Goal: Task Accomplishment & Management: Manage account settings

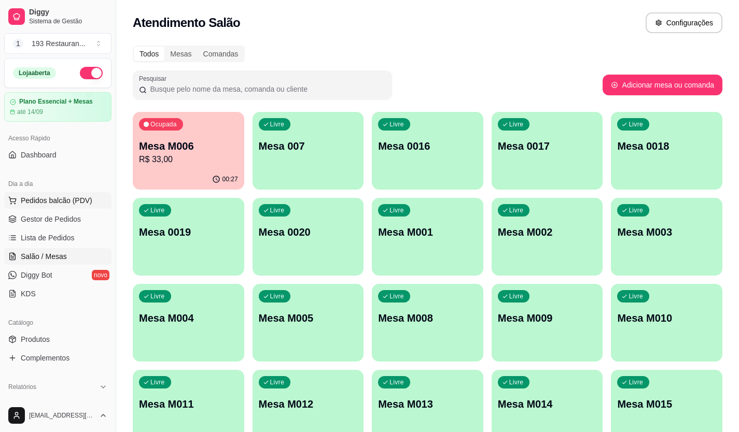
click at [53, 194] on button "Pedidos balcão (PDV)" at bounding box center [57, 200] width 107 height 17
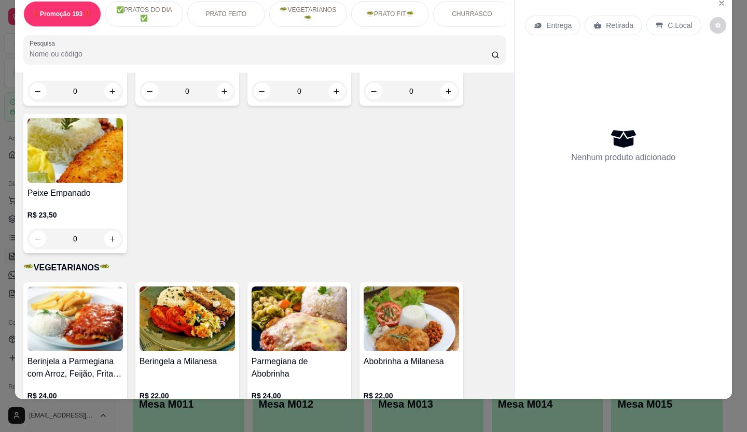
scroll to position [933, 0]
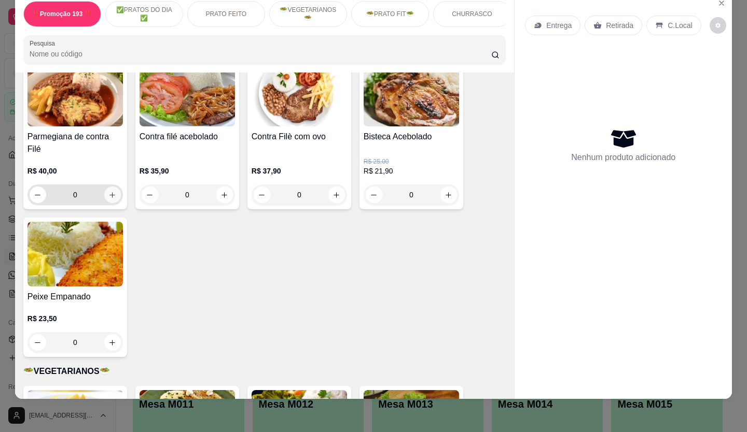
click at [107, 187] on button "increase-product-quantity" at bounding box center [112, 195] width 17 height 17
click at [107, 187] on div "0" at bounding box center [75, 195] width 91 height 21
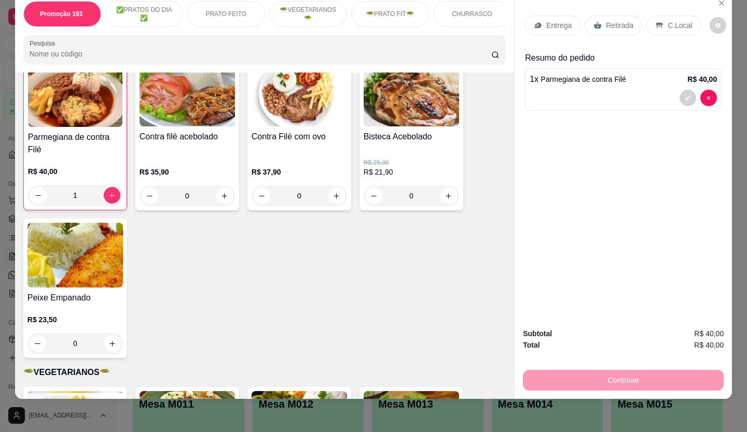
scroll to position [934, 0]
click at [107, 187] on div "1" at bounding box center [75, 195] width 90 height 21
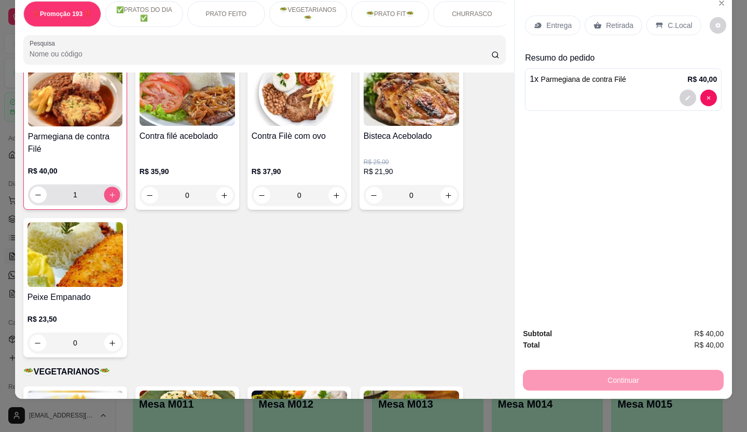
click at [110, 196] on icon "increase-product-quantity" at bounding box center [112, 195] width 8 height 8
type input "2"
click at [600, 22] on div "Retirada" at bounding box center [613, 26] width 58 height 20
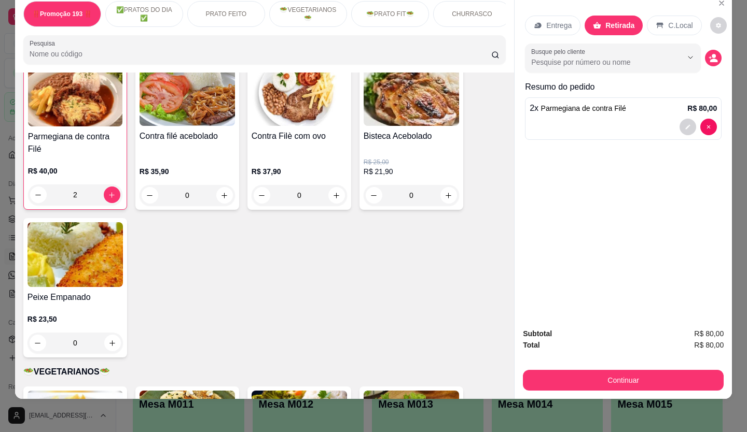
click at [536, 373] on button "Continuar" at bounding box center [623, 380] width 201 height 21
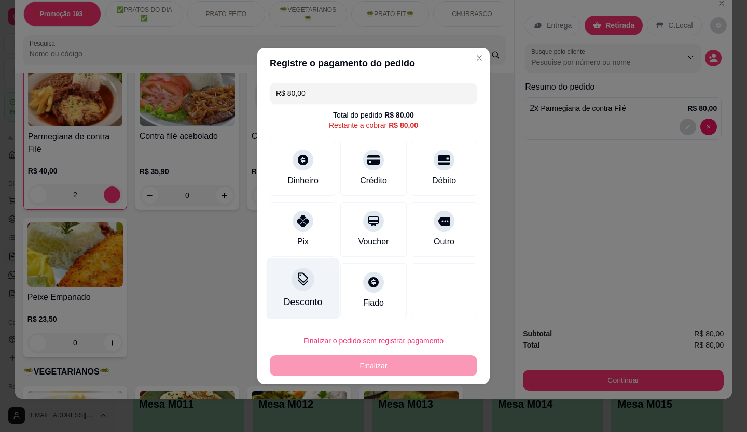
click at [313, 300] on div "Desconto" at bounding box center [303, 301] width 38 height 13
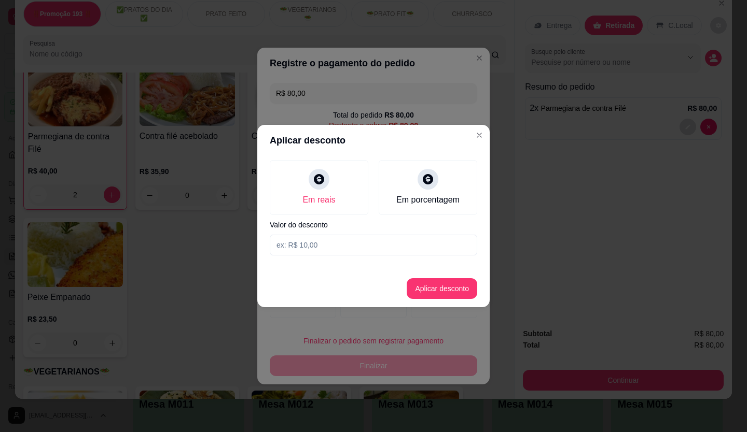
click at [320, 242] on input at bounding box center [373, 245] width 207 height 21
type input "20,00"
click at [435, 291] on button "Aplicar desconto" at bounding box center [441, 288] width 71 height 21
type input "R$ 60,00"
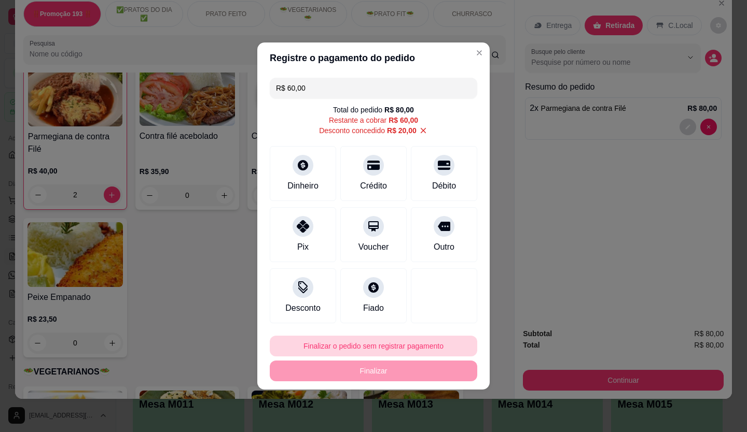
click at [401, 341] on button "Finalizar o pedido sem registrar pagamento" at bounding box center [373, 346] width 207 height 21
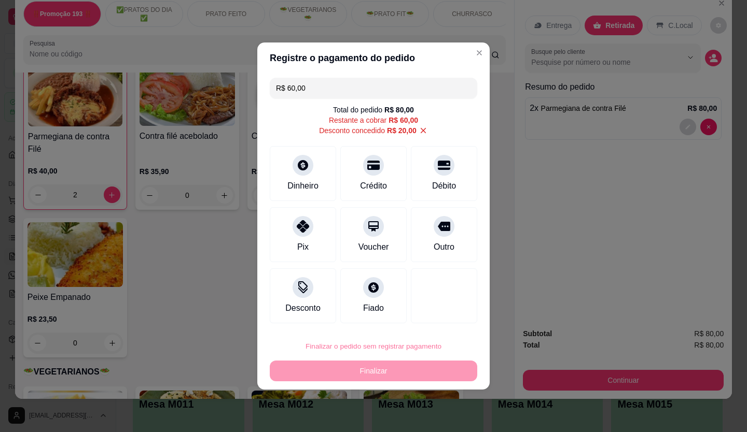
click at [436, 317] on button "Confirmar" at bounding box center [438, 317] width 38 height 16
type input "0"
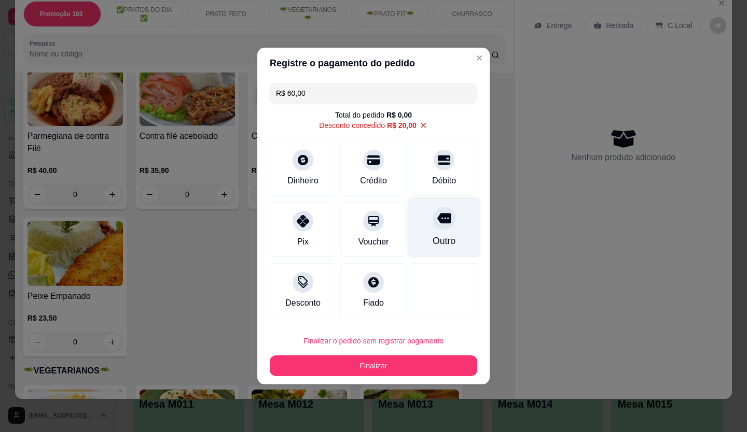
type input "-R$ 20,00"
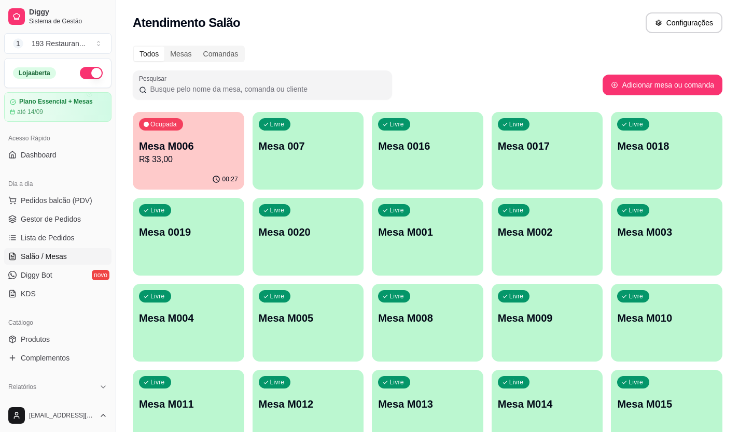
click at [223, 154] on p "R$ 33,00" at bounding box center [188, 159] width 99 height 12
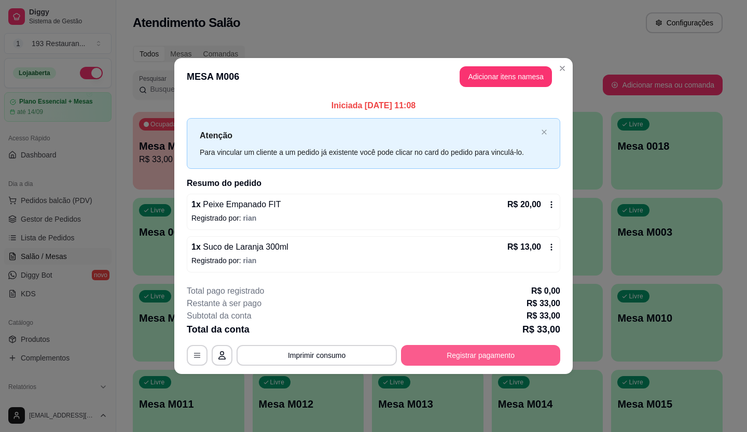
click at [498, 360] on button "Registrar pagamento" at bounding box center [480, 355] width 159 height 21
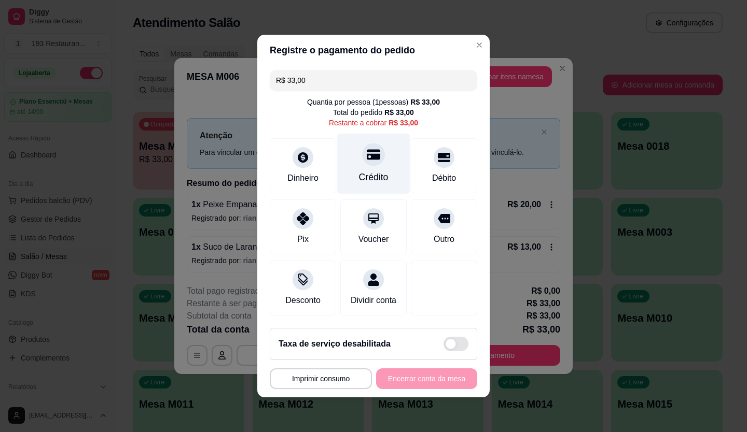
drag, startPoint x: 366, startPoint y: 147, endPoint x: 373, endPoint y: 147, distance: 6.7
click at [371, 148] on icon at bounding box center [373, 154] width 13 height 13
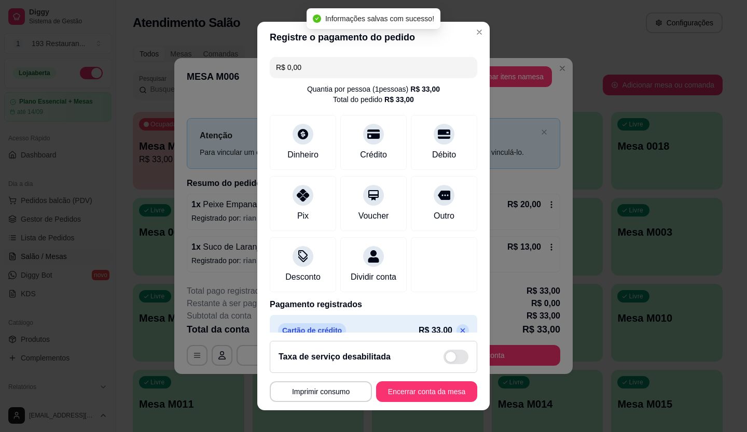
type input "R$ 0,00"
click at [433, 392] on button "Encerrar conta da mesa" at bounding box center [426, 392] width 98 height 20
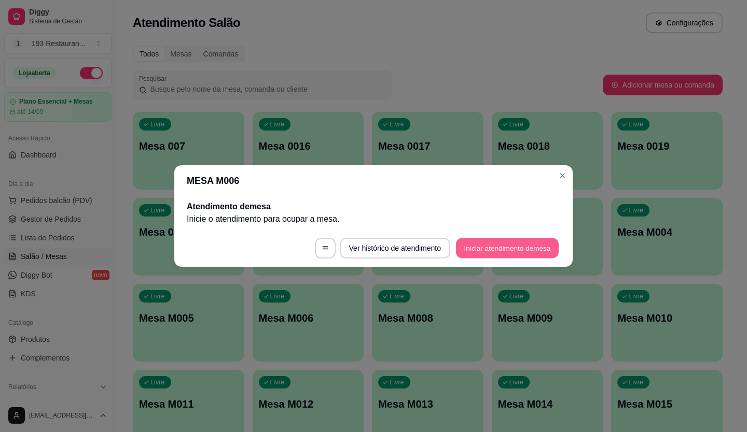
click at [521, 245] on button "Iniciar atendimento de mesa" at bounding box center [507, 248] width 103 height 20
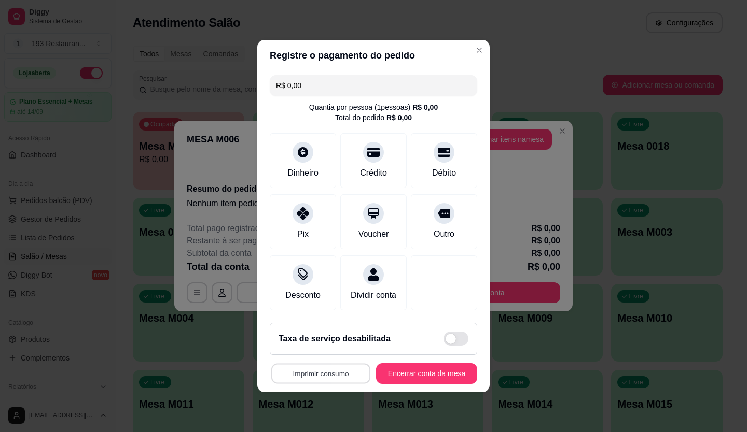
click at [320, 383] on button "Imprimir consumo" at bounding box center [320, 374] width 99 height 20
click at [321, 337] on button "COZINHA" at bounding box center [322, 335] width 73 height 16
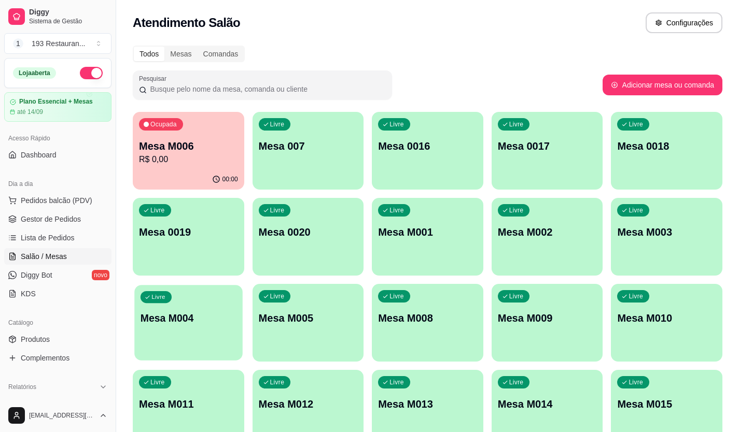
click at [180, 325] on p "Mesa M004" at bounding box center [188, 319] width 96 height 14
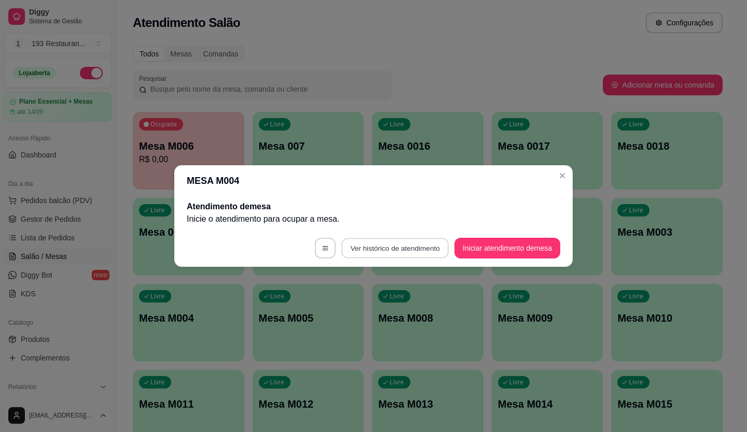
click at [405, 252] on button "Ver histórico de atendimento" at bounding box center [394, 248] width 107 height 20
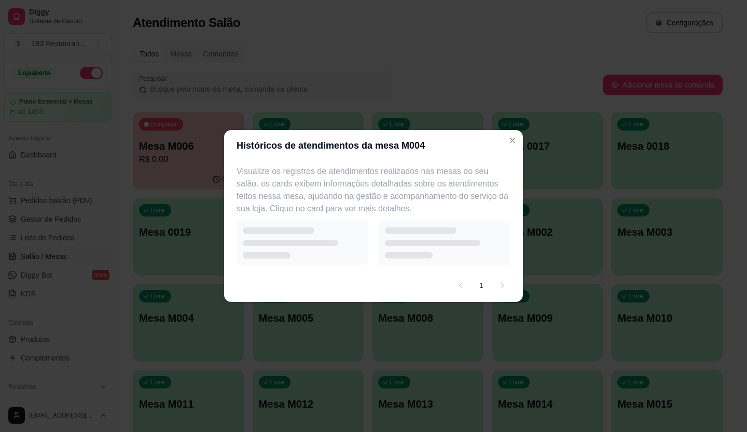
select select "7"
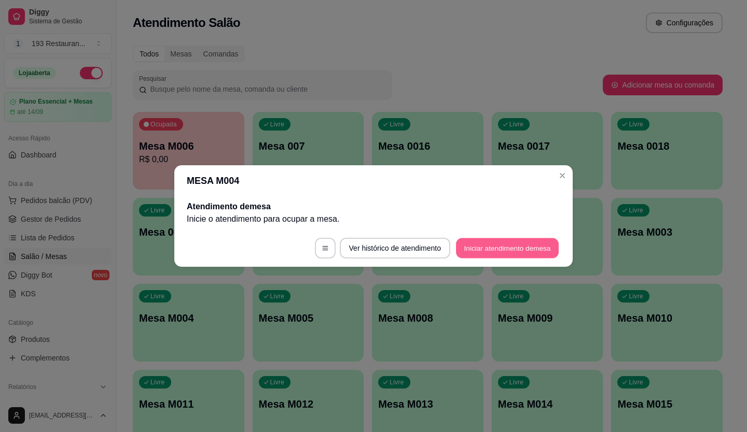
click at [489, 255] on button "Iniciar atendimento de mesa" at bounding box center [507, 248] width 103 height 20
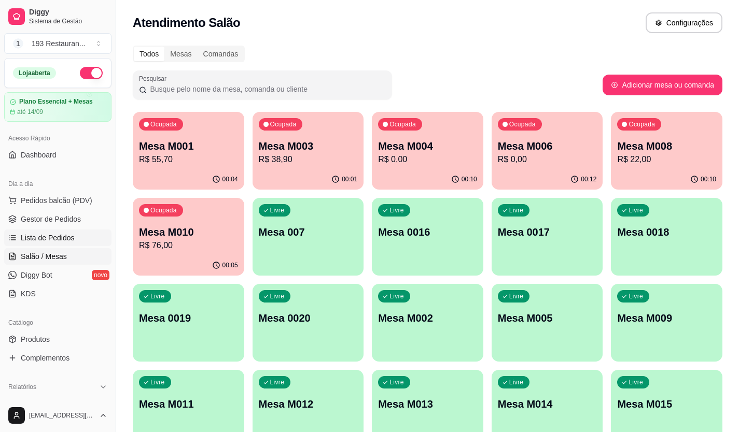
click at [53, 238] on span "Lista de Pedidos" at bounding box center [48, 238] width 54 height 10
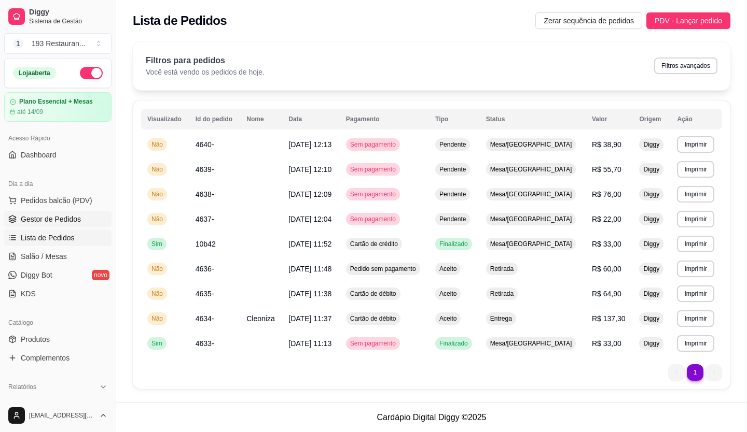
click at [47, 222] on span "Gestor de Pedidos" at bounding box center [51, 219] width 60 height 10
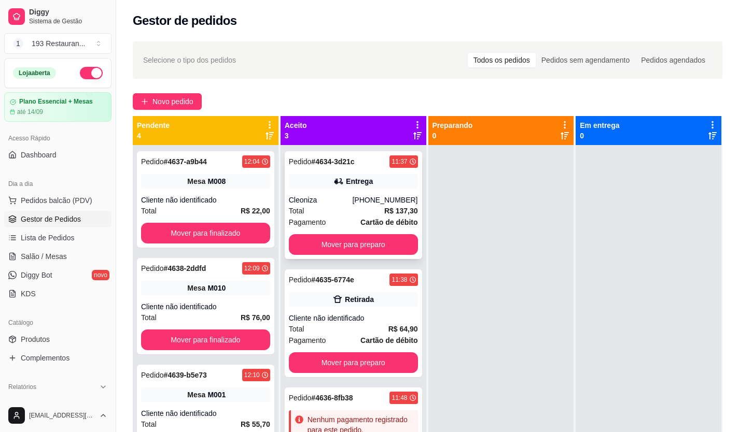
click at [353, 246] on button "Mover para preparo" at bounding box center [353, 244] width 129 height 21
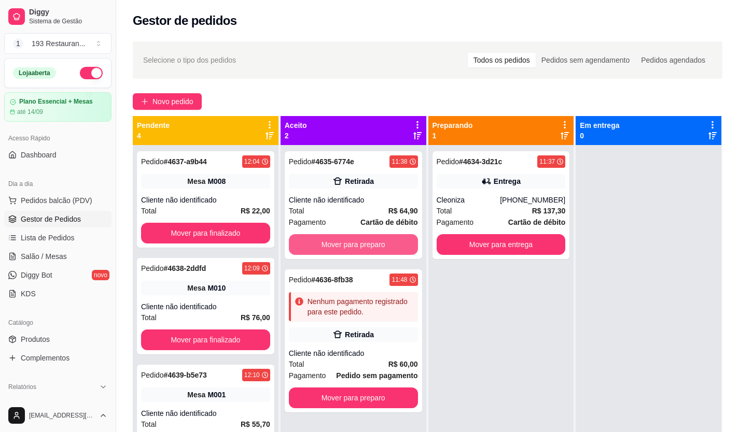
click at [353, 246] on button "Mover para preparo" at bounding box center [353, 244] width 129 height 21
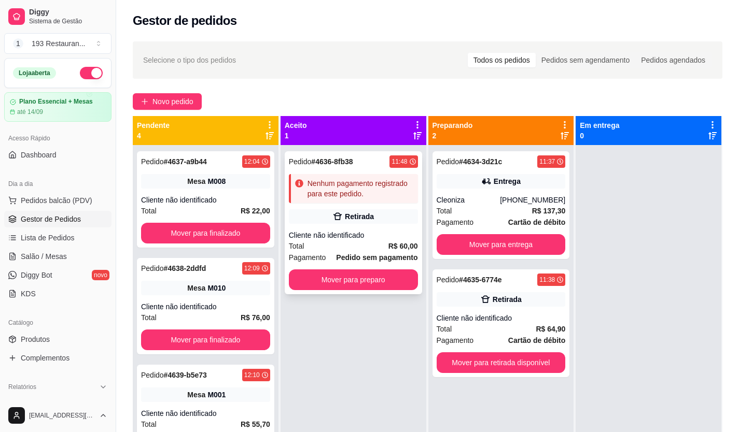
click at [333, 206] on div "Pedido # 4636-8fb38 11:48 Nenhum pagamento registrado para este pedido. Retirad…" at bounding box center [353, 222] width 137 height 143
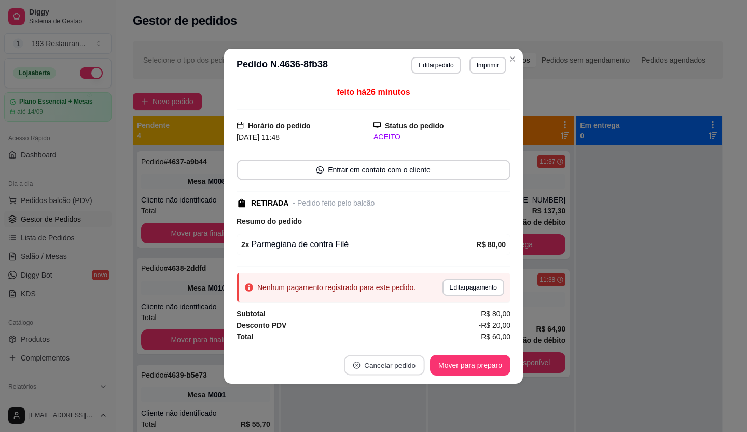
click at [386, 363] on button "Cancelar pedido" at bounding box center [384, 365] width 80 height 20
drag, startPoint x: 386, startPoint y: 363, endPoint x: 271, endPoint y: 241, distance: 167.6
click at [229, 245] on div "feito há 26 minutos Horário do pedido [DATE] 11:48 Status do pedido ACEITO Entr…" at bounding box center [373, 214] width 299 height 265
click at [445, 358] on button "Mover para preparo" at bounding box center [470, 365] width 80 height 21
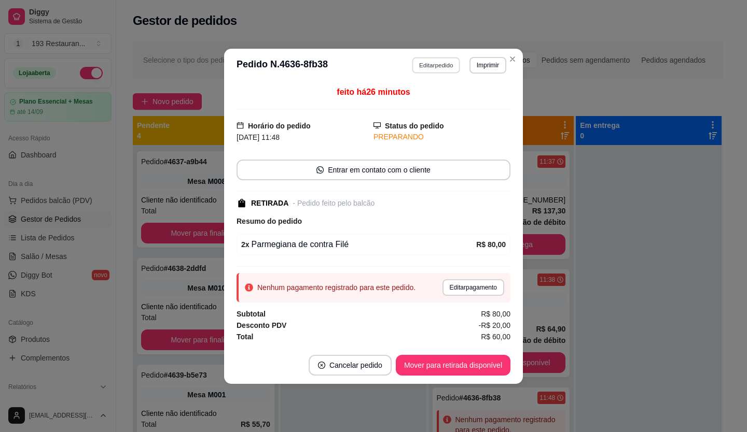
click at [442, 69] on button "Editar pedido" at bounding box center [436, 65] width 48 height 16
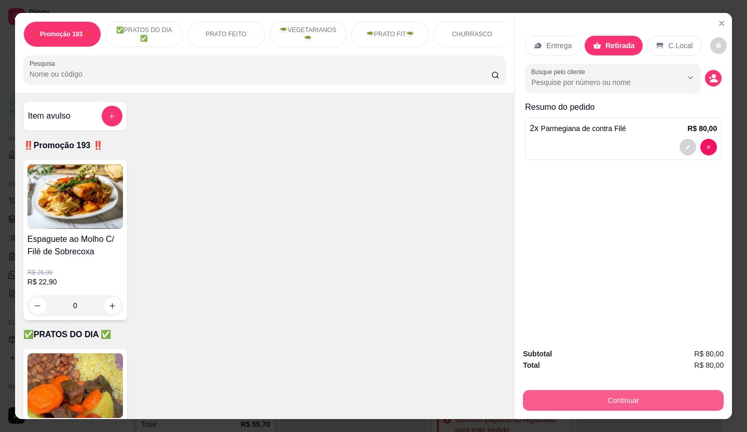
click at [628, 397] on button "Continuar" at bounding box center [623, 400] width 201 height 21
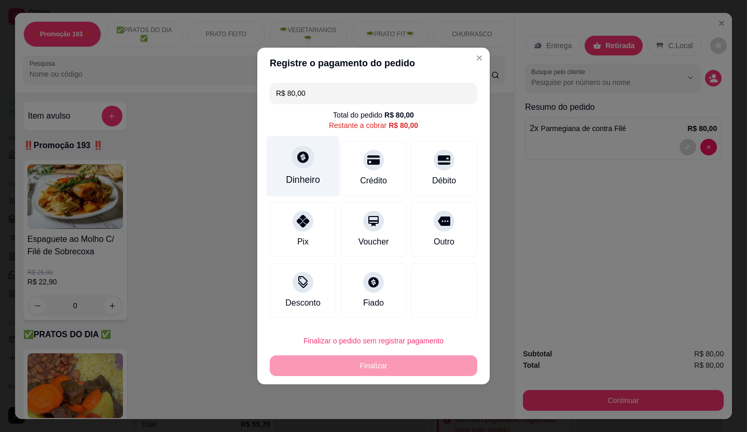
click at [300, 163] on icon at bounding box center [302, 156] width 13 height 13
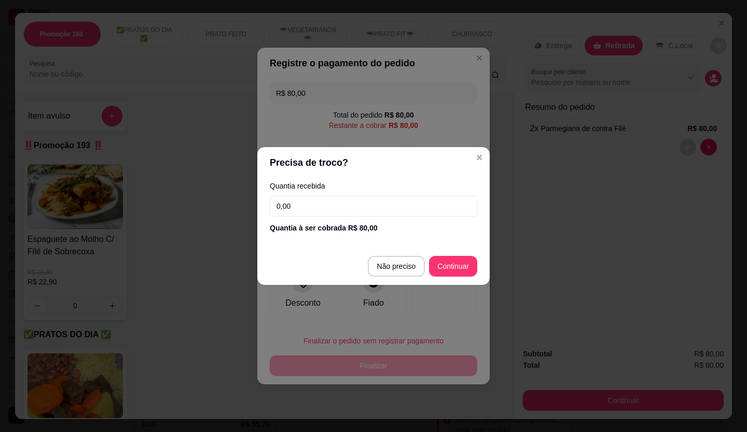
click at [324, 208] on input "0,00" at bounding box center [373, 206] width 207 height 21
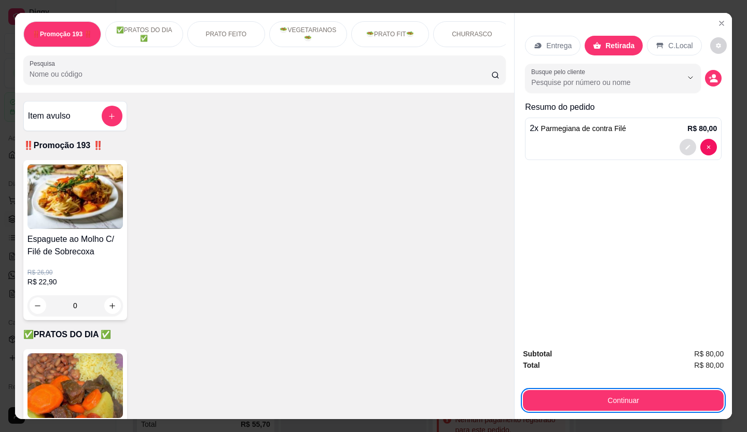
click at [682, 139] on button "decrease-product-quantity" at bounding box center [687, 147] width 17 height 17
click at [568, 388] on div "Continuar" at bounding box center [623, 399] width 201 height 23
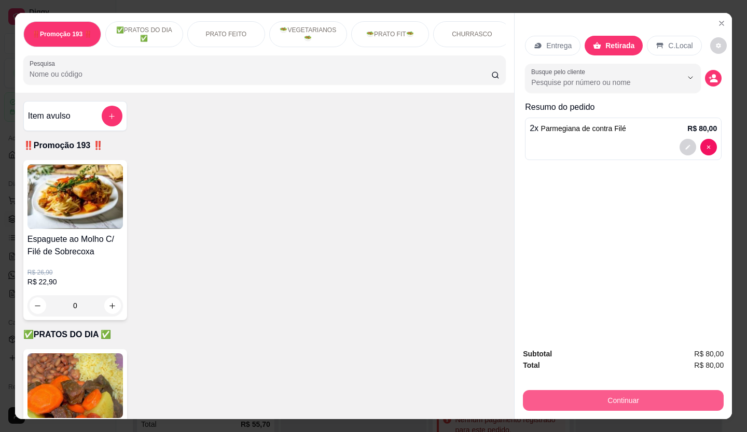
click at [556, 398] on button "Continuar" at bounding box center [623, 400] width 201 height 21
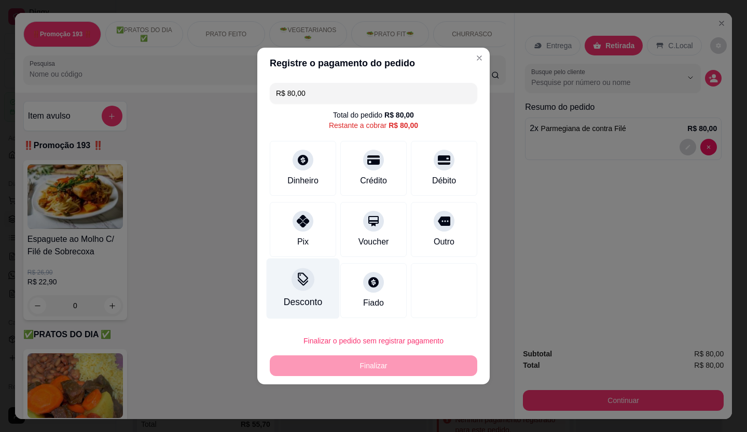
click at [287, 288] on div "Desconto" at bounding box center [302, 289] width 73 height 61
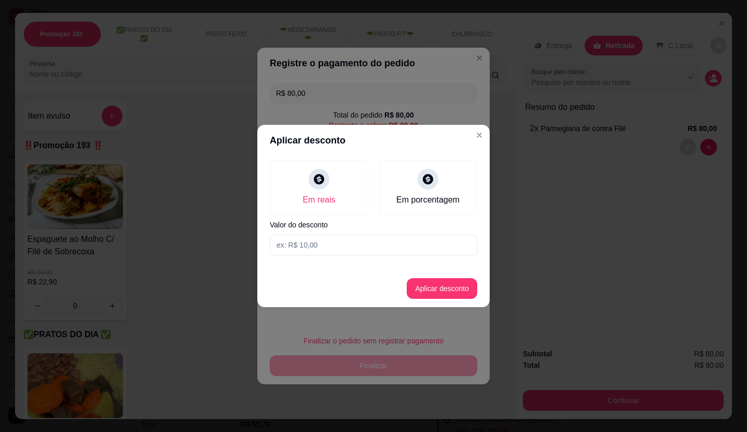
click at [347, 246] on input at bounding box center [373, 245] width 207 height 21
type input "20,00"
click at [466, 285] on button "Aplicar desconto" at bounding box center [442, 289] width 68 height 20
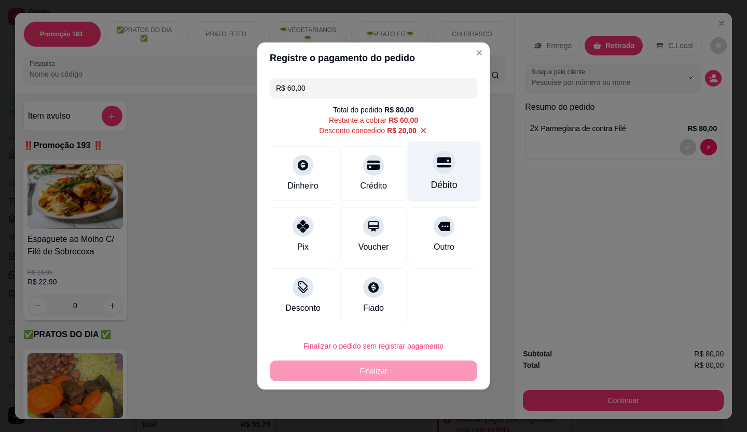
click at [433, 172] on div at bounding box center [443, 162] width 23 height 23
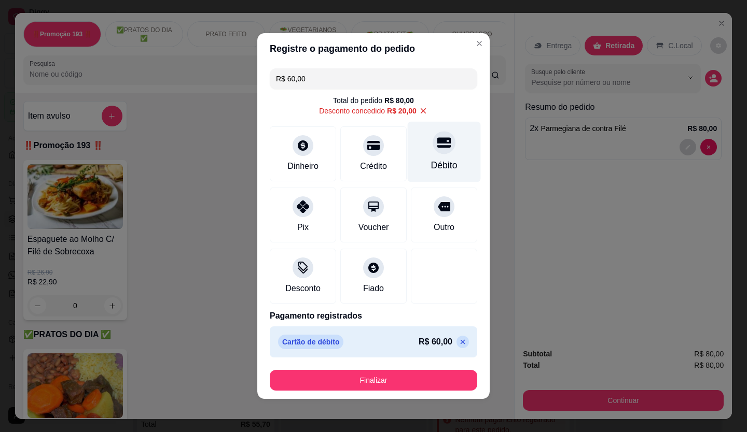
type input "R$ 0,00"
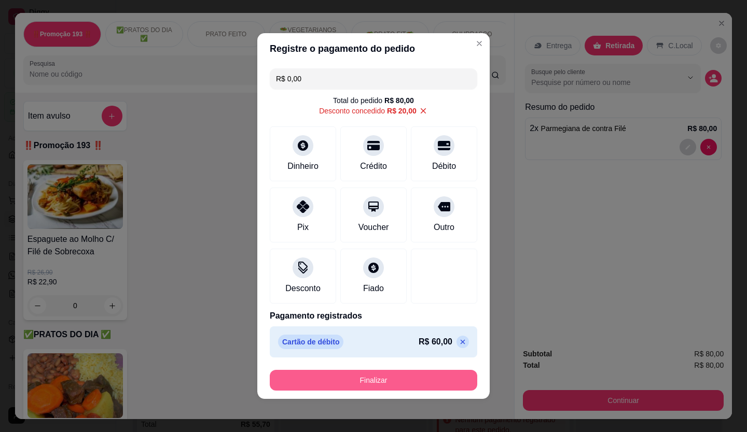
click at [362, 374] on button "Finalizar" at bounding box center [373, 380] width 207 height 21
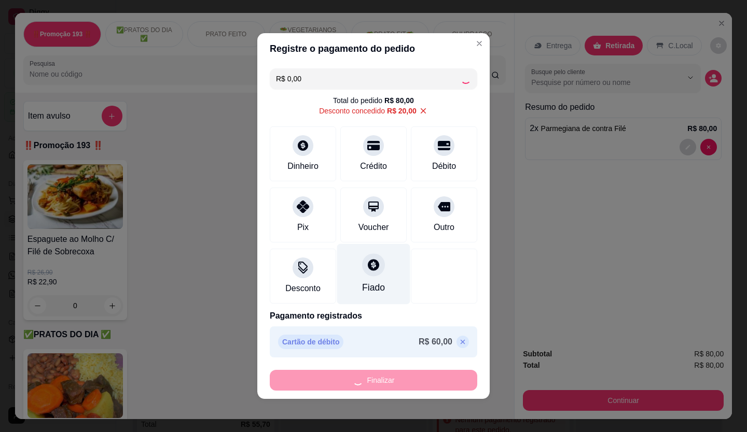
type input "0"
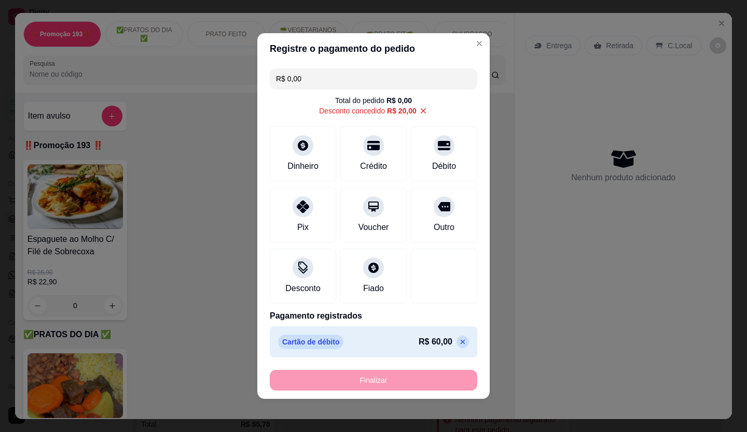
type input "-R$ 80,00"
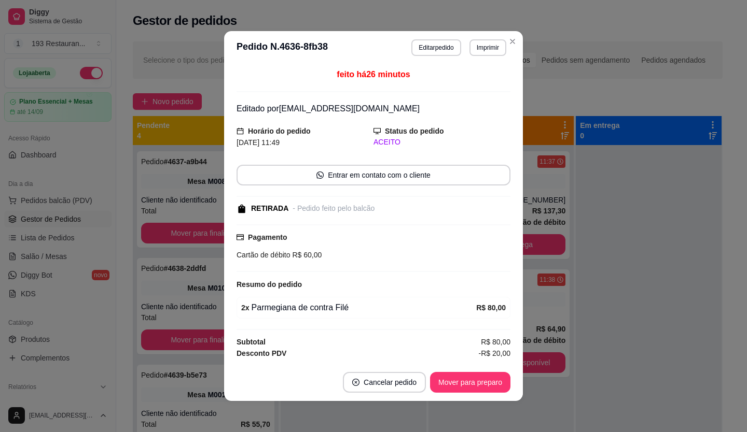
click at [466, 397] on footer "Cancelar pedido Mover para preparo" at bounding box center [373, 382] width 299 height 37
click at [467, 385] on button "Mover para preparo" at bounding box center [470, 382] width 80 height 21
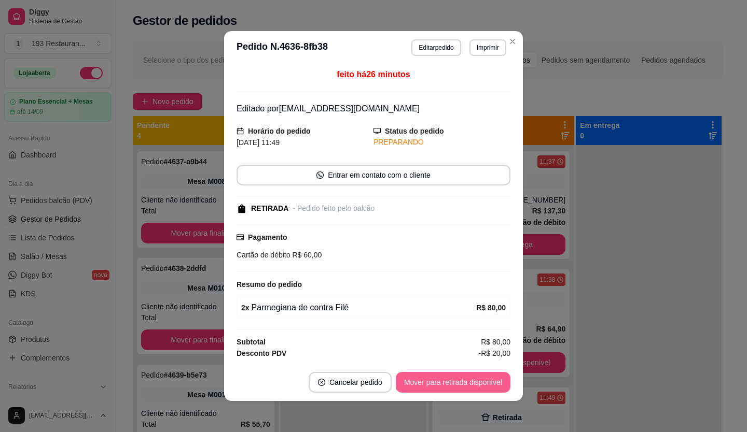
click at [470, 387] on button "Mover para retirada disponível" at bounding box center [453, 382] width 115 height 21
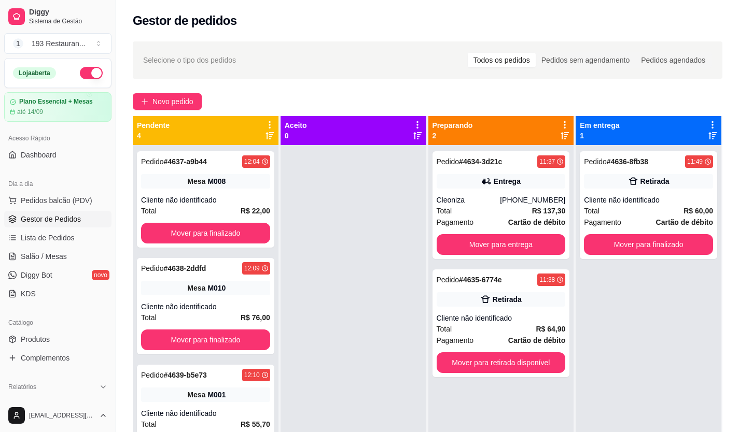
click at [502, 262] on div "Pedido # 4634-3d21c 11:37 Entrega Cleoniza [PHONE_NUMBER] Total R$ 137,30 Pagam…" at bounding box center [501, 361] width 146 height 432
click at [502, 250] on button "Mover para entrega" at bounding box center [500, 245] width 125 height 20
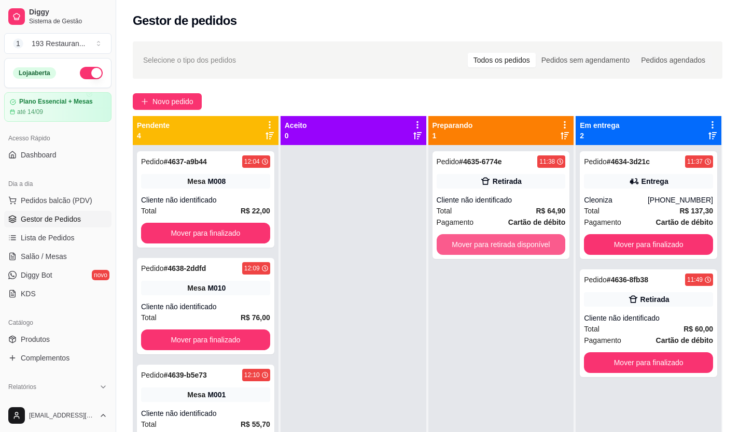
click at [502, 250] on button "Mover para retirada disponível" at bounding box center [501, 244] width 129 height 21
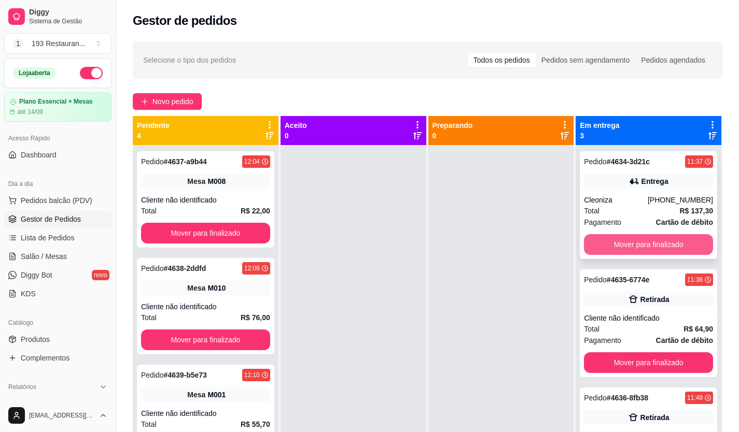
click at [659, 243] on button "Mover para finalizado" at bounding box center [648, 244] width 129 height 21
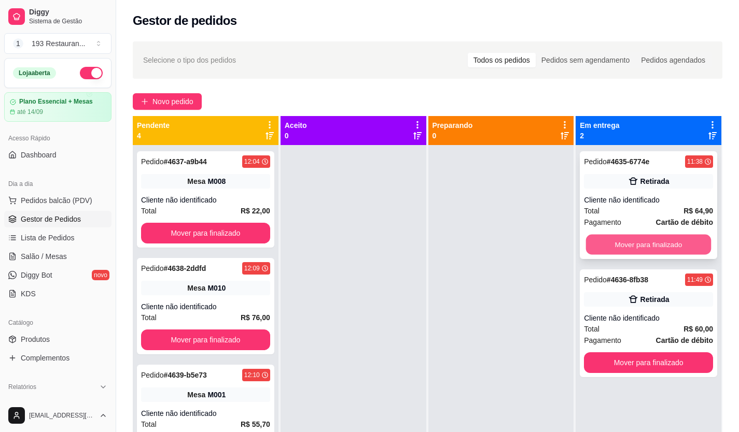
click at [663, 247] on button "Mover para finalizado" at bounding box center [648, 245] width 125 height 20
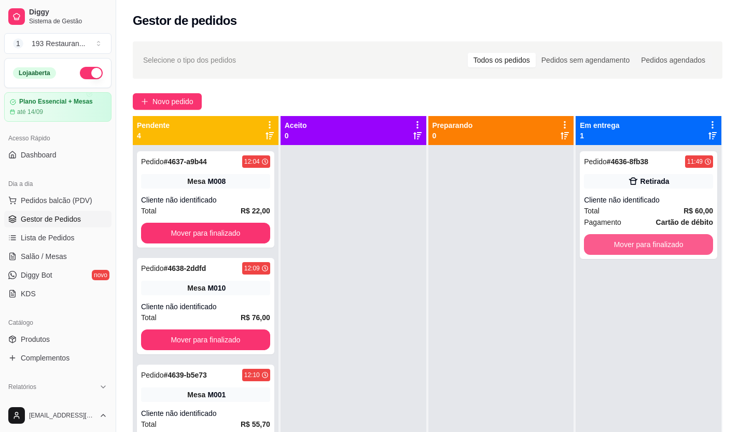
click at [663, 247] on button "Mover para finalizado" at bounding box center [648, 244] width 129 height 21
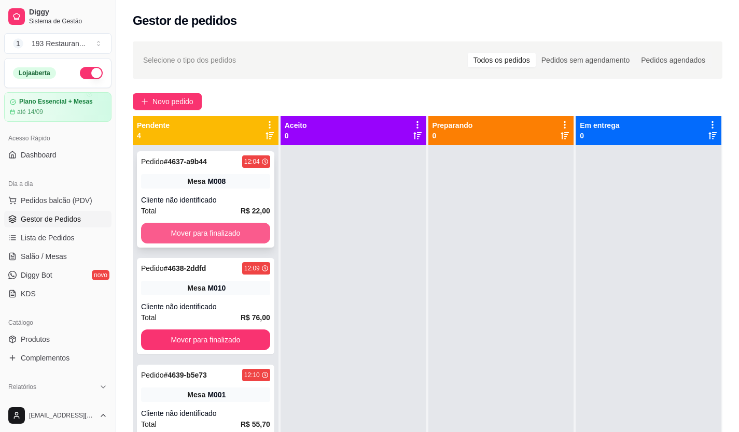
click at [184, 232] on button "Mover para finalizado" at bounding box center [205, 233] width 129 height 21
click at [187, 232] on button "Mover para finalizado" at bounding box center [205, 233] width 125 height 20
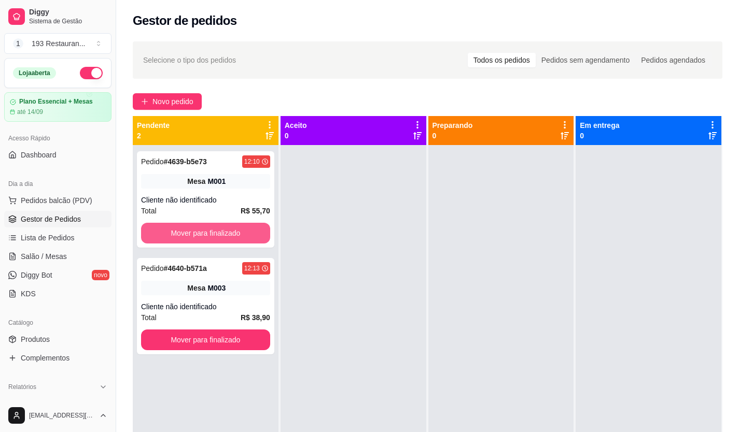
click at [187, 232] on button "Mover para finalizado" at bounding box center [205, 233] width 129 height 21
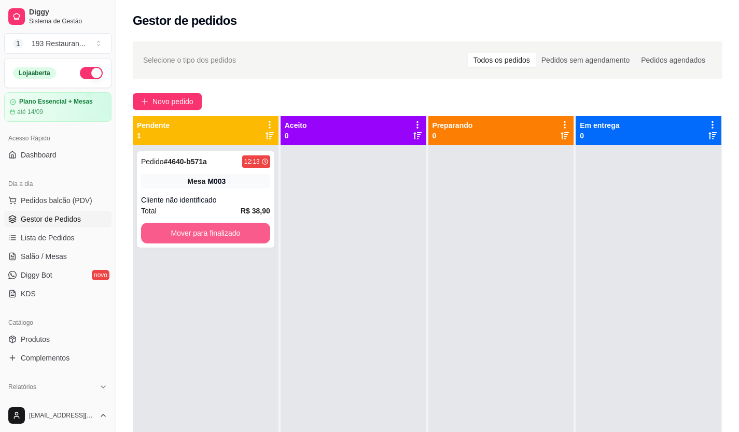
click at [187, 232] on button "Mover para finalizado" at bounding box center [205, 233] width 129 height 21
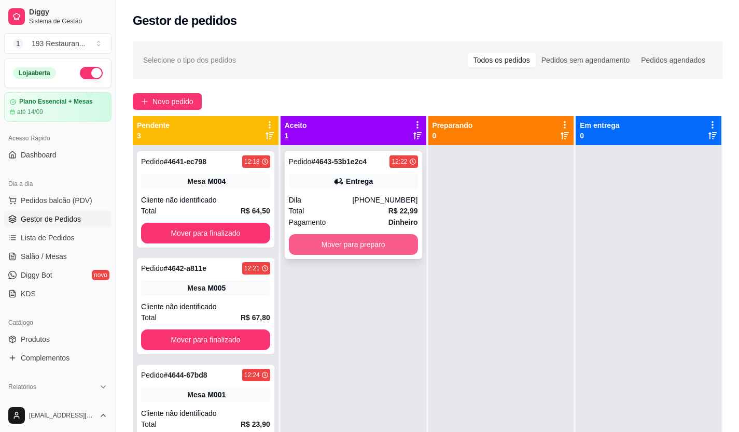
click at [337, 239] on button "Mover para preparo" at bounding box center [353, 244] width 129 height 21
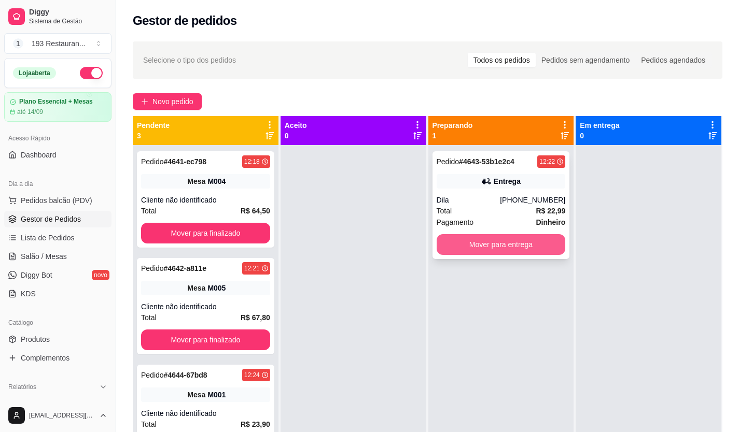
click at [445, 243] on button "Mover para entrega" at bounding box center [501, 244] width 129 height 21
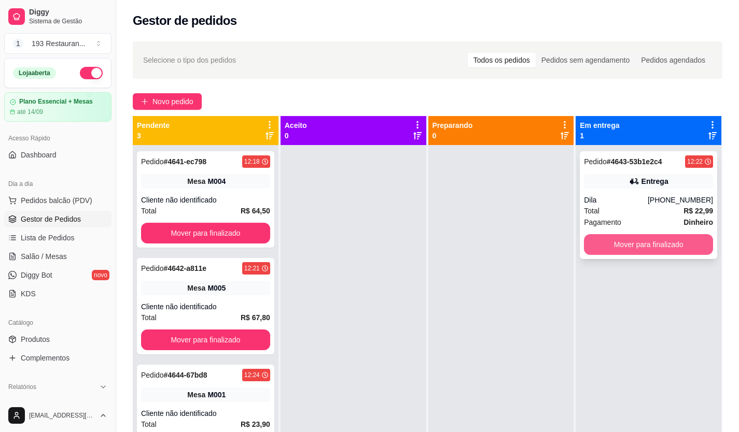
click at [654, 243] on button "Mover para finalizado" at bounding box center [648, 244] width 129 height 21
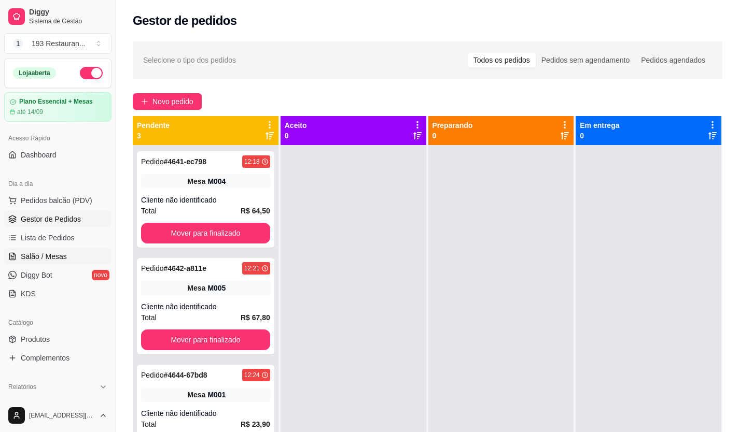
click at [55, 257] on span "Salão / Mesas" at bounding box center [44, 256] width 46 height 10
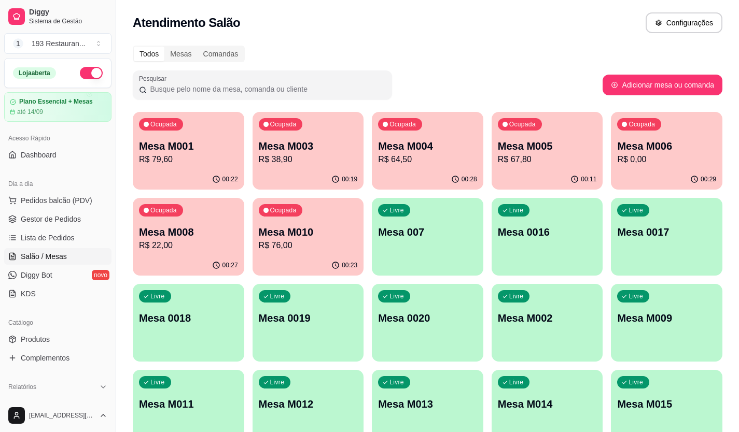
click at [189, 241] on p "R$ 22,00" at bounding box center [188, 246] width 99 height 12
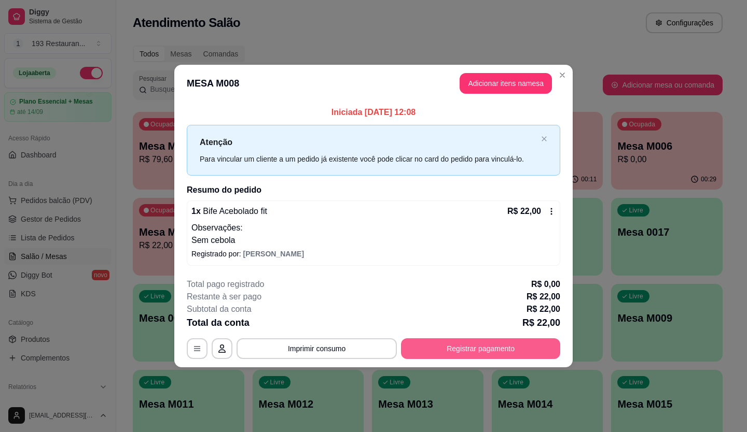
click at [463, 346] on button "Registrar pagamento" at bounding box center [480, 349] width 159 height 21
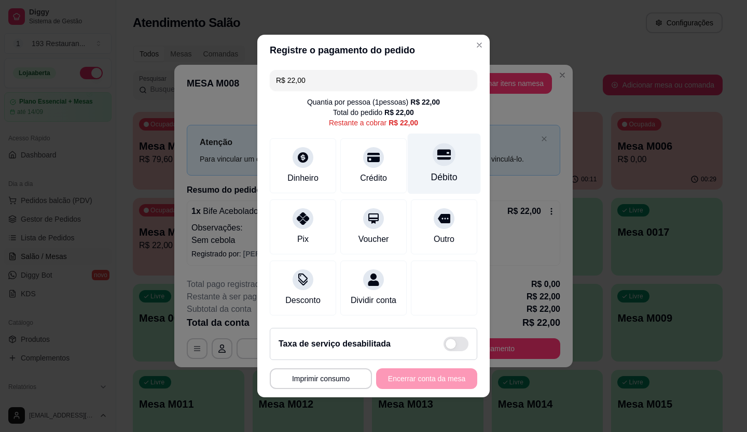
click at [422, 162] on div "Débito" at bounding box center [443, 164] width 73 height 61
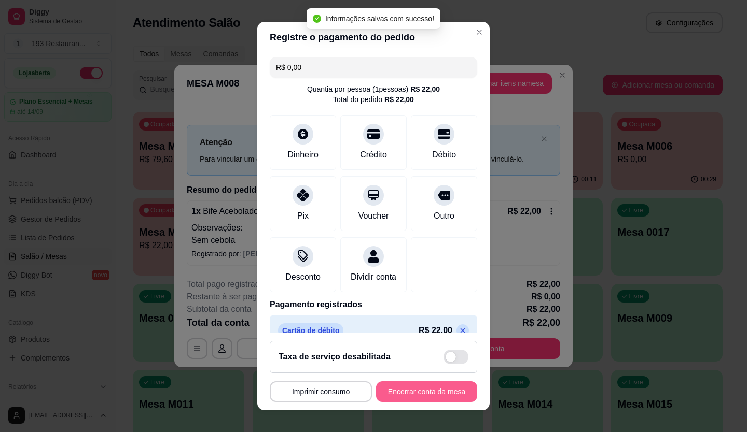
type input "R$ 0,00"
click at [424, 396] on button "Encerrar conta da mesa" at bounding box center [426, 392] width 101 height 21
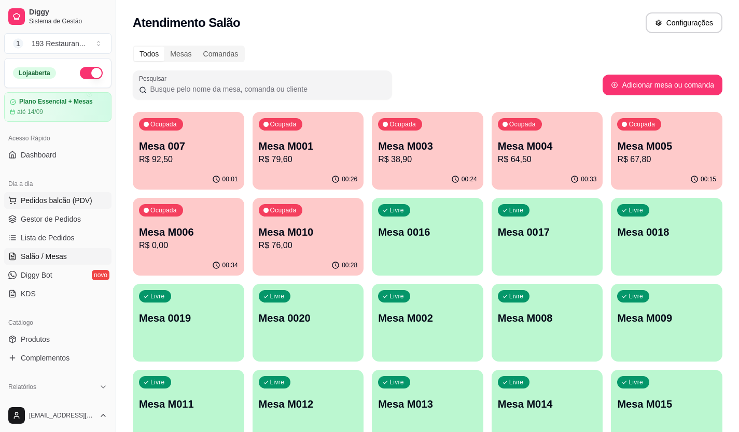
click at [57, 195] on button "Pedidos balcão (PDV)" at bounding box center [57, 200] width 107 height 17
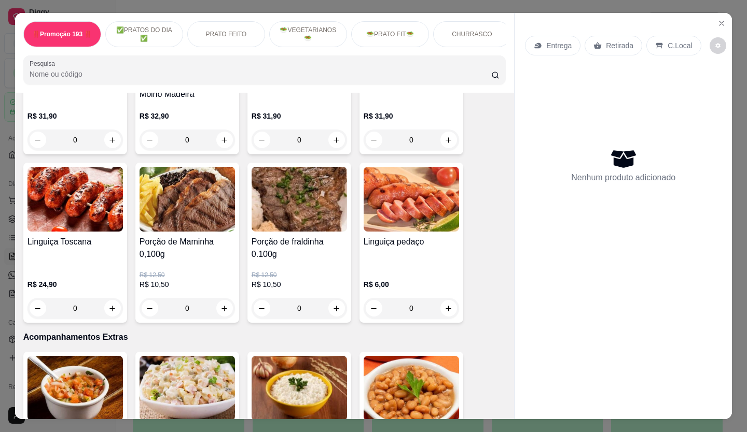
scroll to position [1918, 0]
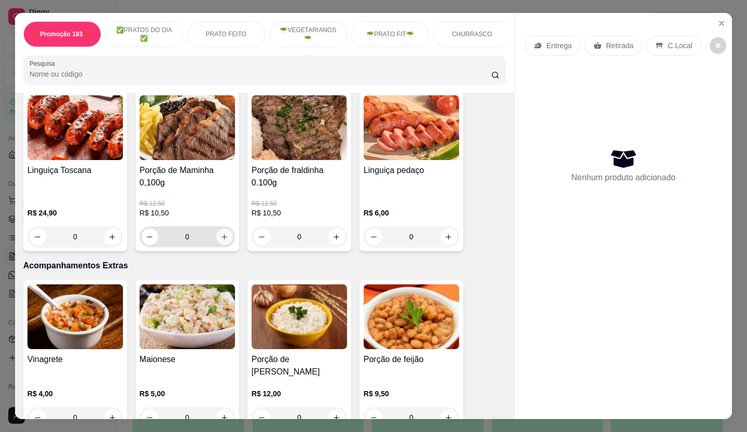
click at [224, 233] on icon "increase-product-quantity" at bounding box center [224, 237] width 8 height 8
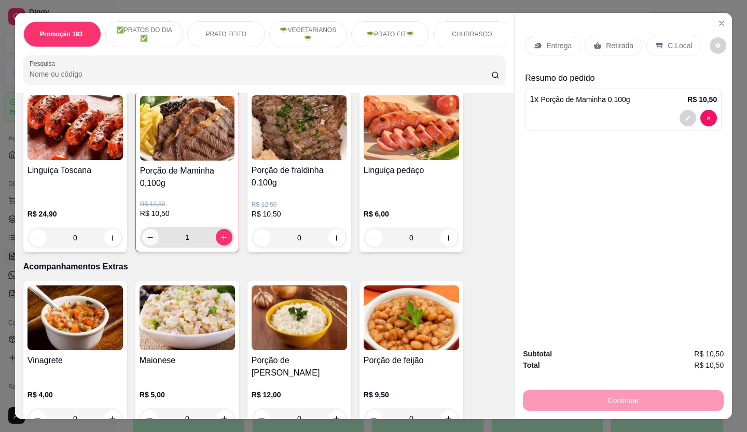
click at [146, 234] on icon "decrease-product-quantity" at bounding box center [150, 238] width 8 height 8
click at [148, 237] on icon "decrease-product-quantity" at bounding box center [151, 237] width 6 height 1
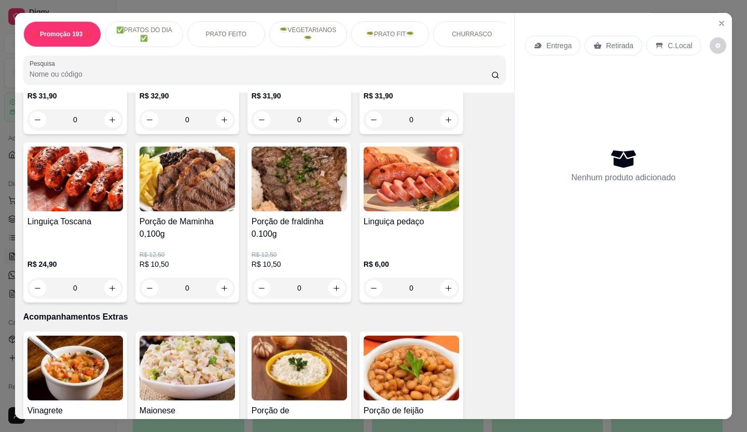
scroll to position [1866, 0]
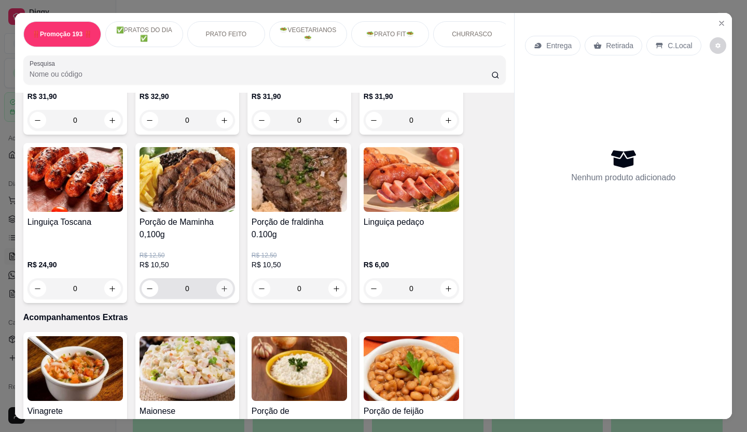
click at [220, 285] on icon "increase-product-quantity" at bounding box center [224, 289] width 8 height 8
type input "1"
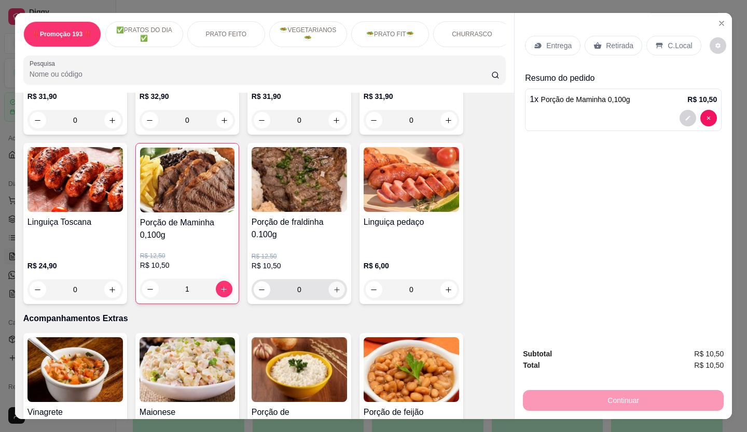
click at [333, 282] on button "increase-product-quantity" at bounding box center [336, 290] width 16 height 16
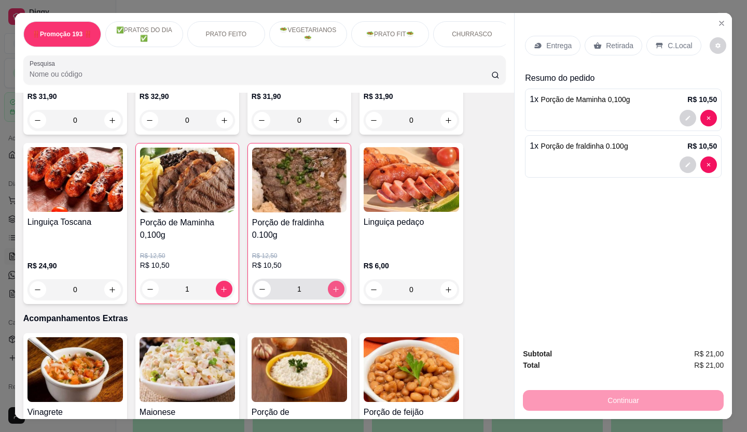
click at [332, 286] on icon "increase-product-quantity" at bounding box center [336, 290] width 8 height 8
type input "2"
click at [607, 40] on p "Retirada" at bounding box center [619, 45] width 27 height 10
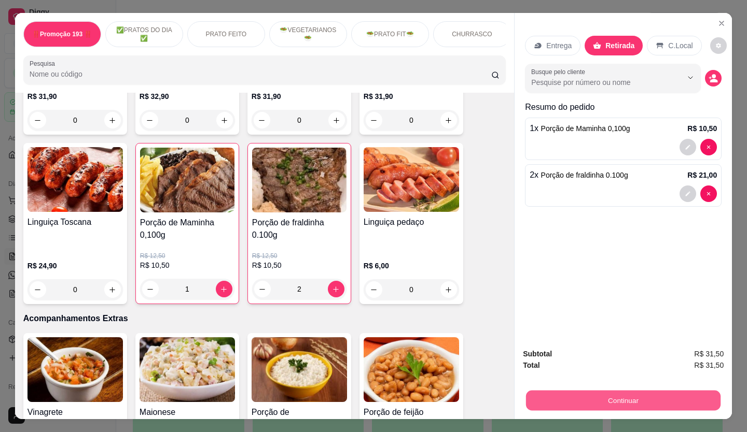
click at [605, 401] on button "Continuar" at bounding box center [623, 401] width 194 height 20
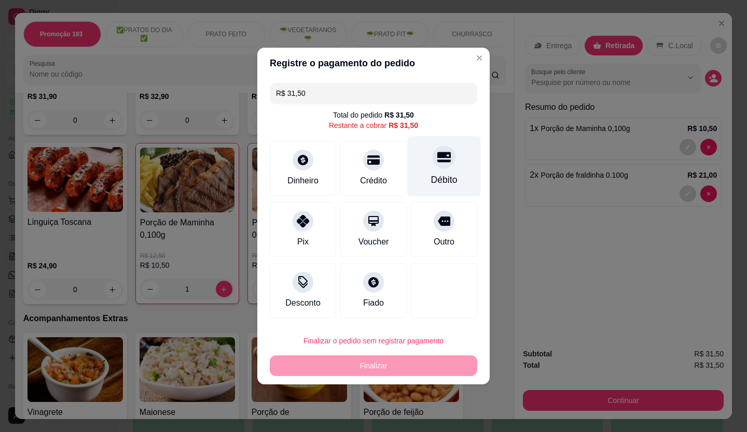
click at [438, 167] on div at bounding box center [443, 157] width 23 height 23
type input "R$ 0,00"
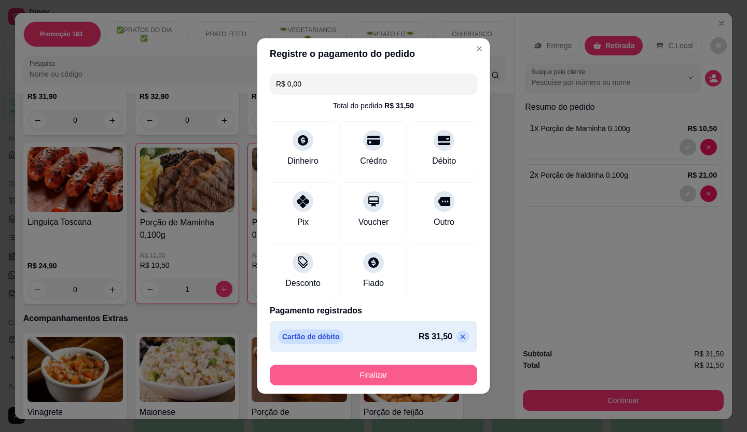
click at [431, 379] on button "Finalizar" at bounding box center [373, 375] width 207 height 21
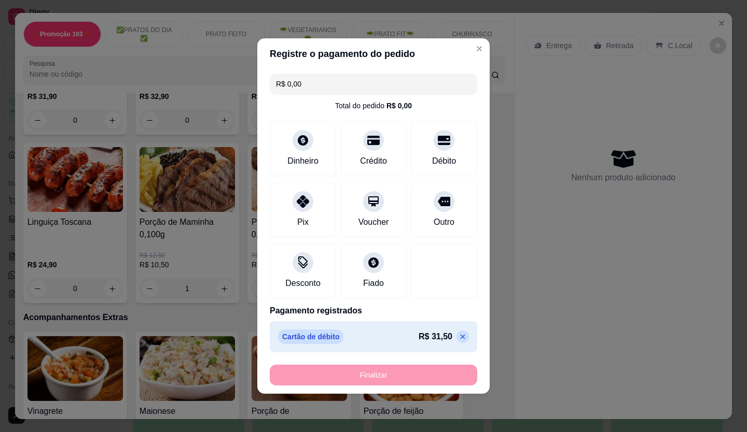
type input "0"
type input "-R$ 31,50"
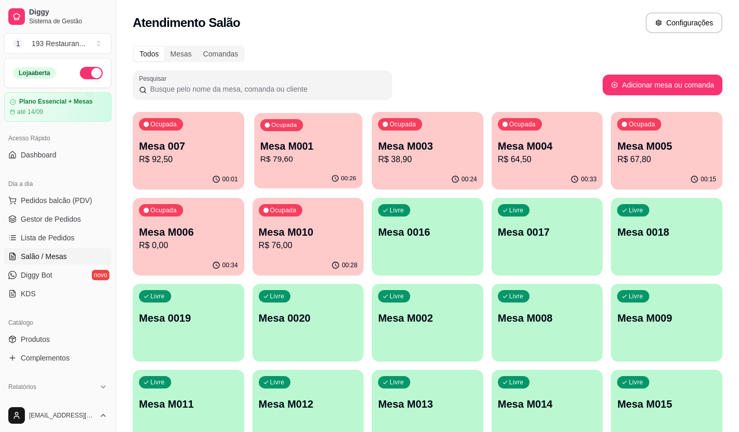
click at [297, 138] on div "Ocupada Mesa M001 R$ 79,60" at bounding box center [308, 141] width 108 height 56
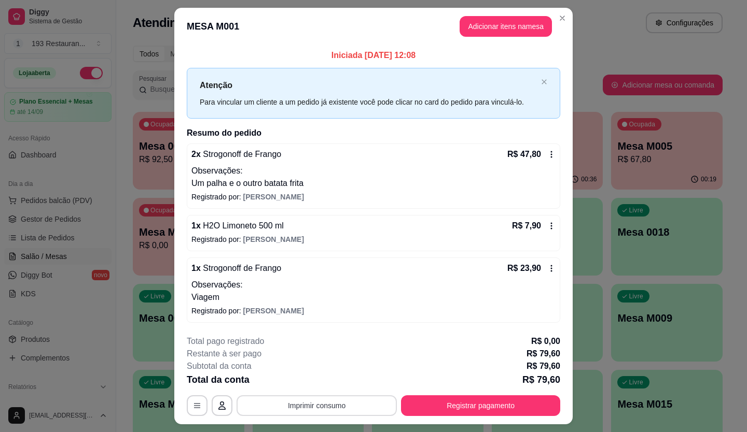
click at [302, 407] on button "Imprimir consumo" at bounding box center [316, 406] width 160 height 21
click at [311, 383] on button "CAIXA" at bounding box center [315, 381] width 73 height 16
click at [490, 407] on button "Registrar pagamento" at bounding box center [480, 406] width 159 height 21
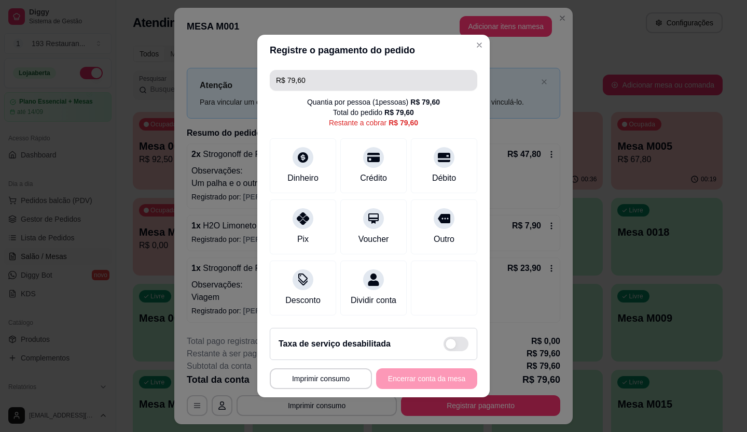
click at [320, 78] on input "R$ 79,60" at bounding box center [373, 80] width 195 height 21
click at [320, 77] on input "R$ 79,60" at bounding box center [373, 80] width 195 height 21
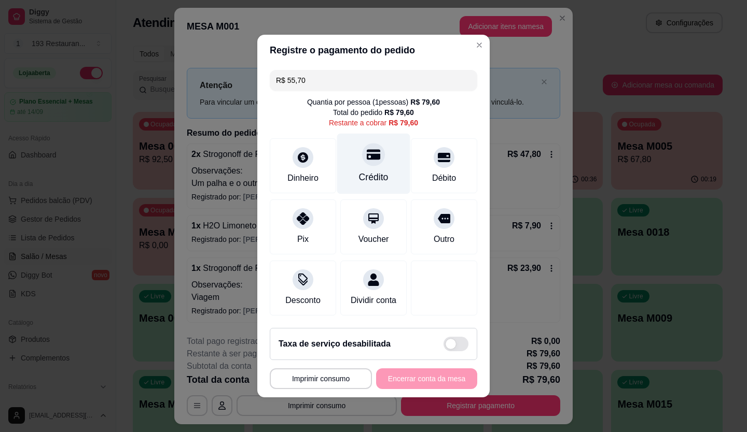
click at [359, 162] on div "Crédito" at bounding box center [373, 164] width 73 height 61
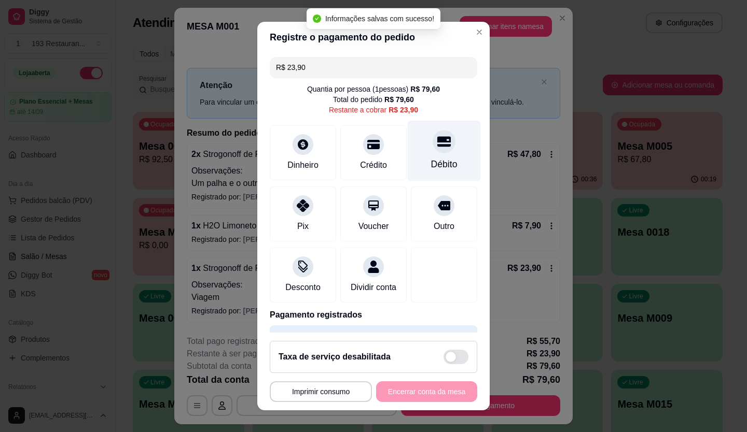
click at [442, 152] on div "Débito" at bounding box center [443, 150] width 73 height 61
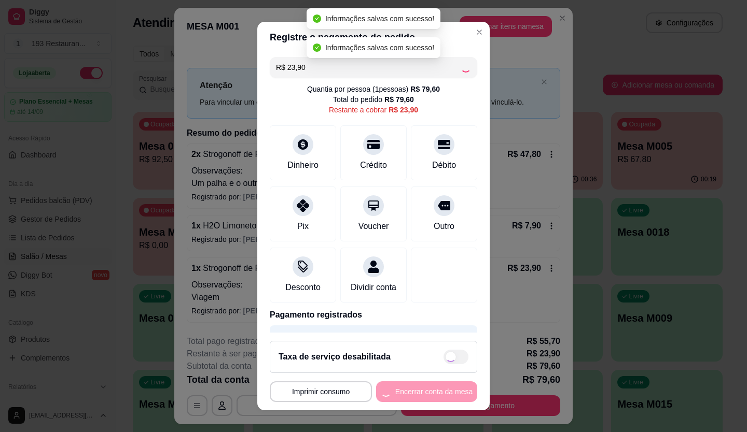
type input "R$ 0,00"
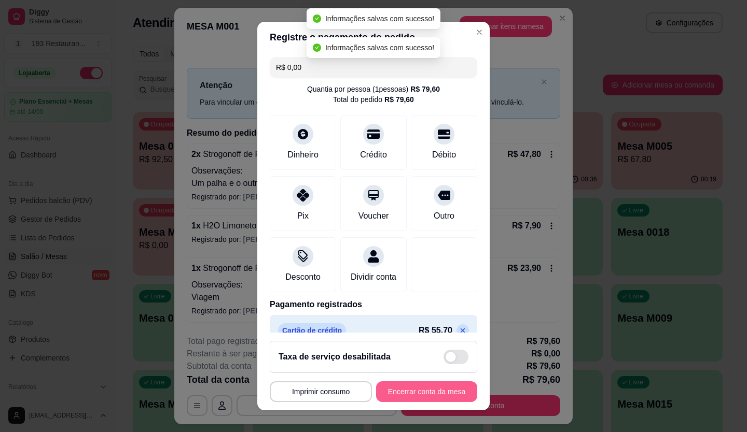
click at [424, 396] on button "Encerrar conta da mesa" at bounding box center [426, 392] width 101 height 21
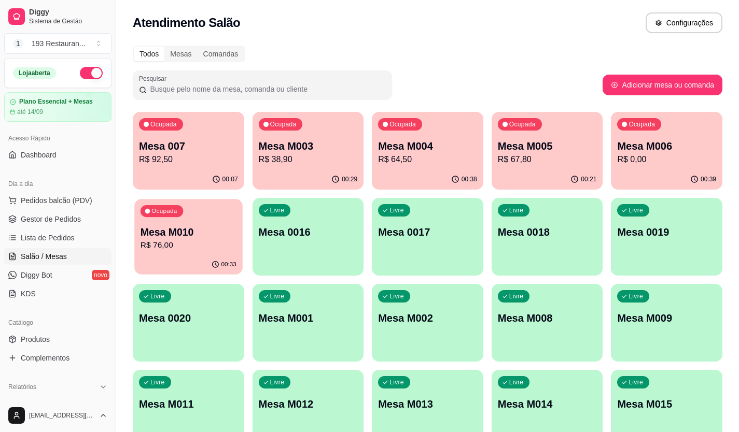
click at [170, 243] on p "R$ 76,00" at bounding box center [188, 246] width 96 height 12
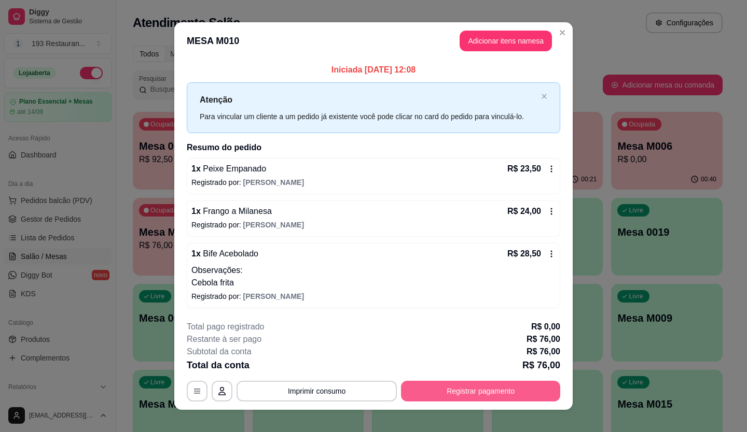
click at [430, 390] on button "Registrar pagamento" at bounding box center [480, 391] width 159 height 21
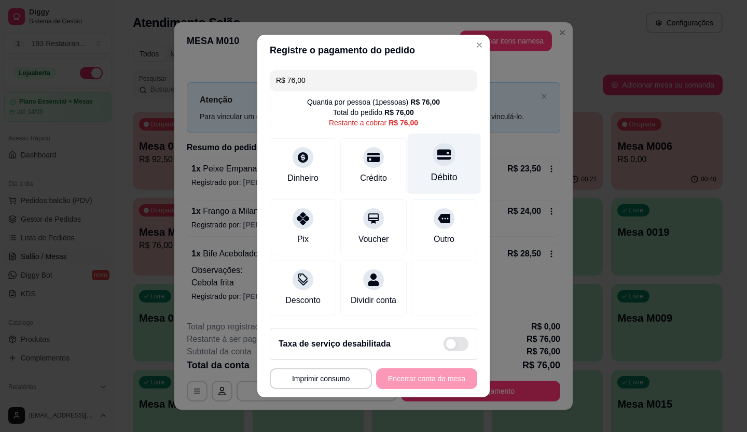
click at [437, 148] on icon at bounding box center [443, 154] width 13 height 13
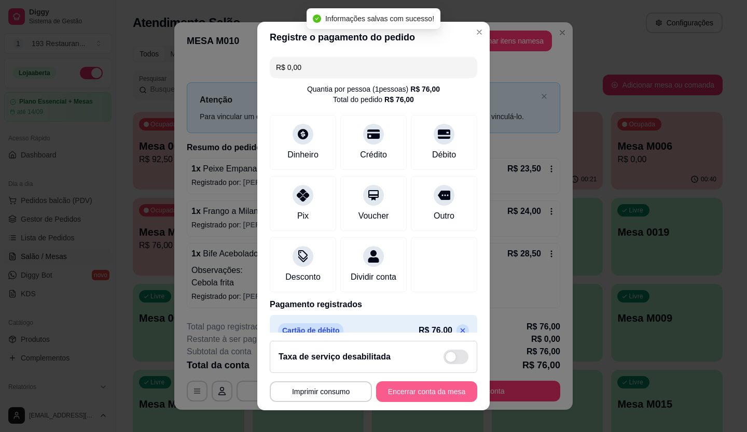
type input "R$ 0,00"
click at [421, 387] on button "Encerrar conta da mesa" at bounding box center [426, 392] width 101 height 21
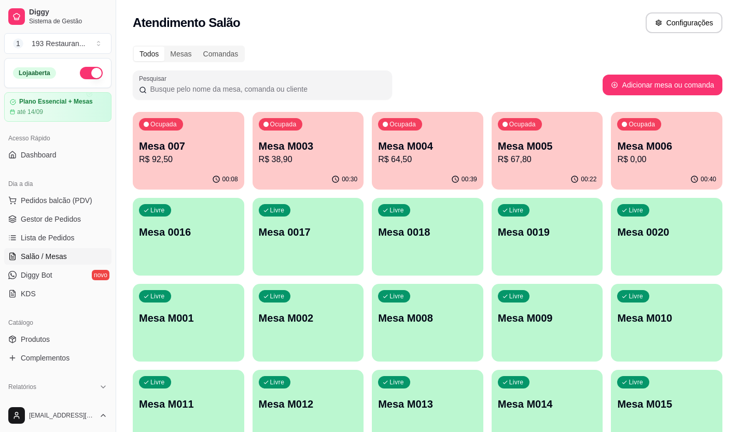
click at [325, 158] on p "R$ 38,90" at bounding box center [308, 159] width 99 height 12
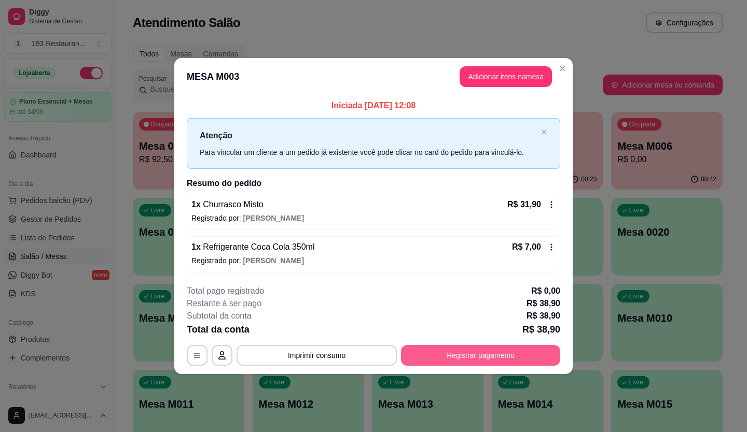
click at [505, 362] on button "Registrar pagamento" at bounding box center [480, 355] width 159 height 21
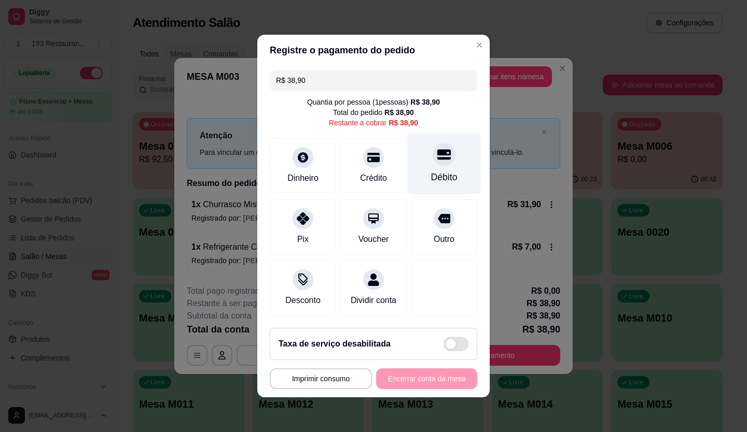
click at [445, 160] on div "Débito" at bounding box center [443, 164] width 73 height 61
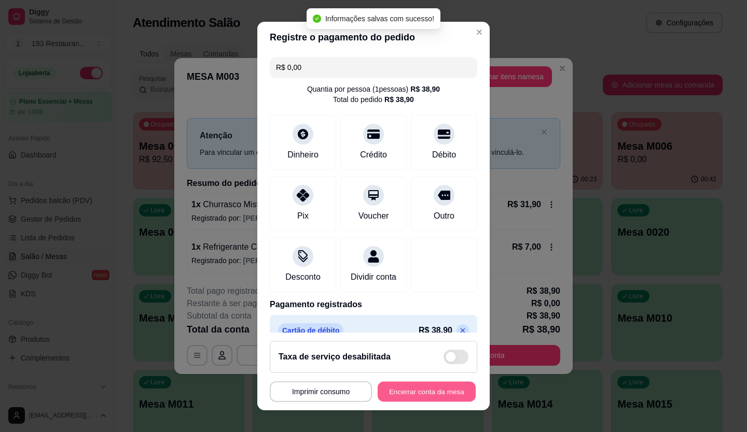
type input "R$ 0,00"
click at [427, 391] on button "Encerrar conta da mesa" at bounding box center [426, 392] width 98 height 20
click at [427, 391] on div "**********" at bounding box center [373, 392] width 207 height 21
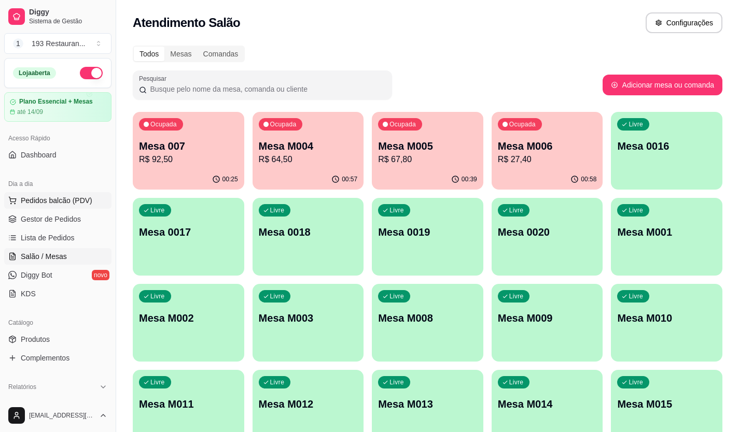
click at [80, 198] on span "Pedidos balcão (PDV)" at bounding box center [57, 200] width 72 height 10
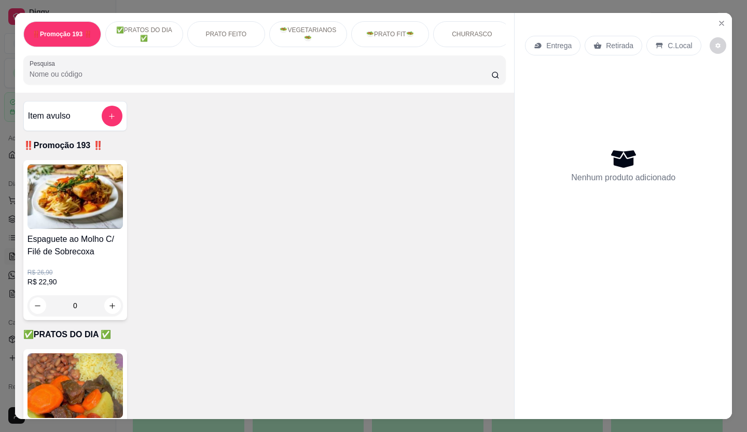
click at [584, 41] on div "Retirada" at bounding box center [613, 46] width 58 height 20
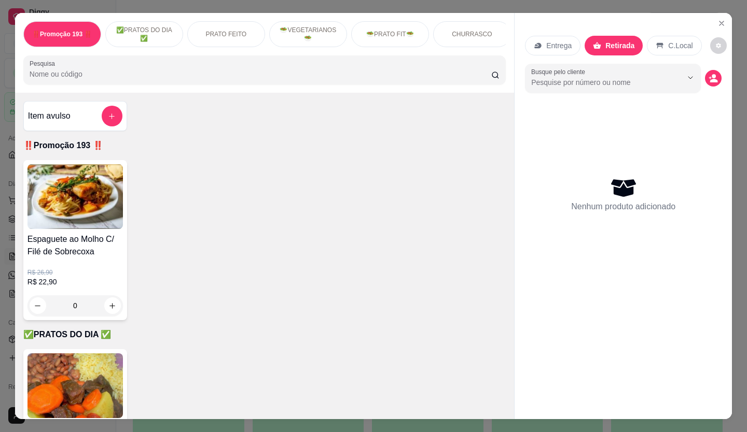
scroll to position [311, 0]
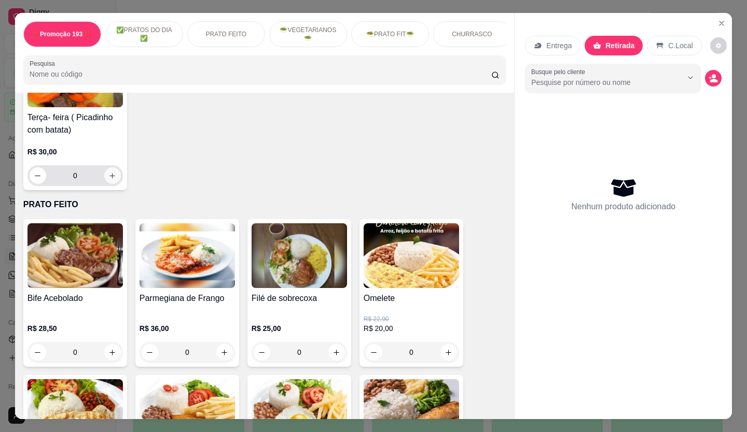
click at [111, 177] on icon "increase-product-quantity" at bounding box center [112, 176] width 8 height 8
type input "1"
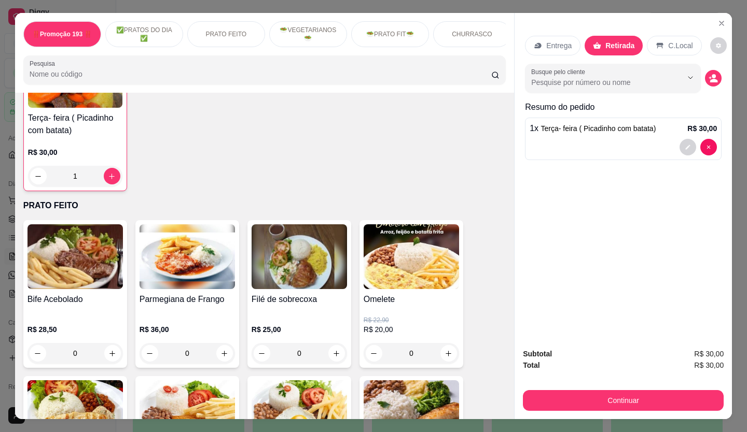
scroll to position [312, 0]
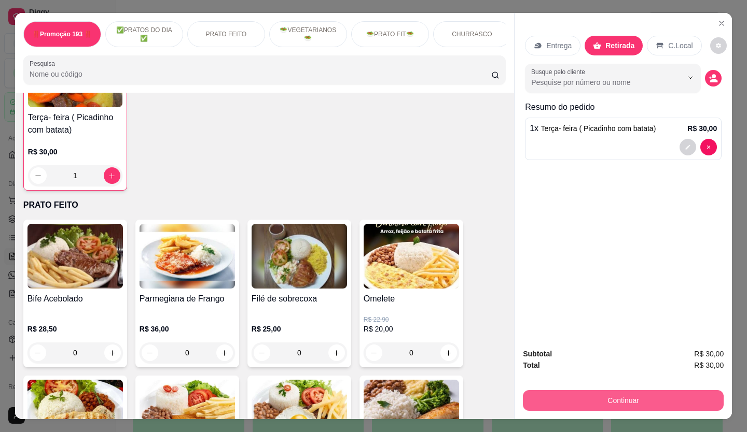
click at [575, 391] on button "Continuar" at bounding box center [623, 400] width 201 height 21
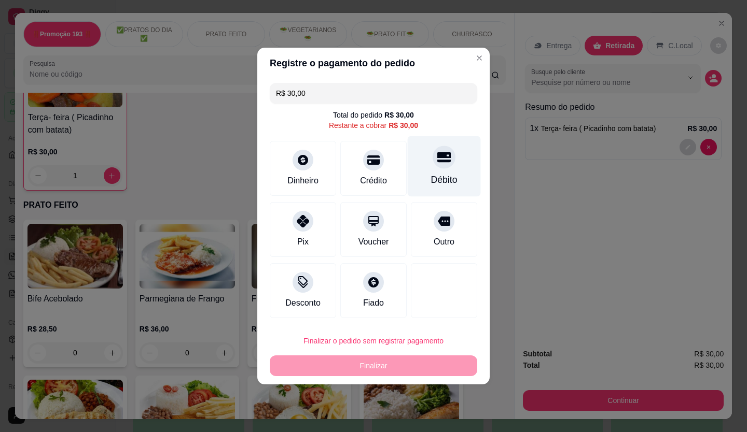
click at [432, 166] on div at bounding box center [443, 157] width 23 height 23
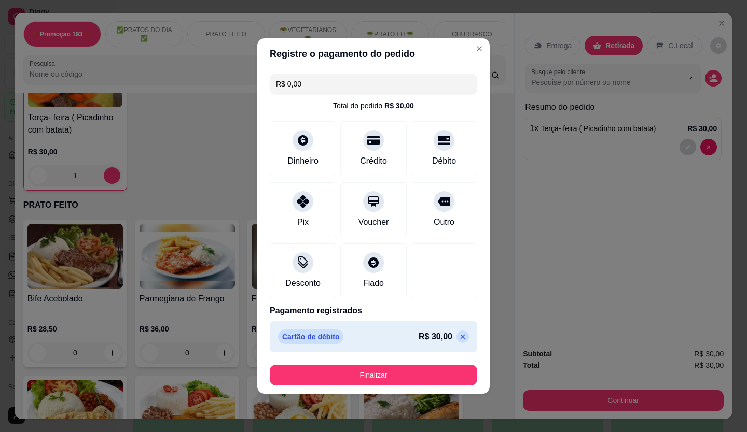
click at [456, 332] on p at bounding box center [462, 337] width 12 height 12
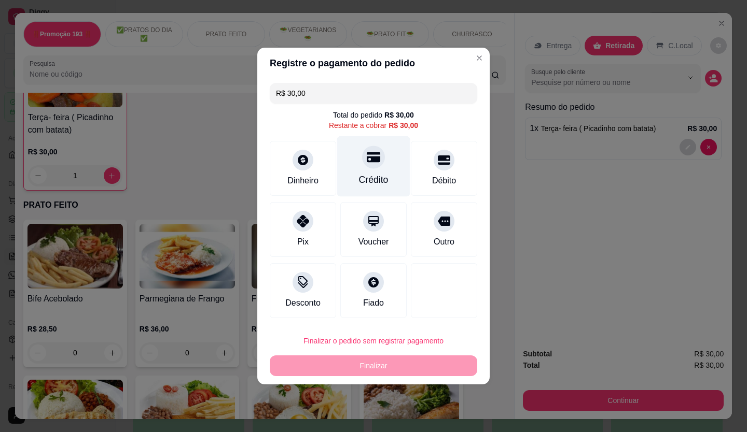
click at [383, 165] on div "Crédito" at bounding box center [373, 166] width 73 height 61
type input "R$ 0,00"
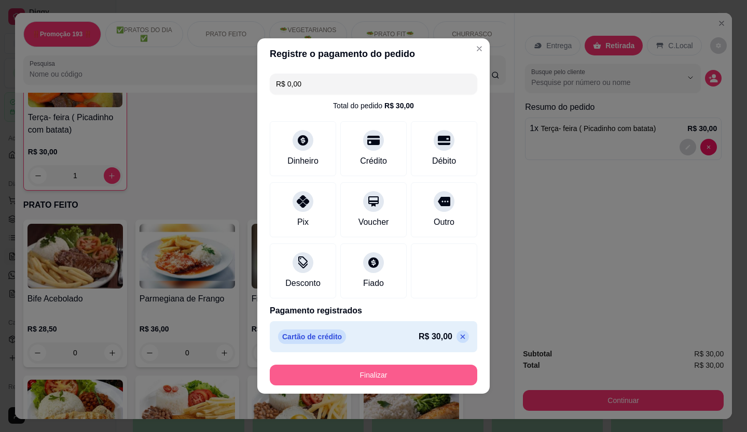
click at [451, 374] on button "Finalizar" at bounding box center [373, 375] width 207 height 21
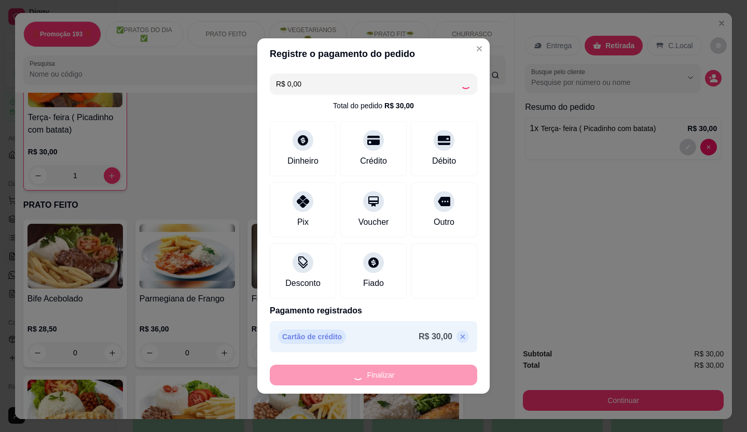
type input "0"
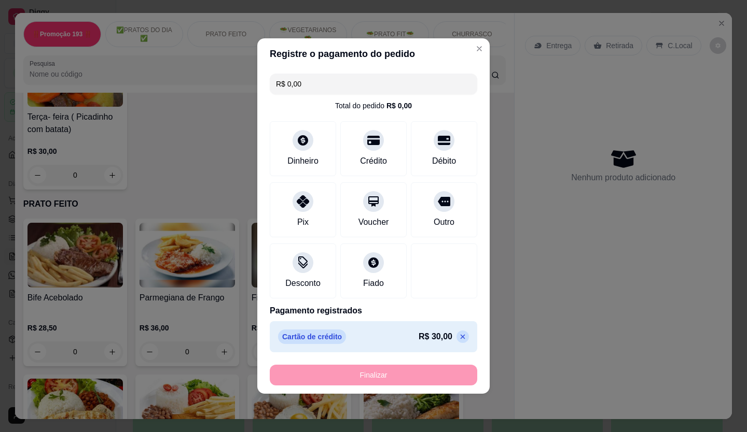
type input "-R$ 30,00"
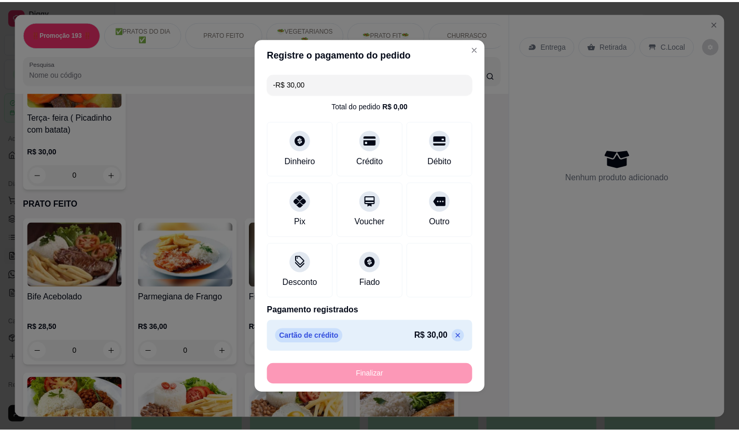
scroll to position [311, 0]
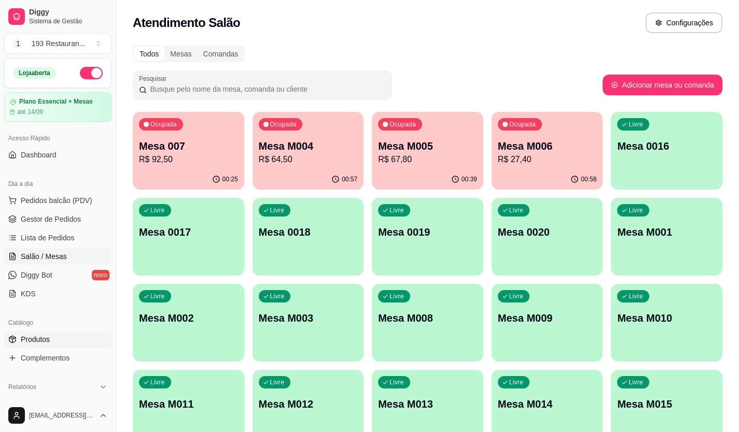
click at [48, 342] on span "Produtos" at bounding box center [35, 339] width 29 height 10
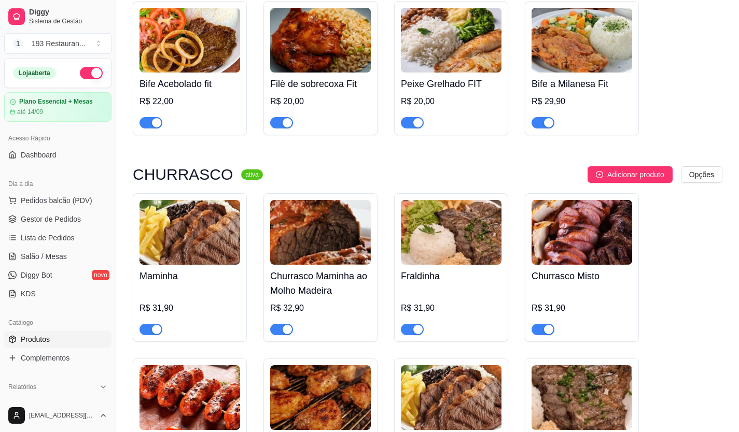
scroll to position [2333, 0]
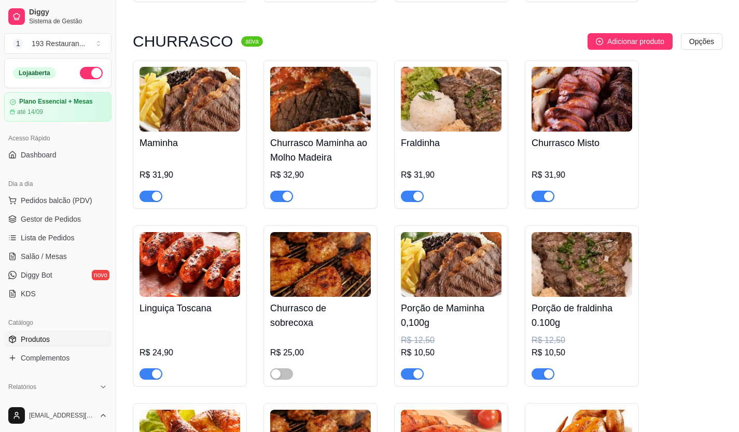
click at [412, 191] on span "button" at bounding box center [412, 196] width 23 height 11
click at [60, 272] on link "Diggy Bot novo" at bounding box center [57, 275] width 107 height 17
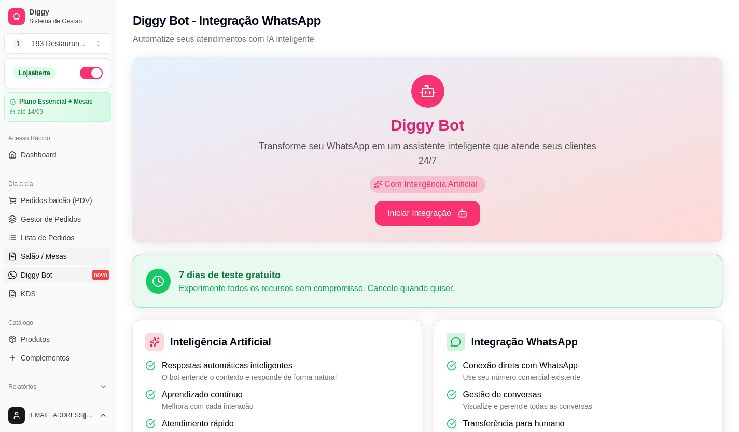
click at [55, 256] on span "Salão / Mesas" at bounding box center [44, 256] width 46 height 10
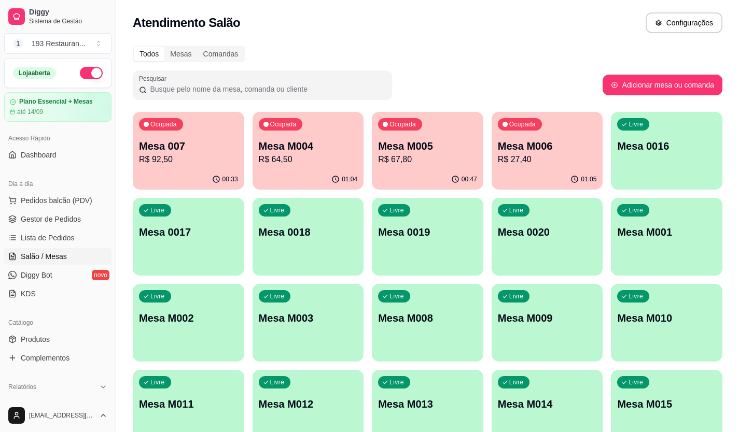
click at [287, 154] on p "R$ 64,50" at bounding box center [308, 159] width 99 height 12
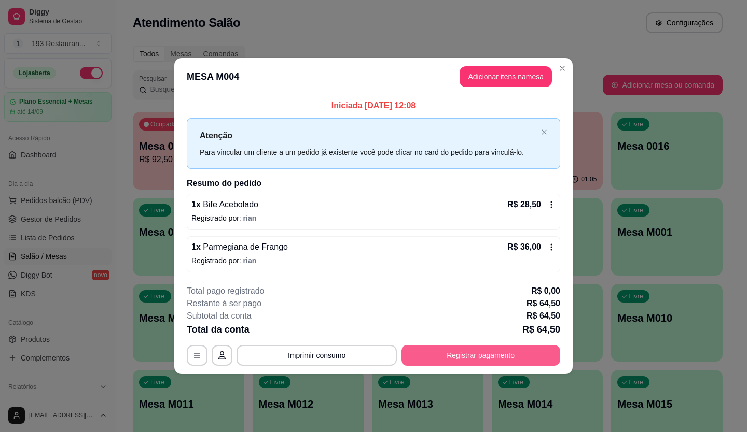
click at [461, 351] on button "Registrar pagamento" at bounding box center [480, 355] width 159 height 21
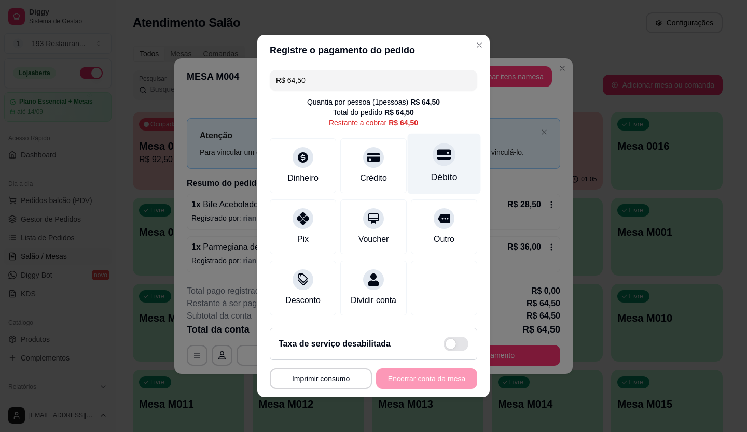
click at [418, 164] on div "Débito" at bounding box center [443, 164] width 73 height 61
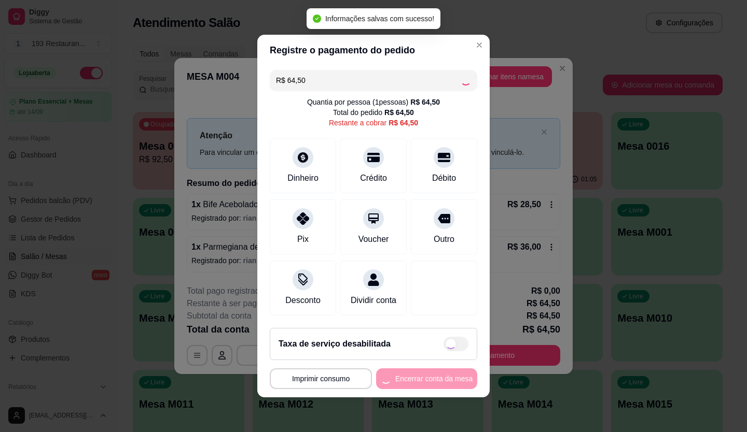
type input "R$ 0,00"
click at [421, 375] on footer "**********" at bounding box center [373, 359] width 232 height 78
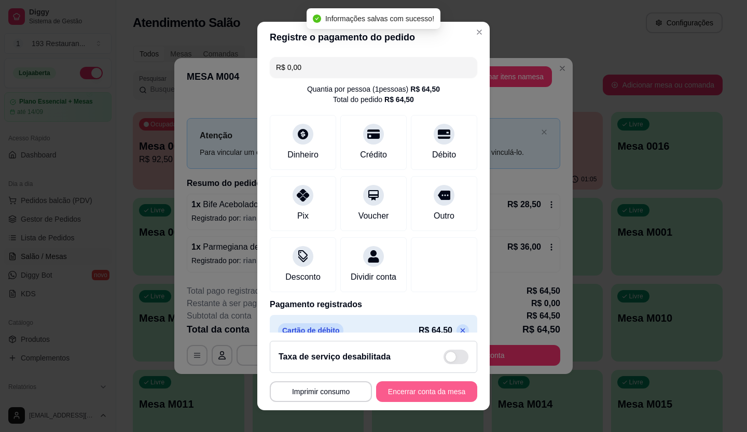
click at [424, 385] on button "Encerrar conta da mesa" at bounding box center [426, 392] width 101 height 21
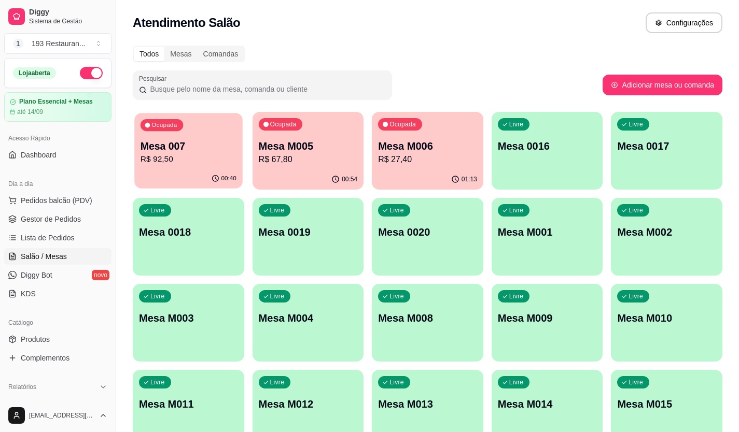
click at [170, 159] on p "R$ 92,50" at bounding box center [188, 159] width 96 height 12
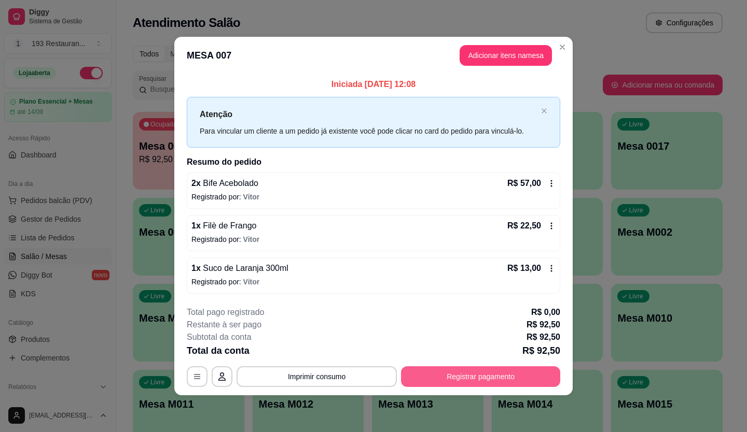
click at [521, 385] on button "Registrar pagamento" at bounding box center [480, 377] width 159 height 21
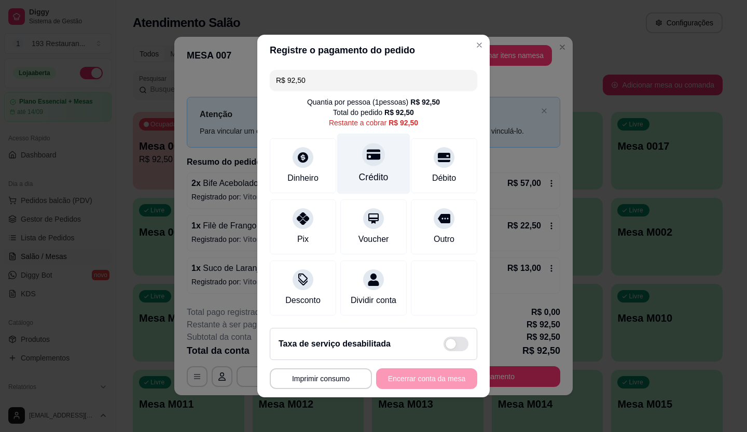
click at [349, 144] on div "Crédito" at bounding box center [373, 164] width 73 height 61
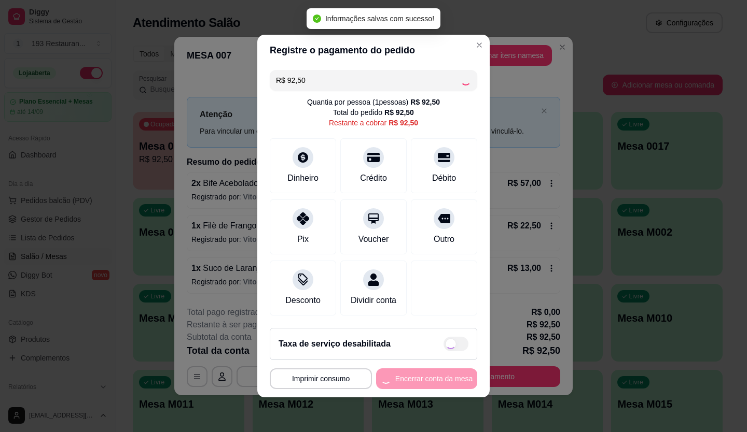
type input "R$ 0,00"
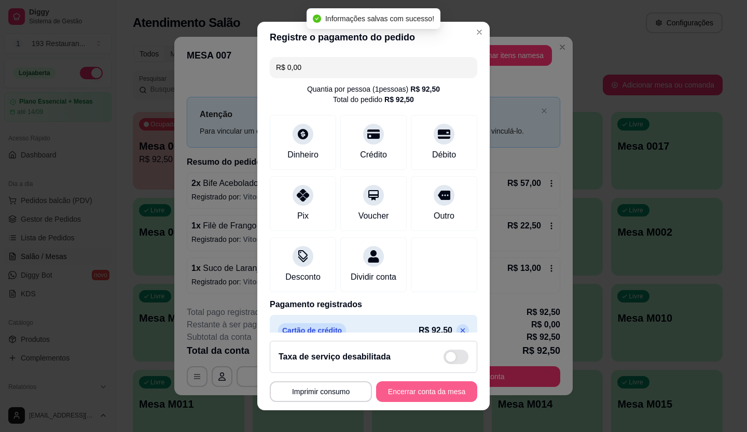
click at [442, 390] on button "Encerrar conta da mesa" at bounding box center [426, 392] width 101 height 21
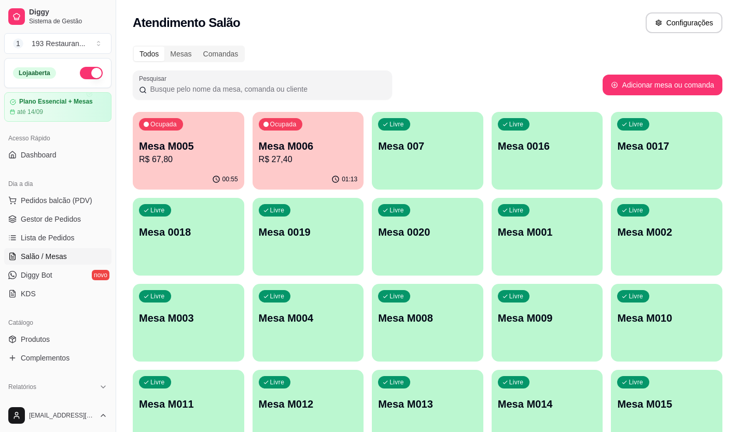
click at [188, 157] on p "R$ 67,80" at bounding box center [188, 159] width 99 height 12
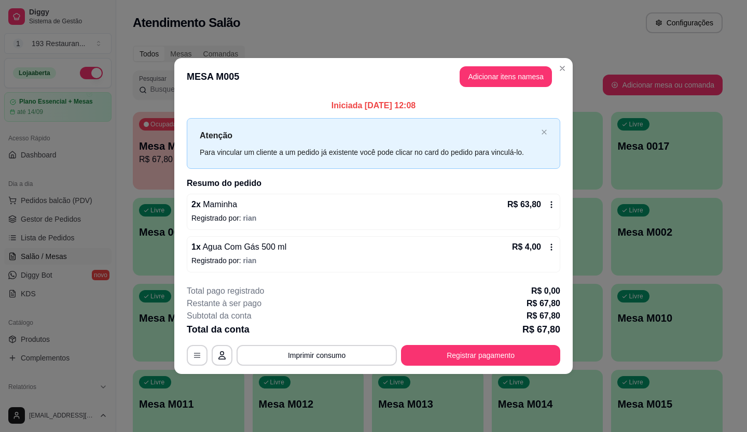
click at [551, 252] on div "R$ 4,00" at bounding box center [534, 247] width 44 height 12
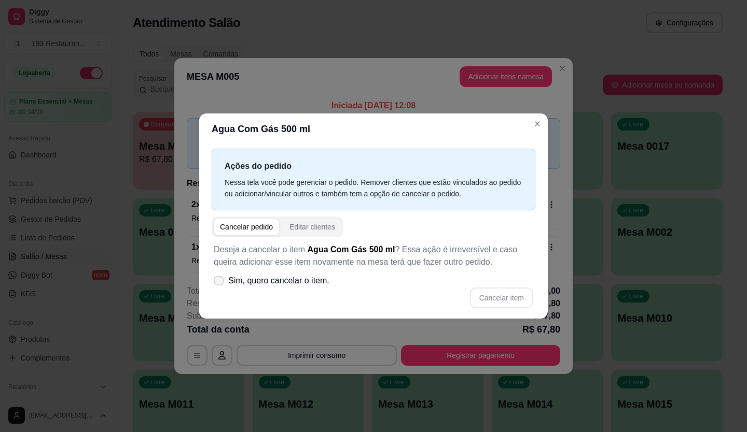
click at [267, 285] on span "Sim, quero cancelar o item." at bounding box center [278, 281] width 101 height 12
click at [220, 285] on input "Sim, quero cancelar o item." at bounding box center [216, 286] width 7 height 7
checkbox input "true"
click at [516, 291] on button "Cancelar item" at bounding box center [501, 298] width 63 height 21
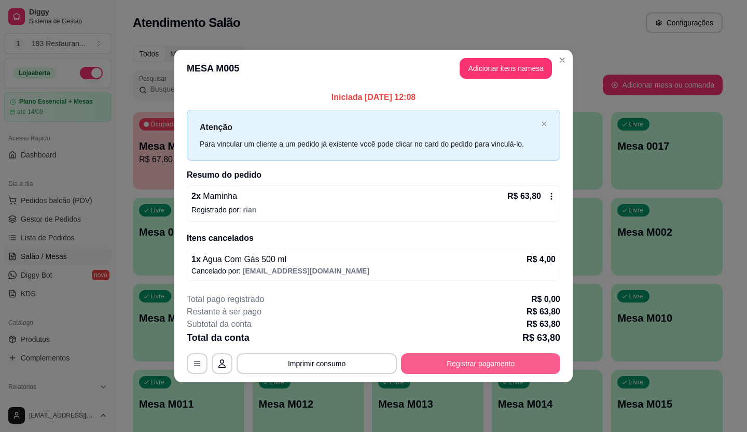
click at [476, 368] on button "Registrar pagamento" at bounding box center [480, 364] width 159 height 21
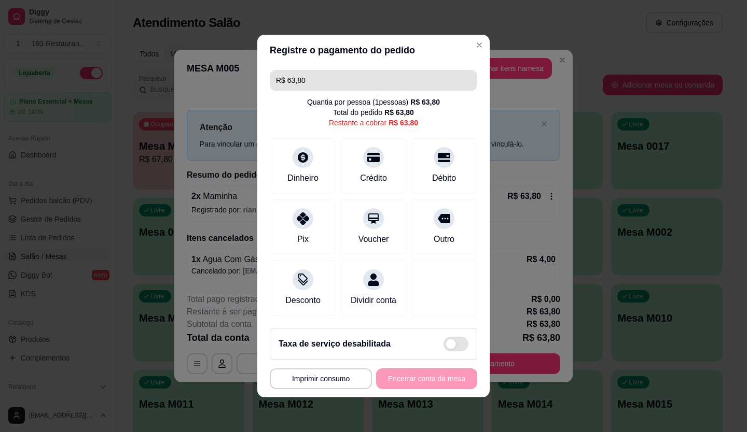
click at [325, 72] on input "R$ 63,80" at bounding box center [373, 80] width 195 height 21
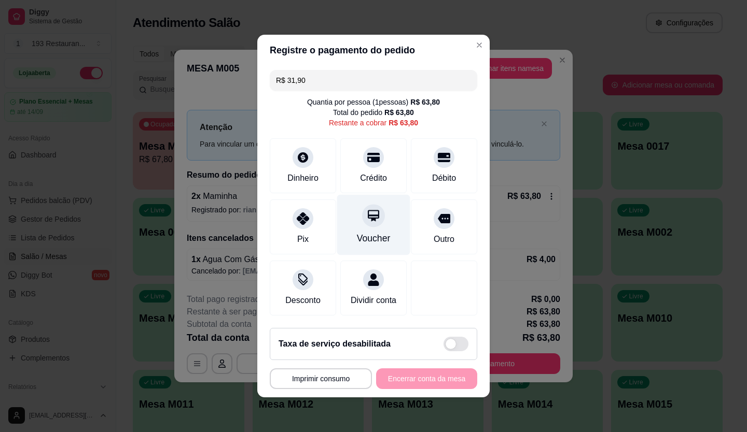
click at [368, 219] on div at bounding box center [373, 215] width 23 height 23
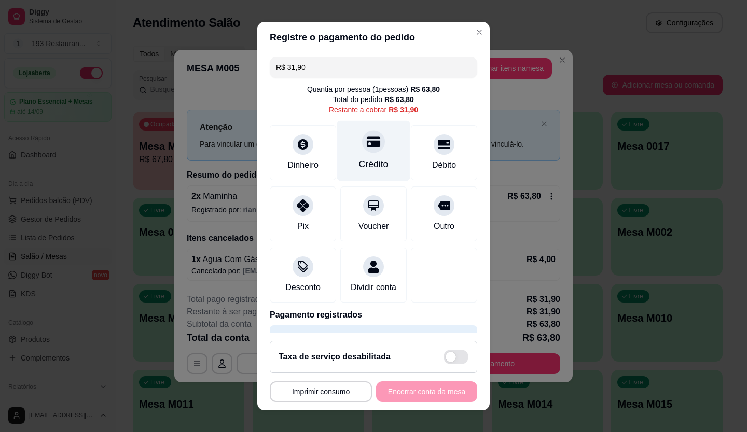
click at [366, 151] on div at bounding box center [373, 141] width 23 height 23
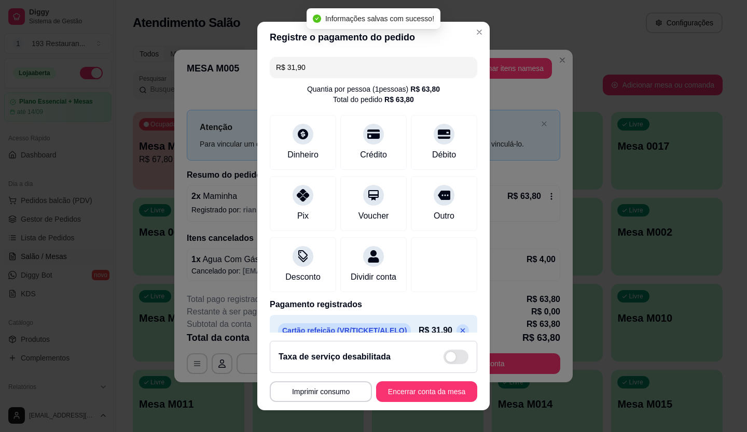
type input "R$ 0,00"
click at [426, 388] on button "Encerrar conta da mesa" at bounding box center [426, 392] width 101 height 21
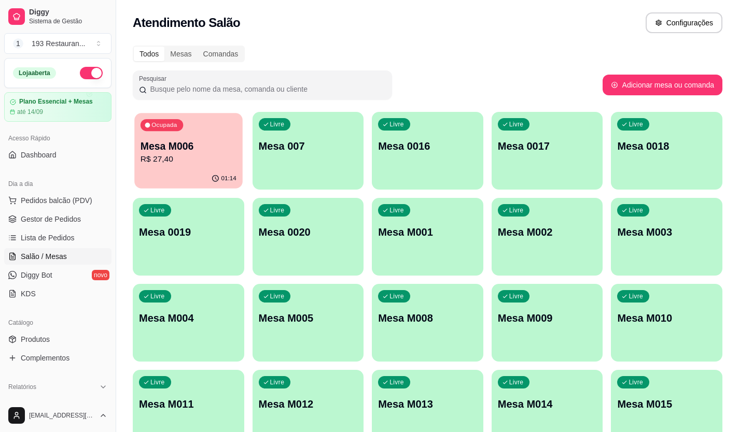
click at [174, 160] on p "R$ 27,40" at bounding box center [188, 159] width 96 height 12
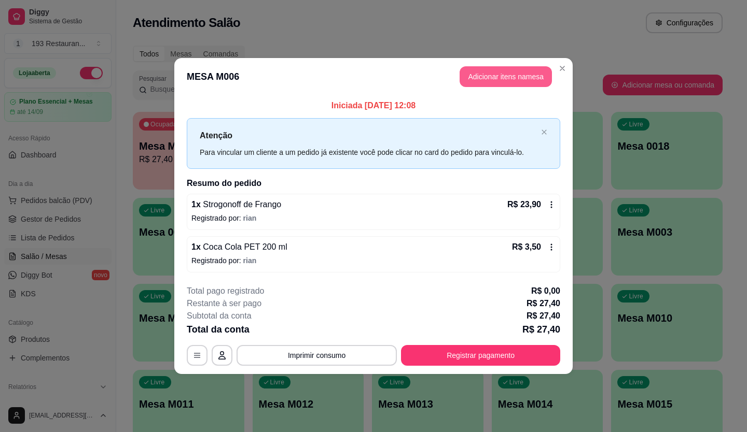
click at [533, 81] on button "Adicionar itens na mesa" at bounding box center [505, 76] width 92 height 21
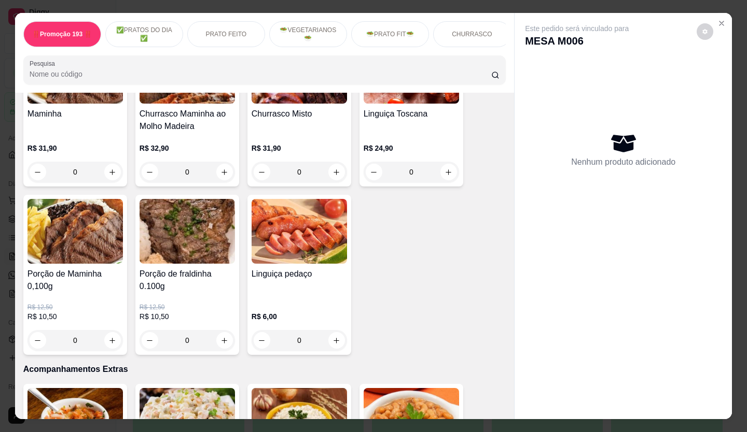
scroll to position [1763, 0]
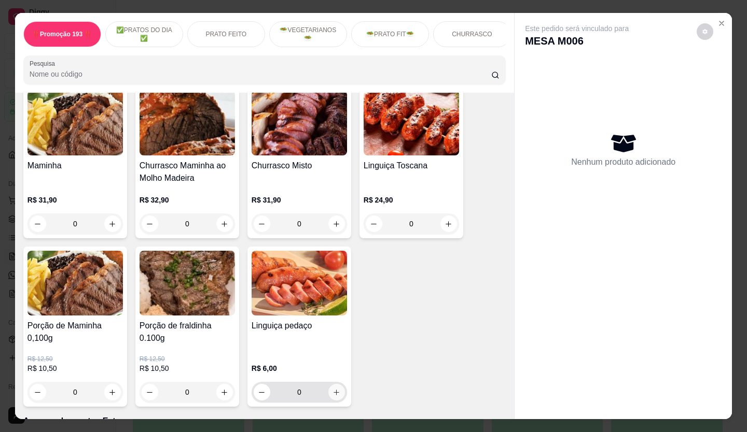
click at [332, 389] on icon "increase-product-quantity" at bounding box center [336, 393] width 8 height 8
type input "1"
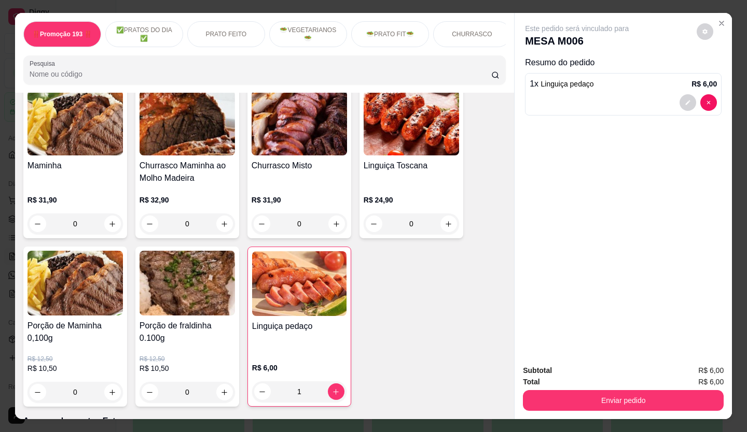
click at [555, 403] on button "Enviar pedido" at bounding box center [623, 400] width 201 height 21
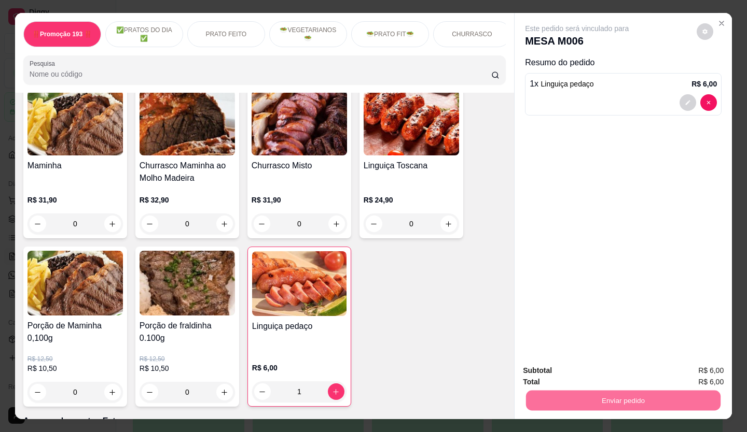
click at [590, 372] on button "Não registrar e enviar pedido" at bounding box center [588, 371] width 108 height 20
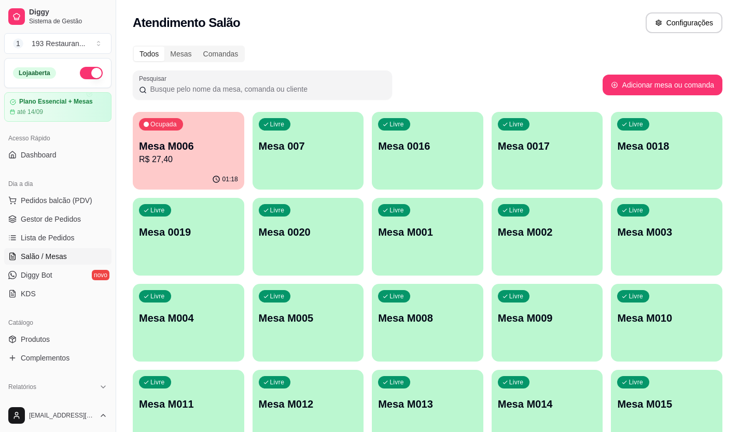
click at [190, 338] on div "Livre Mesa M004" at bounding box center [188, 316] width 111 height 65
click at [186, 314] on p "Mesa M004" at bounding box center [188, 319] width 96 height 14
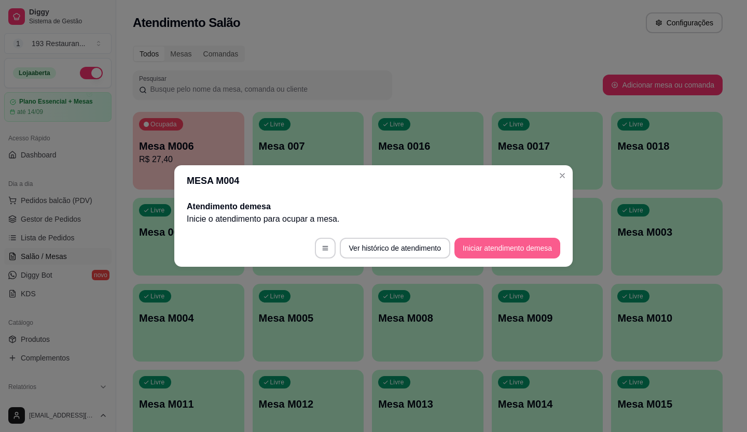
click at [523, 242] on button "Iniciar atendimento de mesa" at bounding box center [507, 248] width 106 height 21
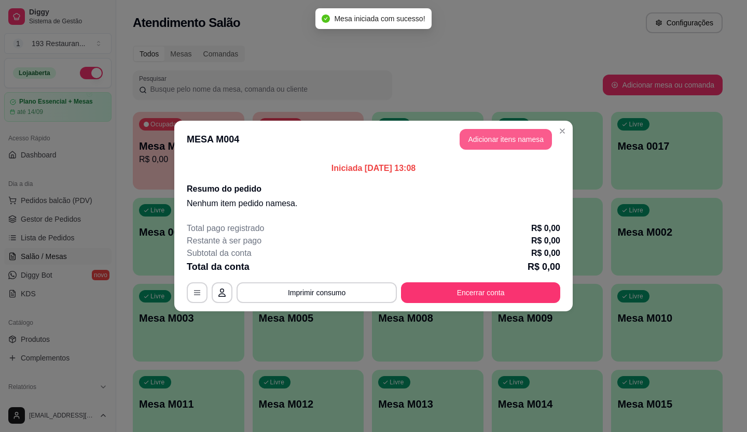
click at [488, 139] on button "Adicionar itens na mesa" at bounding box center [505, 139] width 92 height 21
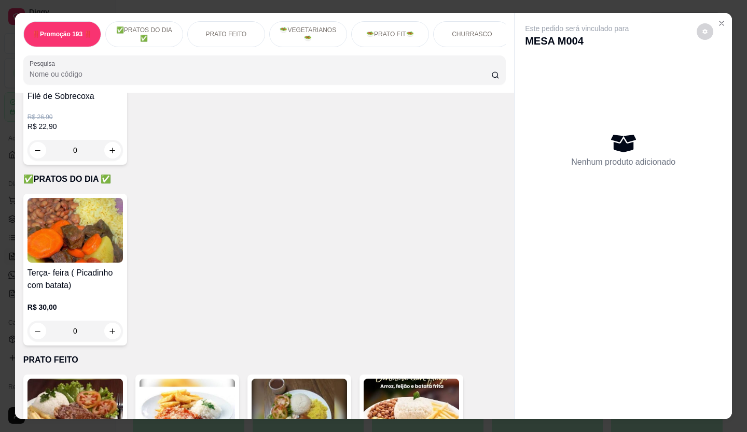
scroll to position [259, 0]
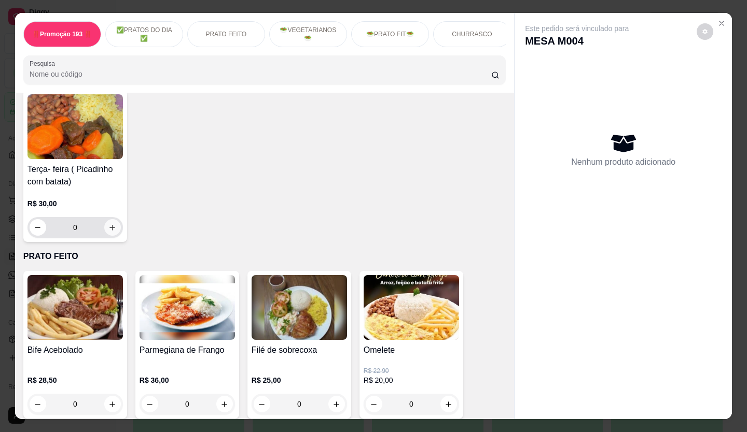
click at [108, 230] on icon "increase-product-quantity" at bounding box center [112, 228] width 8 height 8
type input "1"
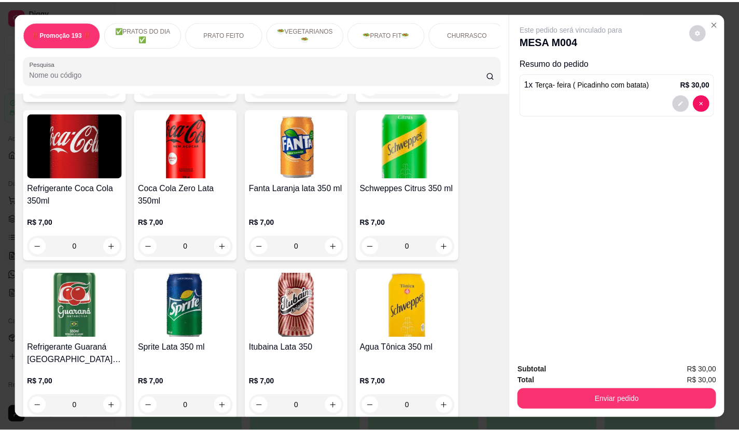
scroll to position [2904, 0]
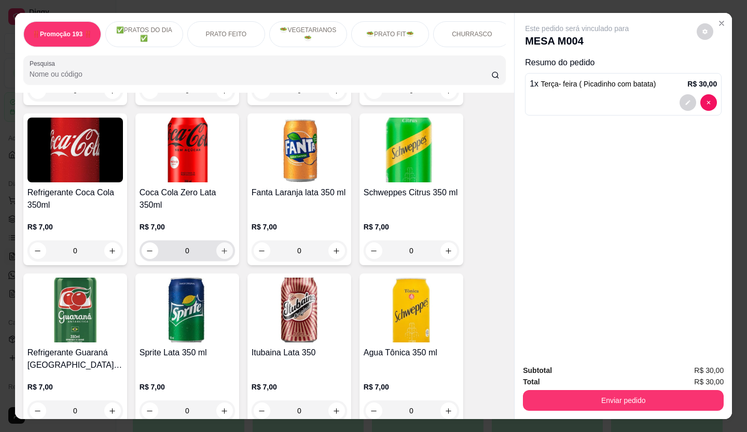
click at [220, 247] on icon "increase-product-quantity" at bounding box center [224, 251] width 8 height 8
type input "1"
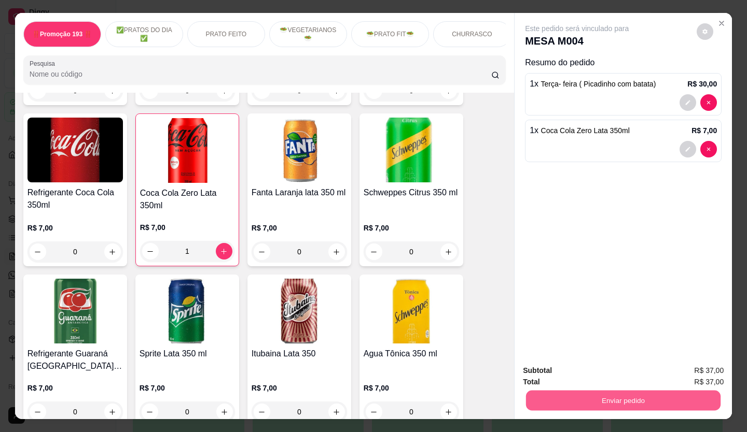
click at [620, 402] on button "Enviar pedido" at bounding box center [623, 401] width 194 height 20
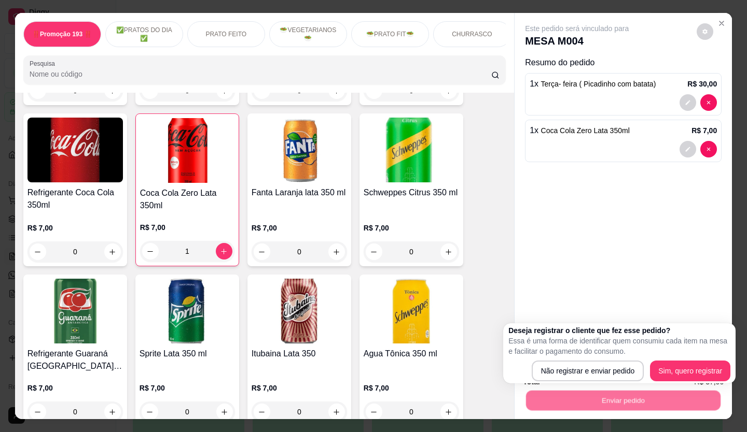
drag, startPoint x: 610, startPoint y: 382, endPoint x: 610, endPoint y: 375, distance: 6.7
click at [610, 382] on div "Deseja registrar o cliente que fez esse pedido? Essa é uma forma de identificar…" at bounding box center [619, 353] width 232 height 60
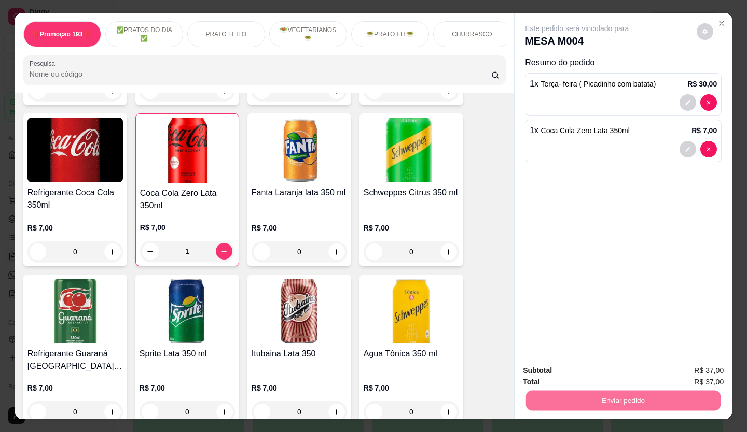
click at [610, 374] on button "Não registrar e enviar pedido" at bounding box center [588, 372] width 108 height 20
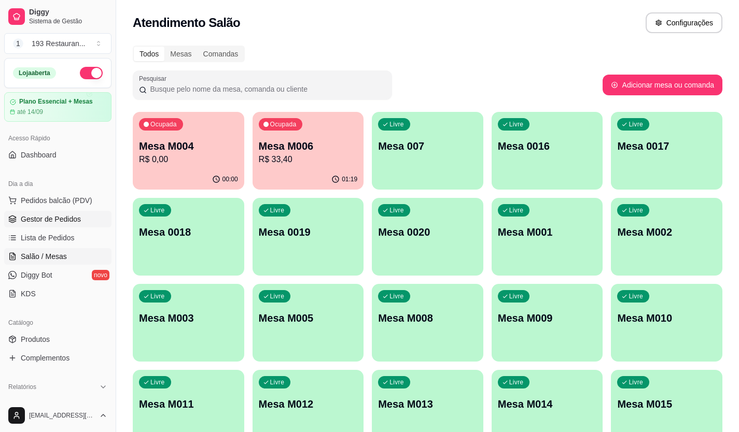
click at [60, 221] on span "Gestor de Pedidos" at bounding box center [51, 219] width 60 height 10
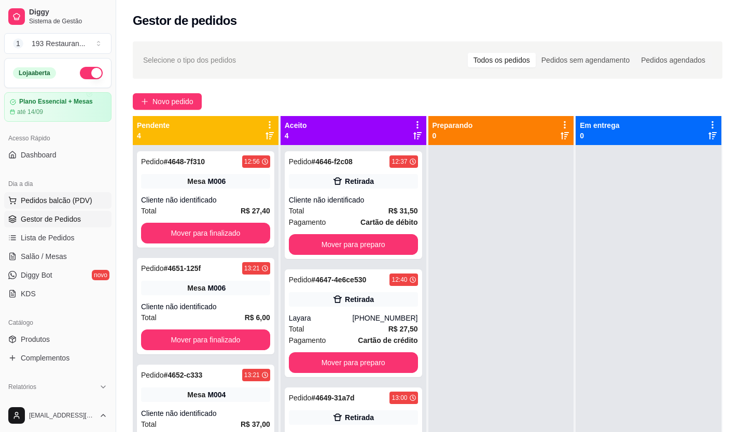
click at [49, 195] on button "Pedidos balcão (PDV)" at bounding box center [57, 200] width 107 height 17
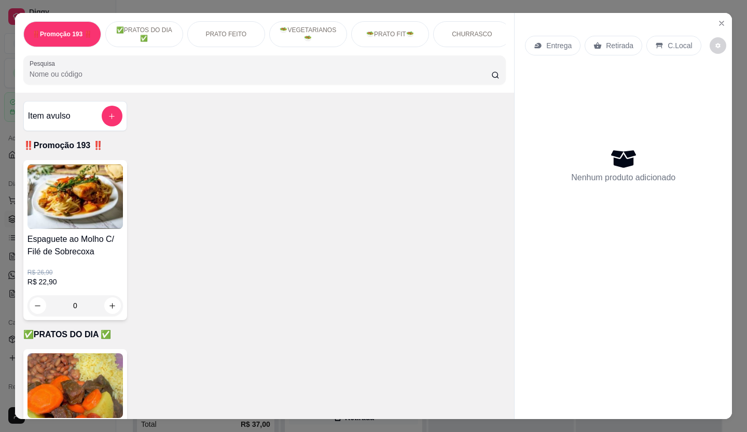
click at [219, 273] on div "Espaguete ao Molho C/ Filé de Sobrecoxa R$ 26,90 R$ 22,90 0" at bounding box center [264, 240] width 482 height 160
click at [713, 20] on button "Close" at bounding box center [721, 23] width 17 height 17
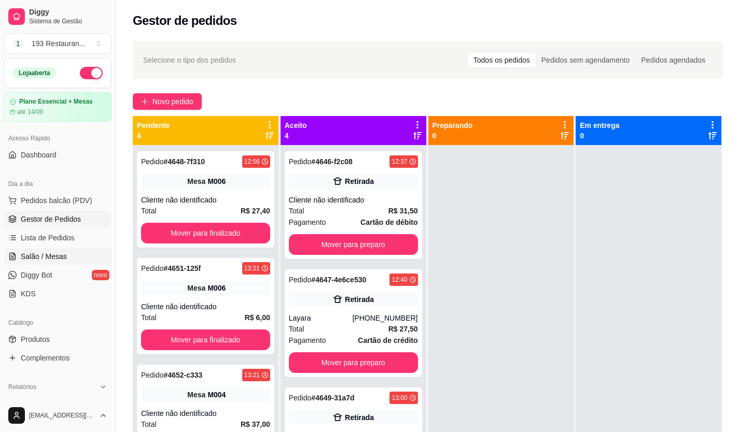
click at [49, 258] on span "Salão / Mesas" at bounding box center [44, 256] width 46 height 10
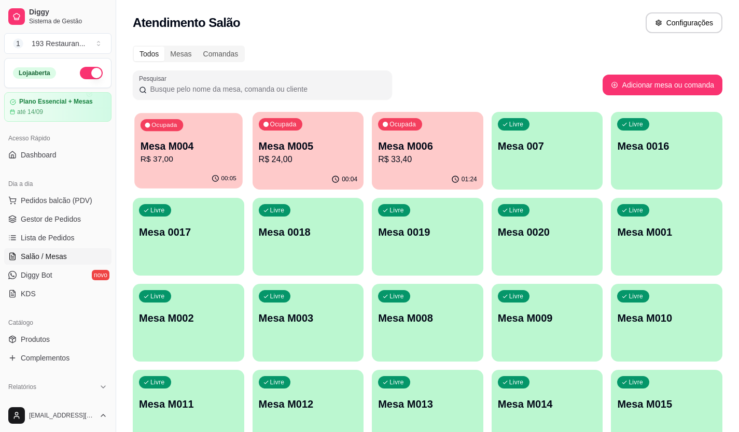
click at [206, 163] on p "R$ 37,00" at bounding box center [188, 159] width 96 height 12
click at [410, 167] on div "Ocupada Mesa M006 R$ 33,40" at bounding box center [427, 141] width 108 height 56
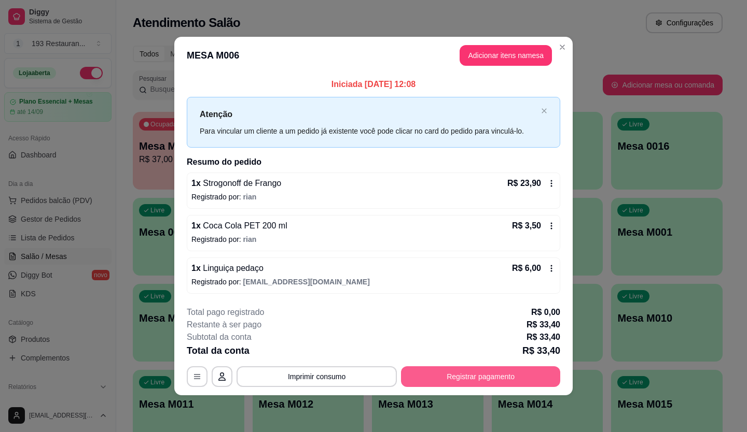
click at [437, 374] on button "Registrar pagamento" at bounding box center [480, 377] width 159 height 21
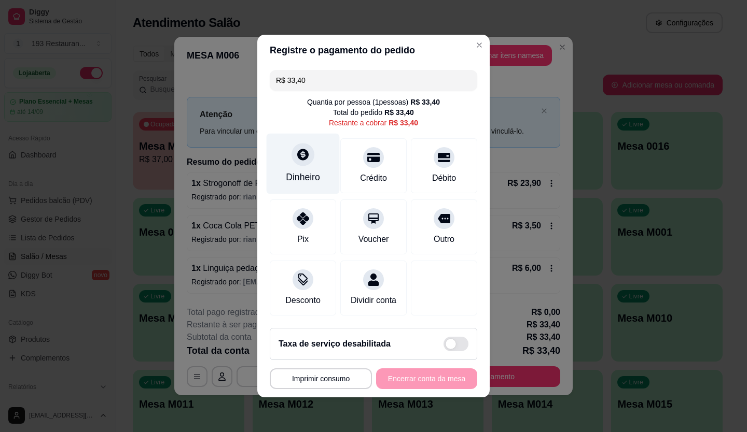
click at [293, 159] on div at bounding box center [302, 154] width 23 height 23
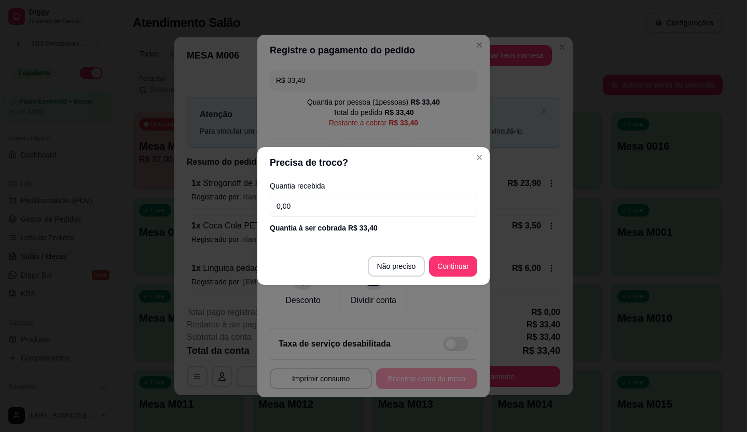
click at [336, 215] on input "0,00" at bounding box center [373, 206] width 207 height 21
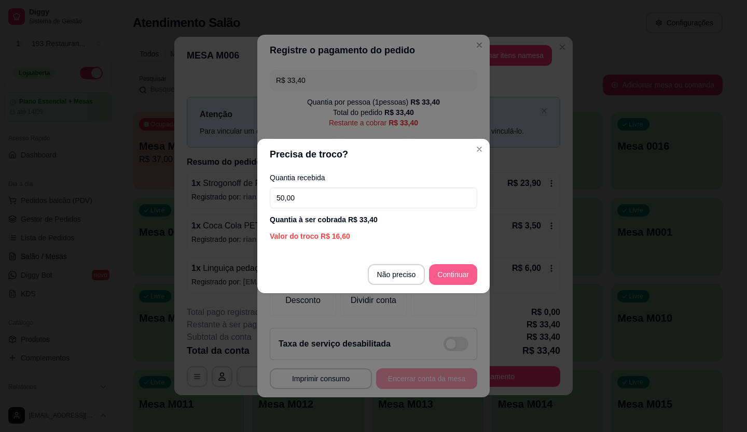
type input "50,00"
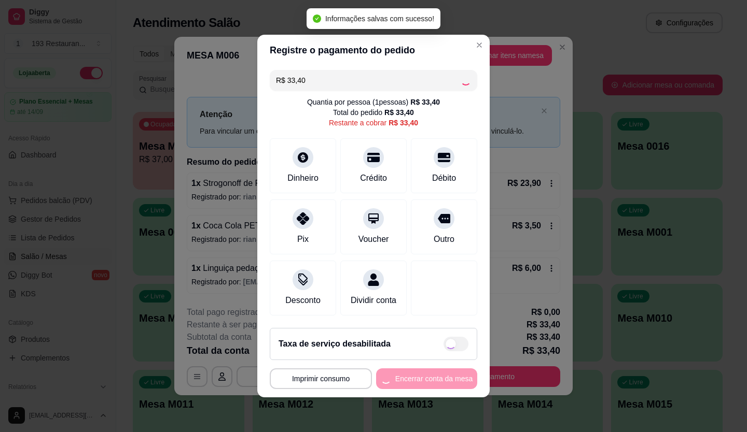
type input "R$ 0,00"
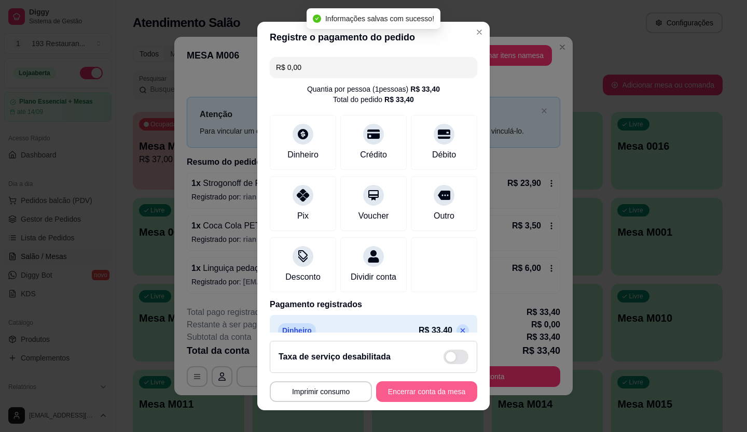
click at [438, 394] on button "Encerrar conta da mesa" at bounding box center [426, 392] width 101 height 21
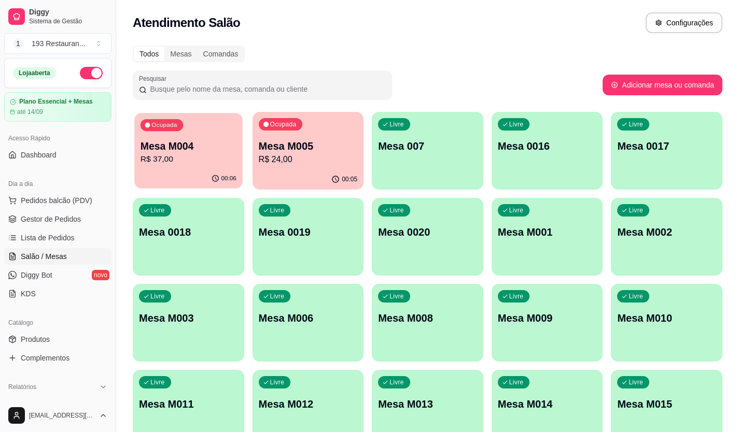
click at [199, 180] on div "00:06" at bounding box center [188, 179] width 108 height 20
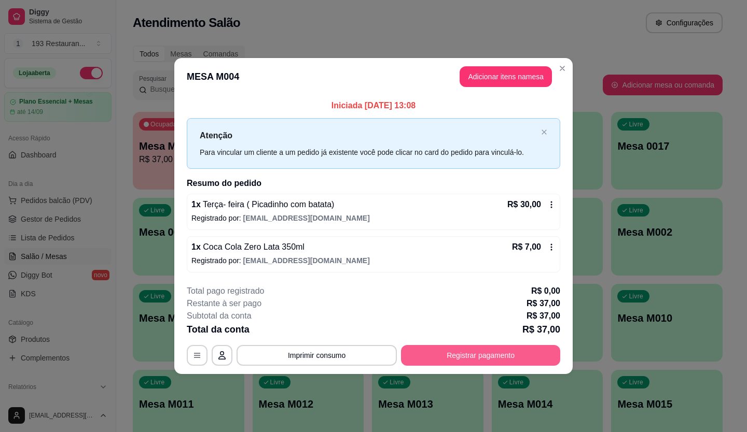
click at [468, 361] on button "Registrar pagamento" at bounding box center [480, 355] width 159 height 21
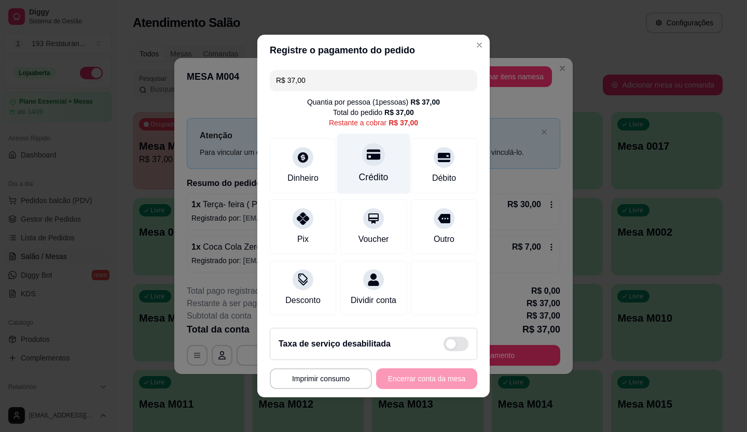
click at [374, 176] on div "Crédito" at bounding box center [374, 177] width 30 height 13
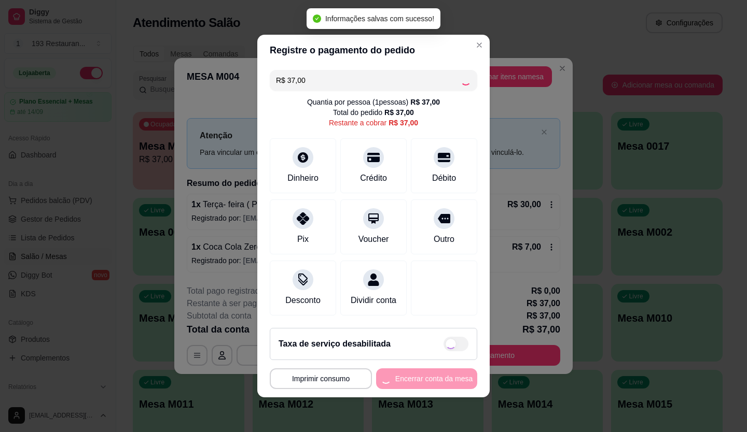
type input "R$ 0,00"
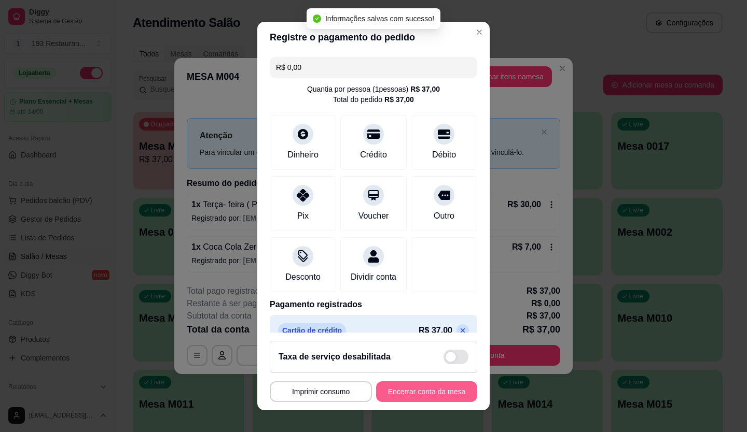
click at [434, 398] on button "Encerrar conta da mesa" at bounding box center [426, 392] width 101 height 21
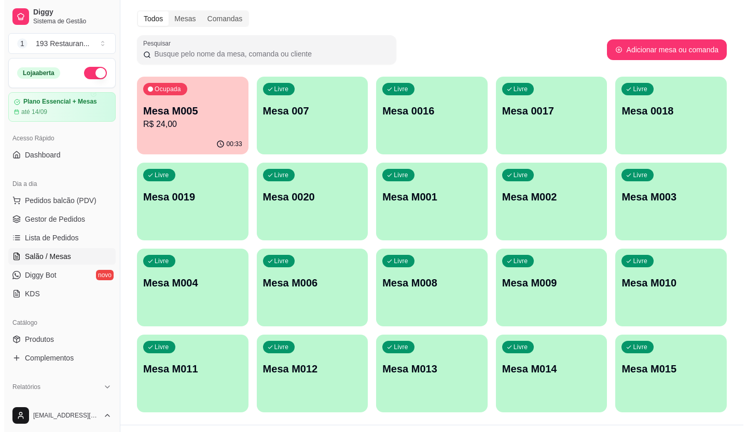
scroll to position [52, 0]
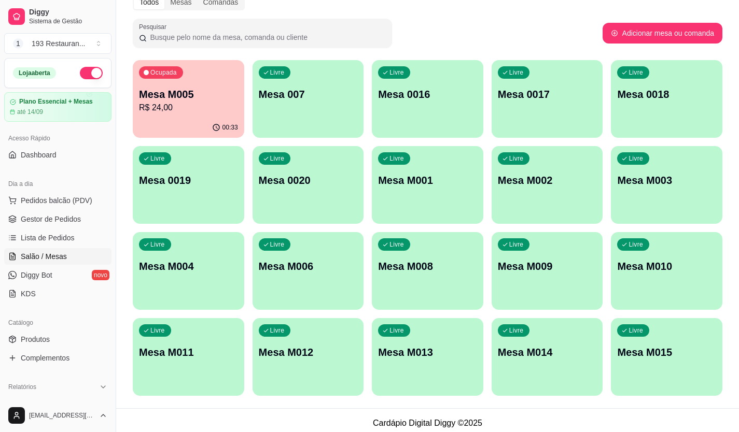
click at [289, 360] on div "Livre Mesa M012" at bounding box center [307, 350] width 111 height 65
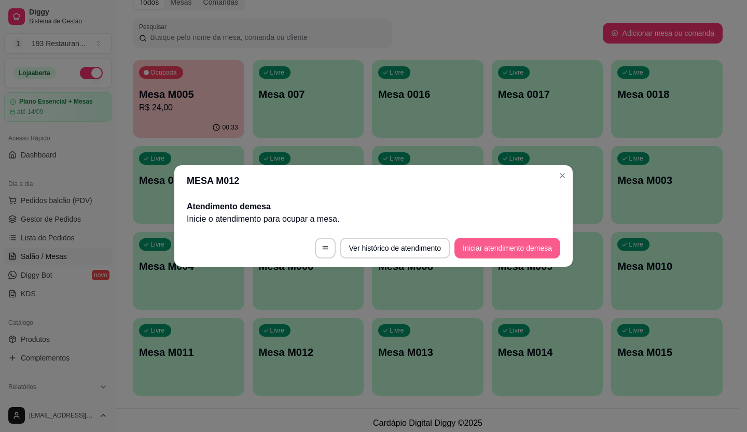
click at [517, 249] on button "Iniciar atendimento de mesa" at bounding box center [507, 248] width 106 height 21
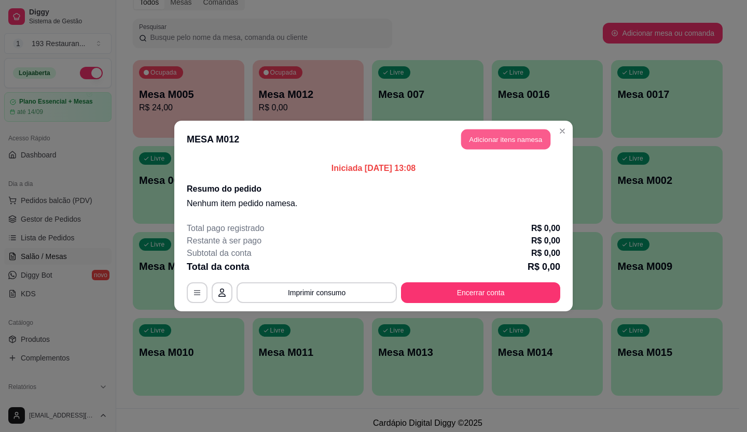
click at [483, 140] on button "Adicionar itens na mesa" at bounding box center [505, 140] width 89 height 20
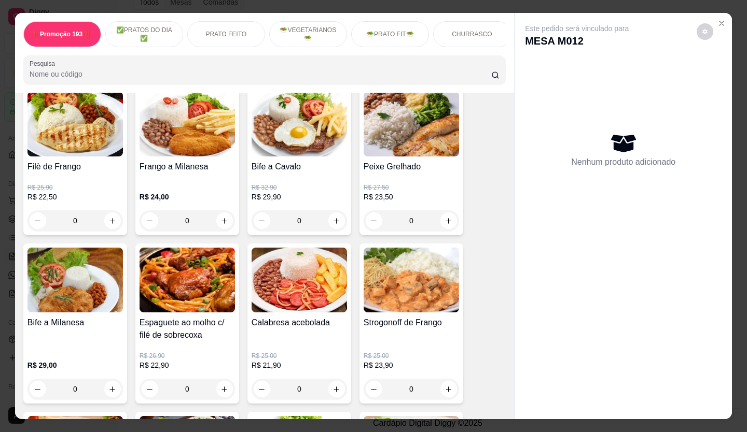
scroll to position [570, 0]
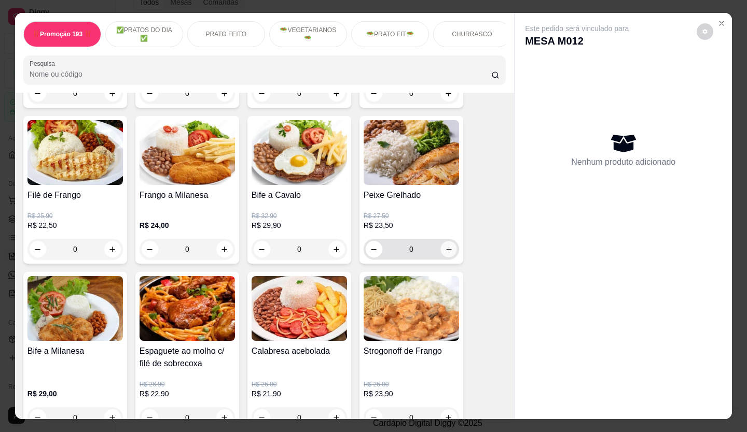
click at [445, 253] on icon "increase-product-quantity" at bounding box center [449, 250] width 8 height 8
type input "1"
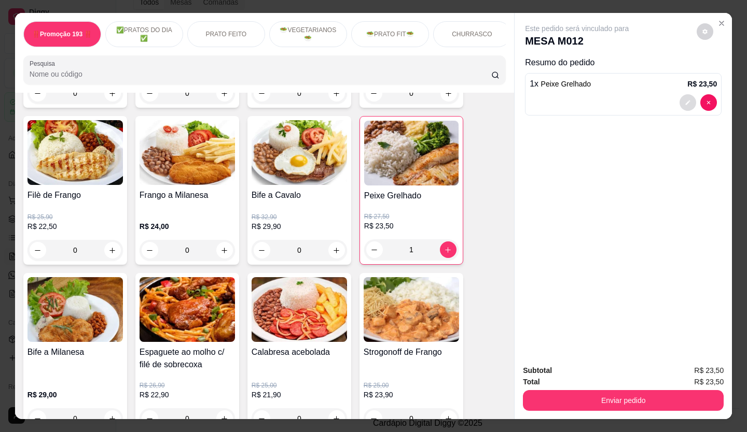
click at [684, 102] on button "decrease-product-quantity" at bounding box center [687, 102] width 17 height 17
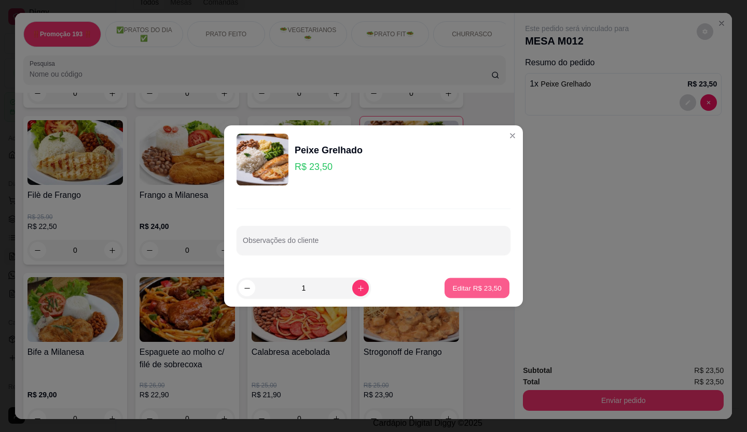
click at [468, 279] on button "Editar R$ 23,50" at bounding box center [476, 288] width 65 height 20
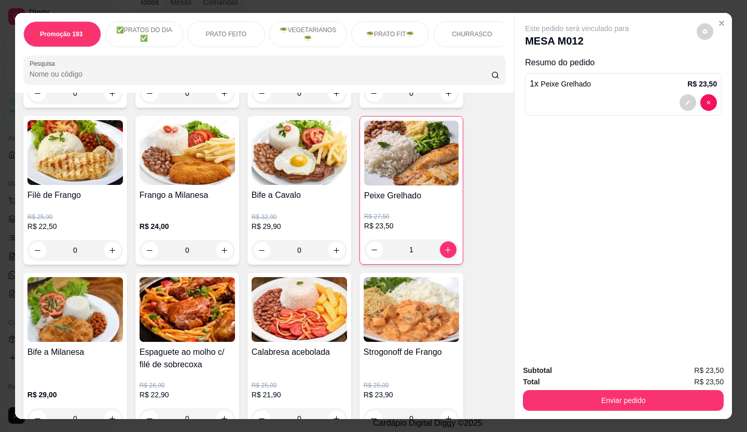
scroll to position [849, 0]
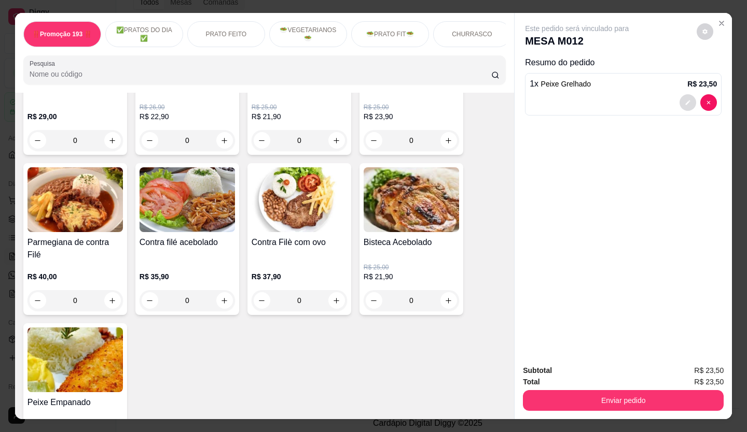
click at [680, 100] on button "decrease-product-quantity" at bounding box center [687, 102] width 17 height 17
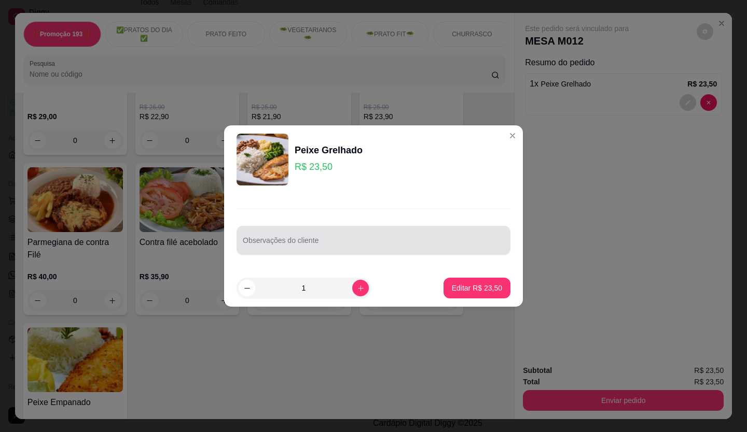
click at [400, 233] on div at bounding box center [373, 240] width 261 height 21
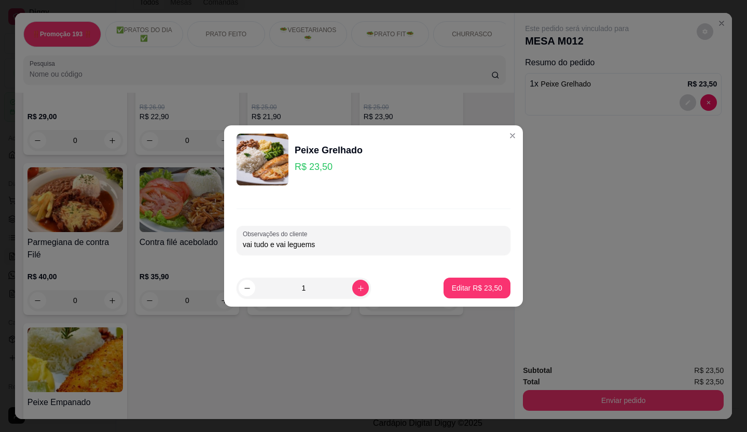
click at [310, 244] on input "vai tudo e vai leguems" at bounding box center [373, 245] width 261 height 10
type input "vai tudo e vai leguemes"
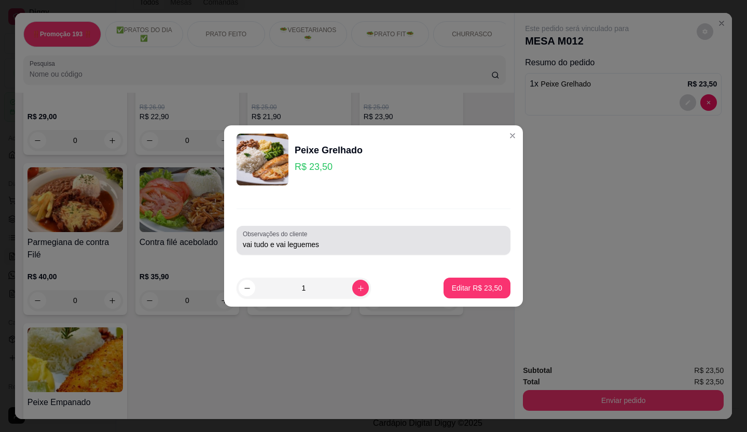
click at [316, 252] on div "Observações do cliente vai tudo e vai leguemes" at bounding box center [373, 240] width 274 height 29
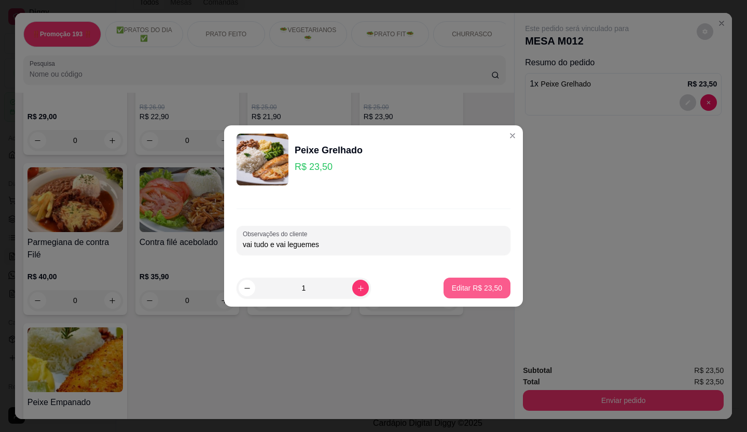
click at [475, 288] on p "Editar R$ 23,50" at bounding box center [477, 288] width 50 height 10
type input "0"
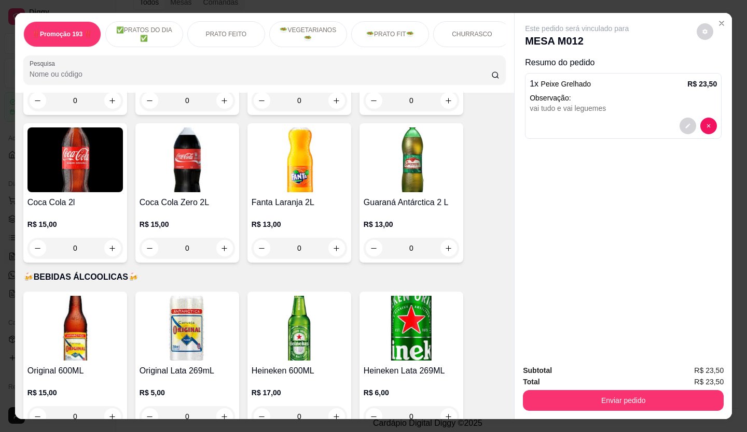
scroll to position [3849, 0]
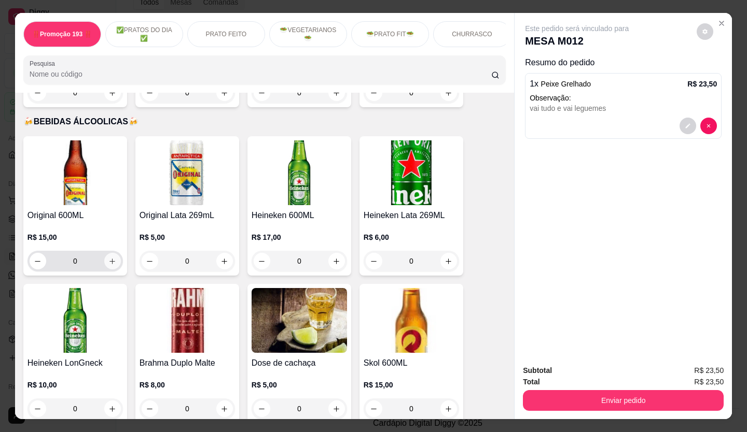
click at [109, 258] on icon "increase-product-quantity" at bounding box center [112, 262] width 8 height 8
type input "1"
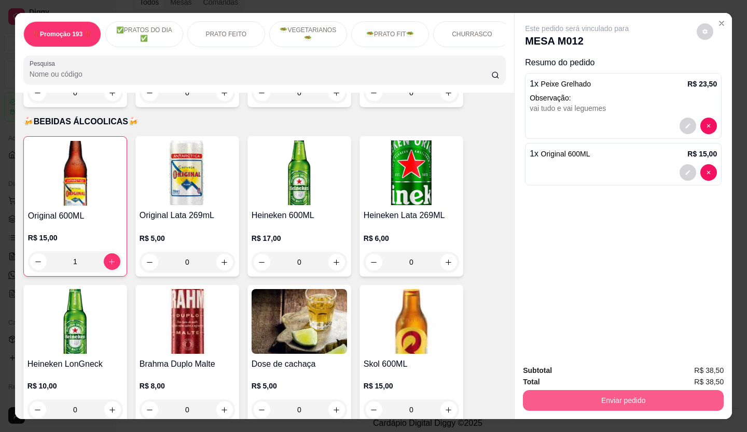
click at [610, 403] on button "Enviar pedido" at bounding box center [623, 400] width 201 height 21
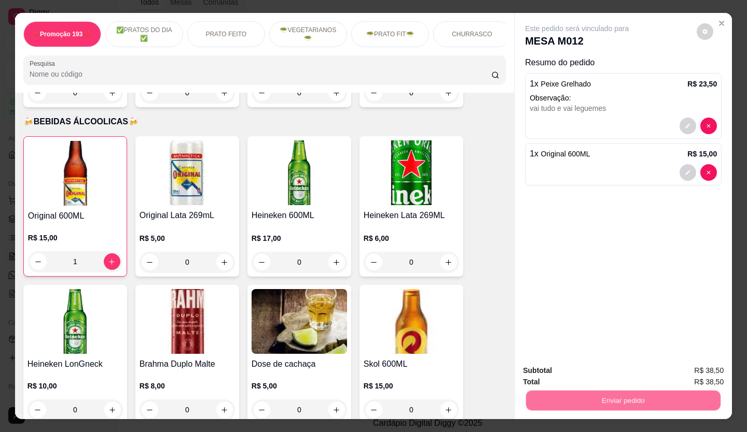
click at [605, 378] on button "Não registrar e enviar pedido" at bounding box center [588, 371] width 108 height 20
click at [611, 369] on div "Subtotal R$ 38,50" at bounding box center [623, 370] width 201 height 11
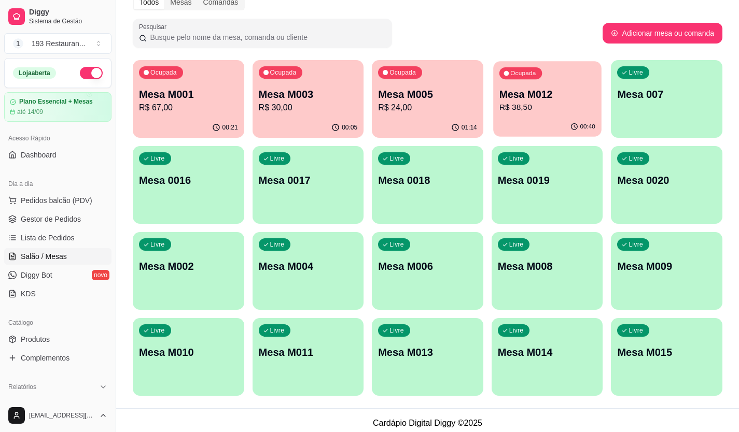
click at [545, 93] on p "Mesa M012" at bounding box center [547, 95] width 96 height 14
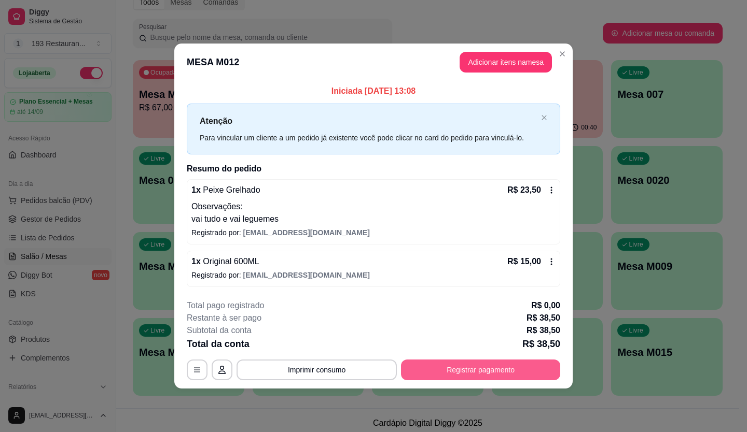
click at [475, 372] on button "Registrar pagamento" at bounding box center [480, 370] width 159 height 21
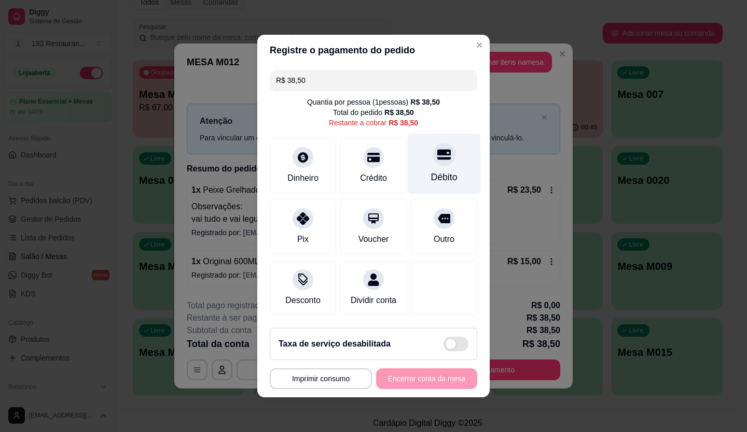
click at [445, 155] on div "Débito" at bounding box center [443, 164] width 73 height 61
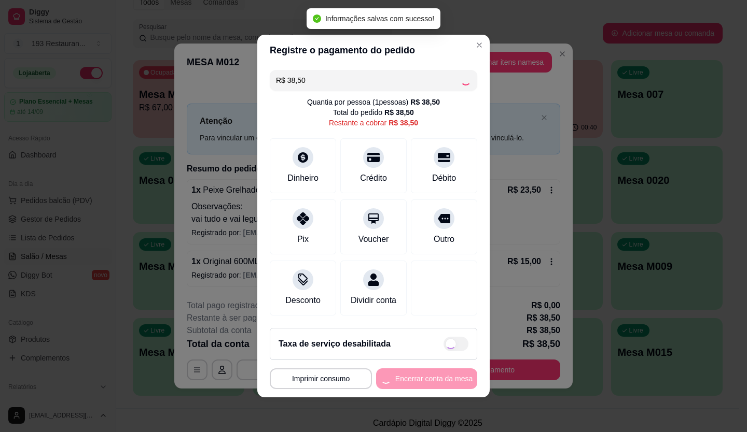
click at [410, 386] on div "**********" at bounding box center [373, 379] width 207 height 21
type input "R$ 0,00"
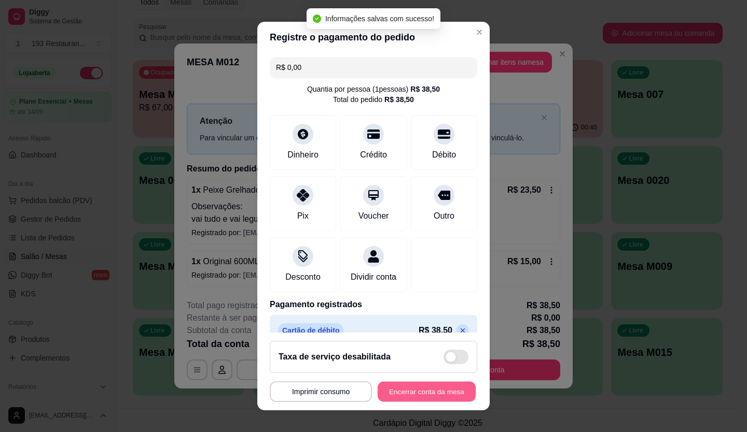
click at [410, 386] on button "Encerrar conta da mesa" at bounding box center [426, 392] width 98 height 20
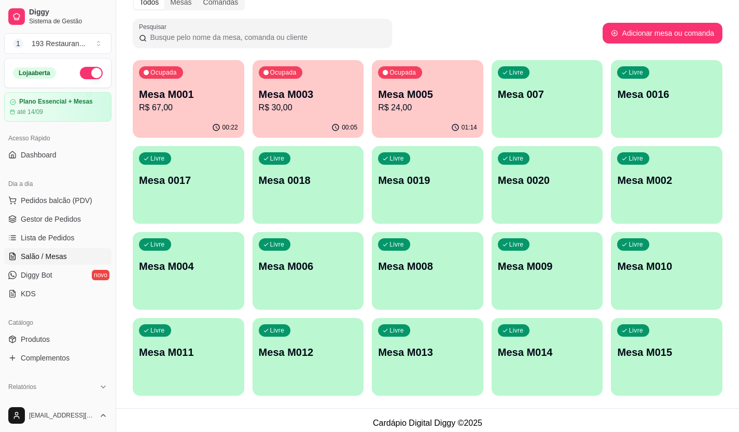
click at [125, 345] on div "Todos Mesas Comandas Pesquisar Adicionar mesa ou comanda Ocupada Mesa M001 R$ 6…" at bounding box center [427, 198] width 623 height 421
click at [182, 266] on p "Mesa M004" at bounding box center [188, 266] width 99 height 15
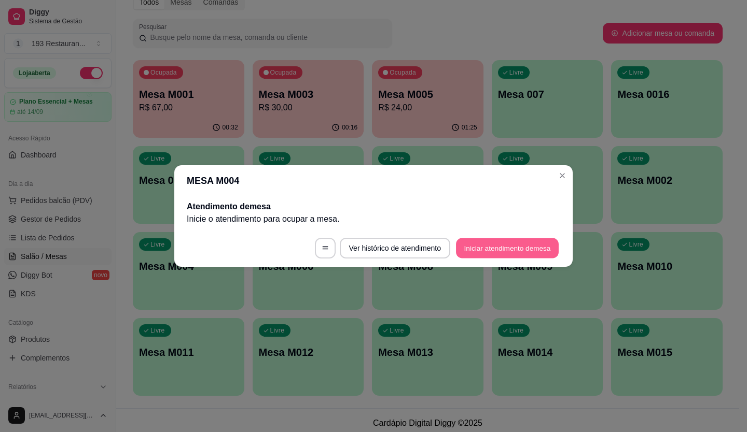
click at [506, 252] on button "Iniciar atendimento de mesa" at bounding box center [507, 248] width 103 height 20
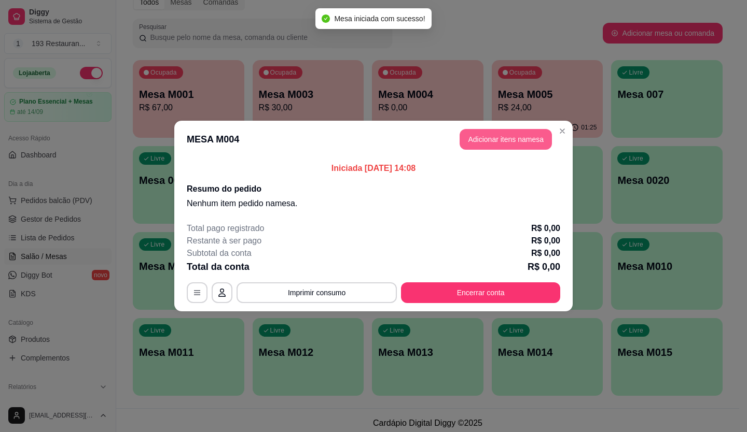
click at [495, 139] on button "Adicionar itens na mesa" at bounding box center [505, 139] width 92 height 21
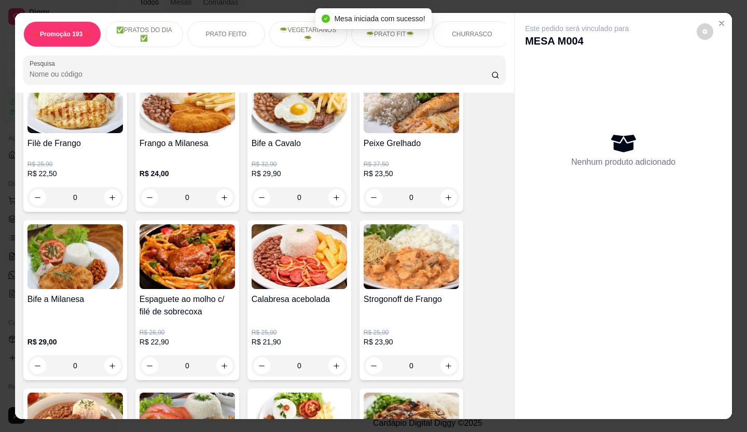
scroll to position [778, 0]
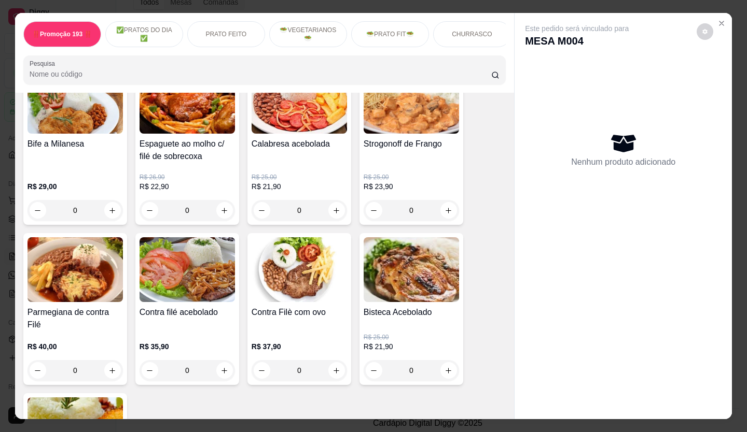
click at [71, 261] on img at bounding box center [74, 269] width 95 height 65
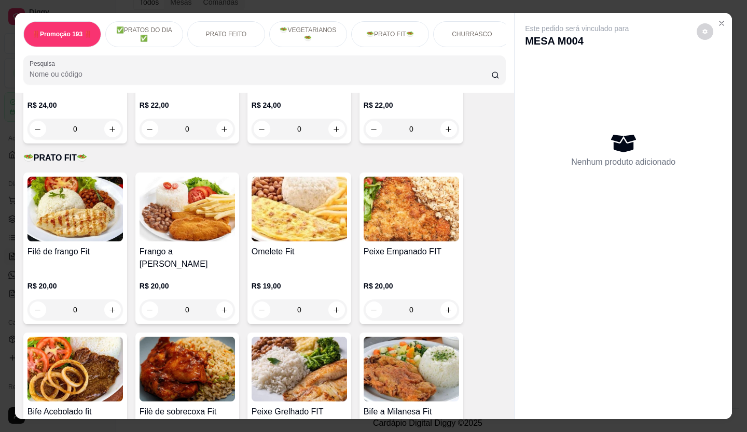
scroll to position [1452, 0]
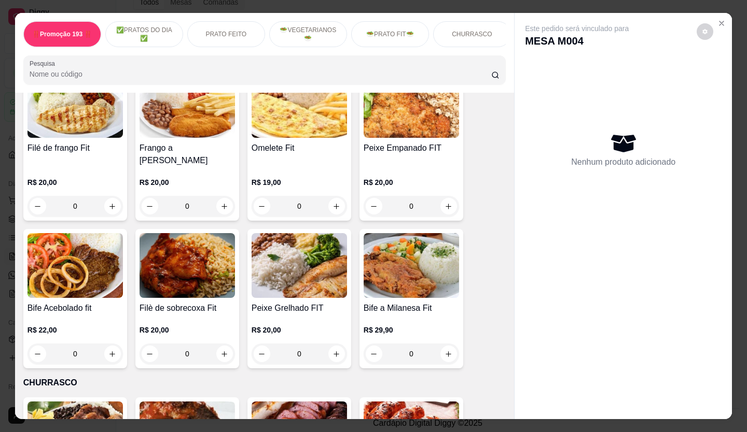
click at [330, 402] on img at bounding box center [298, 434] width 95 height 65
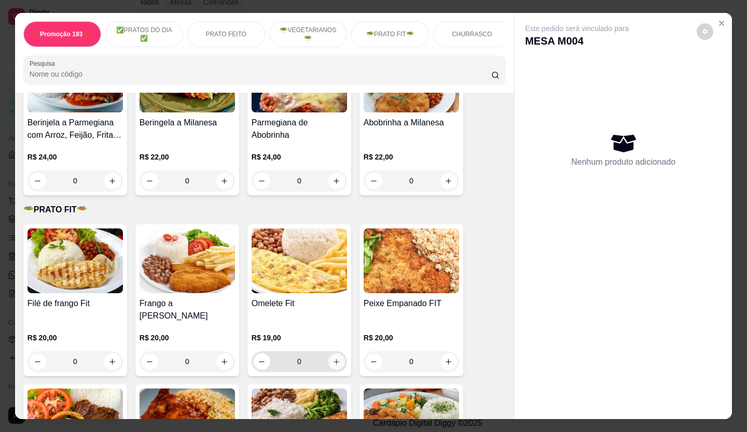
click at [332, 358] on icon "increase-product-quantity" at bounding box center [336, 362] width 8 height 8
type input "1"
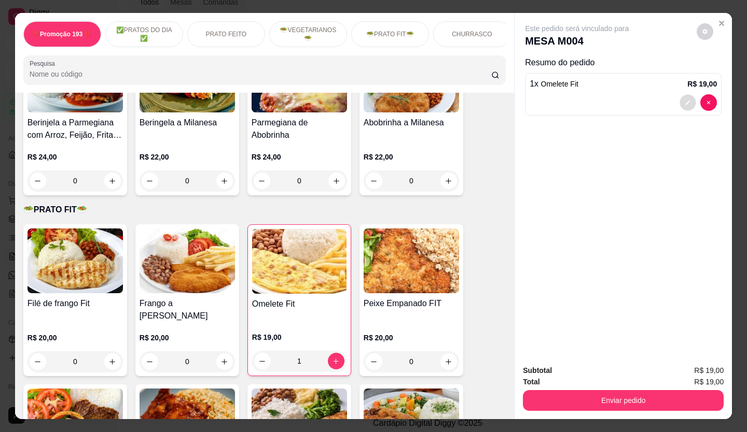
click at [679, 99] on div at bounding box center [697, 102] width 37 height 17
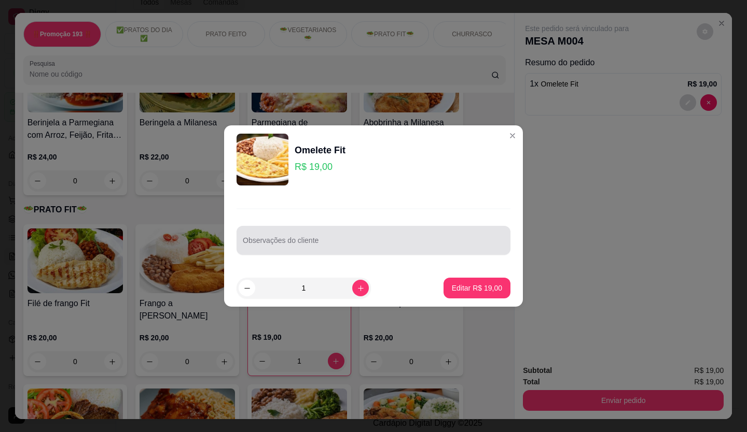
click at [357, 243] on input "Observações do cliente" at bounding box center [373, 245] width 261 height 10
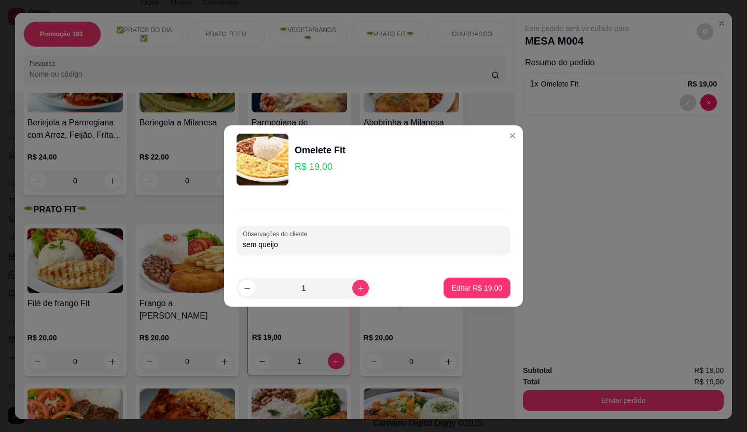
type input "sem queijo"
click at [468, 283] on button "Editar R$ 19,00" at bounding box center [476, 288] width 65 height 20
type input "0"
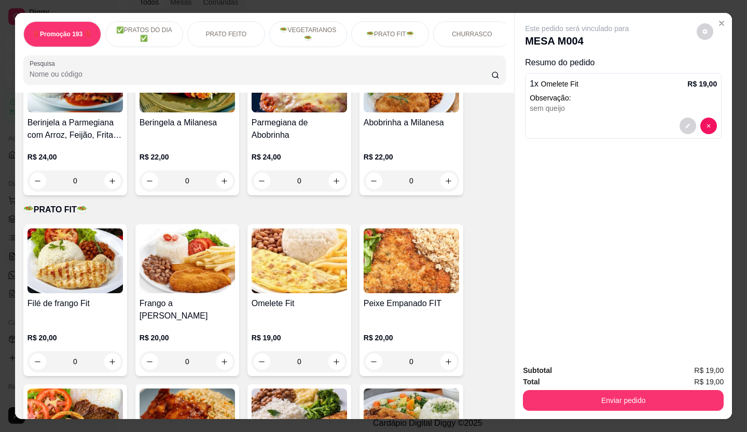
click at [567, 378] on div "Total R$ 19,00" at bounding box center [623, 381] width 201 height 11
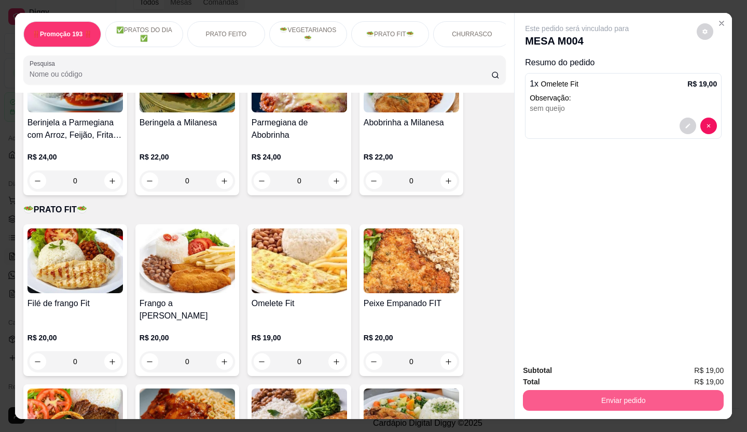
click at [578, 393] on button "Enviar pedido" at bounding box center [623, 400] width 201 height 21
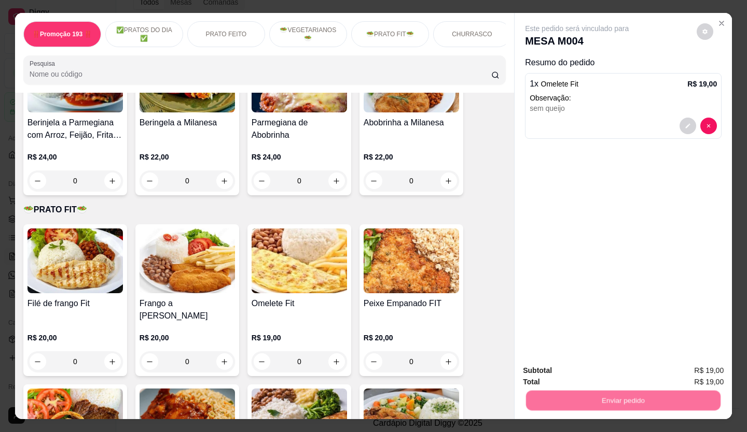
click at [570, 368] on button "Não registrar e enviar pedido" at bounding box center [588, 372] width 108 height 20
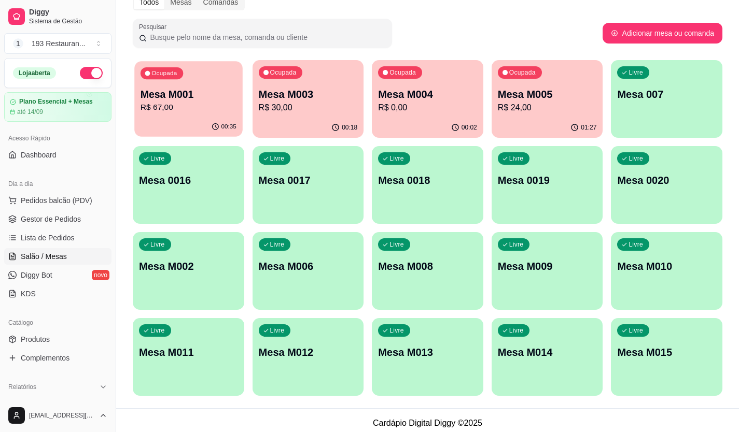
click at [210, 132] on div "00:35" at bounding box center [188, 127] width 108 height 20
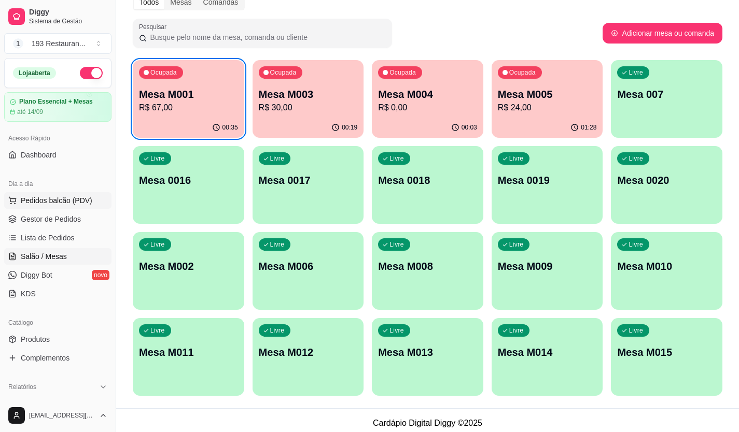
click at [41, 207] on button "Pedidos balcão (PDV)" at bounding box center [57, 200] width 107 height 17
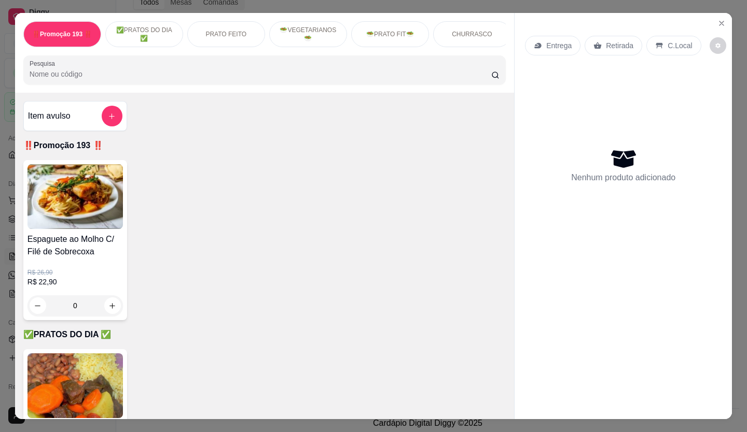
click at [615, 44] on p "Retirada" at bounding box center [619, 45] width 27 height 10
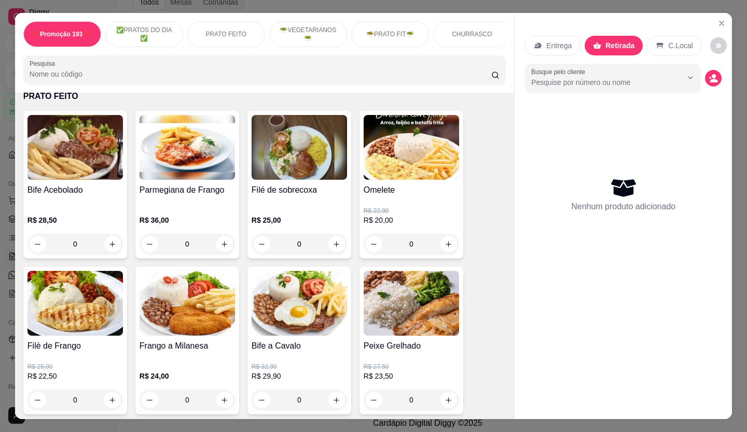
scroll to position [467, 0]
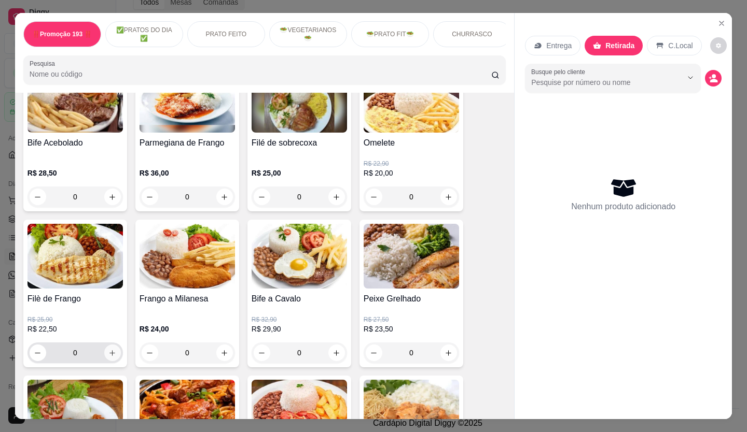
click at [110, 356] on icon "increase-product-quantity" at bounding box center [113, 353] width 6 height 6
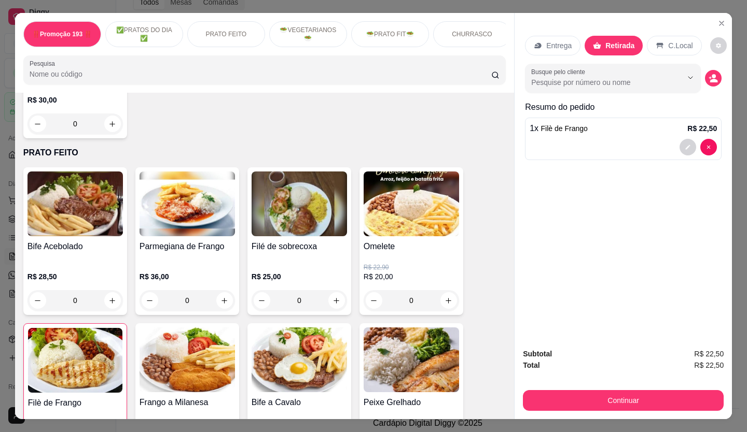
scroll to position [674, 0]
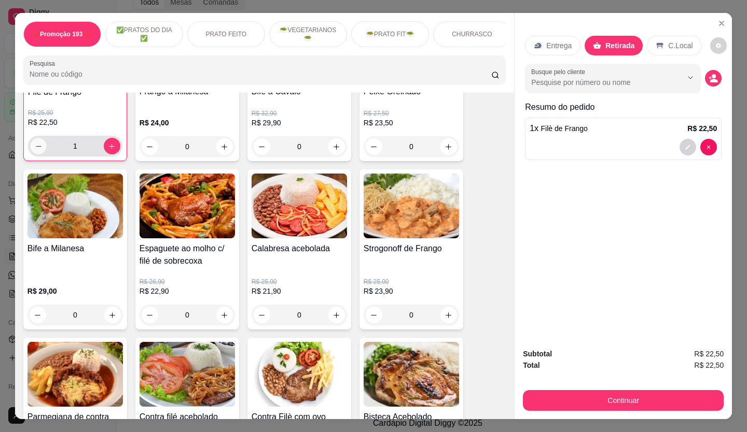
click at [35, 147] on icon "decrease-product-quantity" at bounding box center [39, 147] width 8 height 8
type input "0"
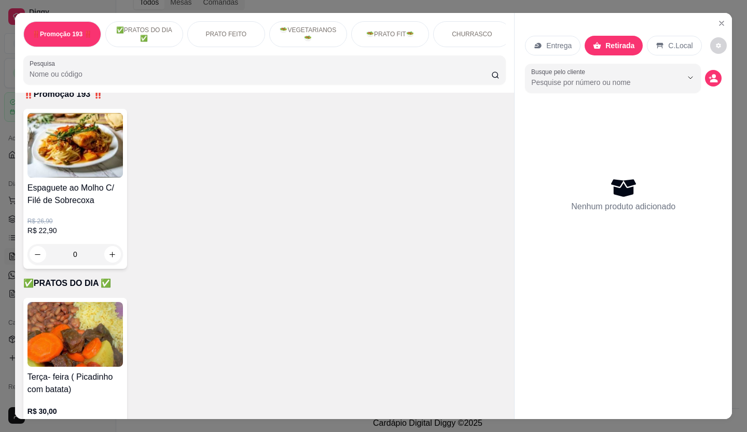
scroll to position [259, 0]
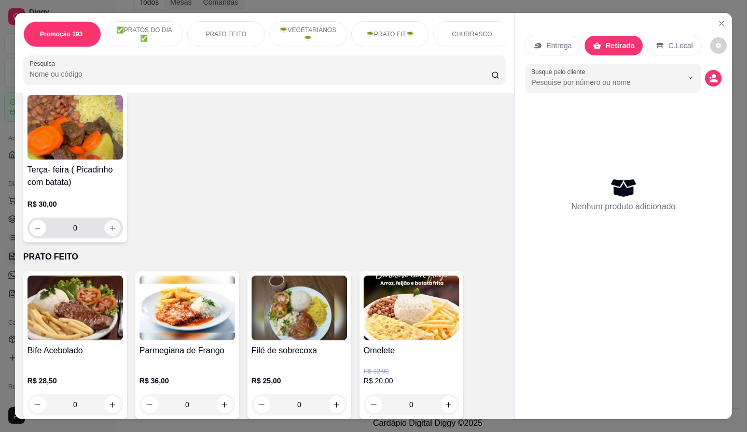
click at [109, 229] on icon "increase-product-quantity" at bounding box center [113, 228] width 8 height 8
type input "1"
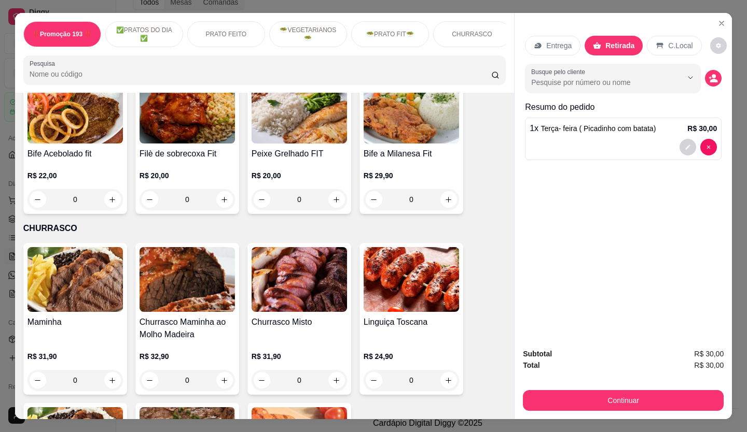
scroll to position [1452, 0]
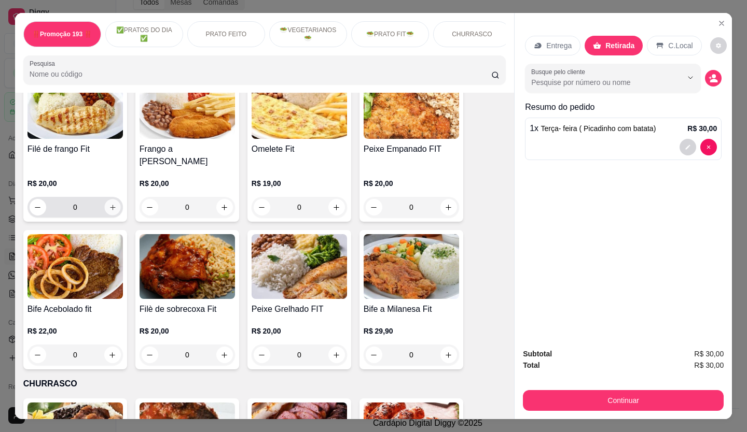
click at [110, 204] on icon "increase-product-quantity" at bounding box center [113, 208] width 8 height 8
type input "1"
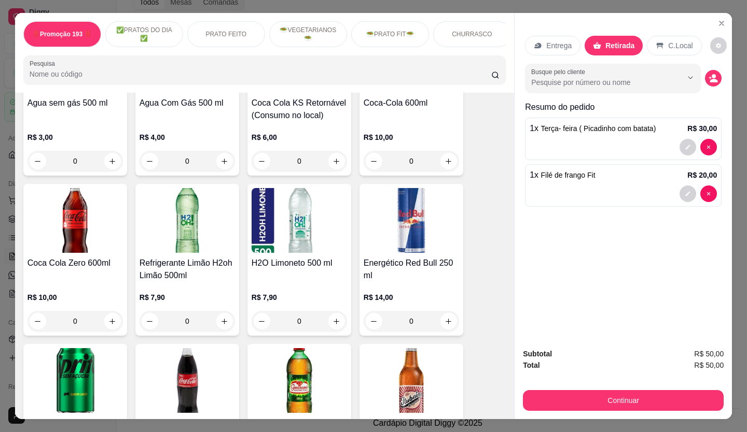
scroll to position [3318, 0]
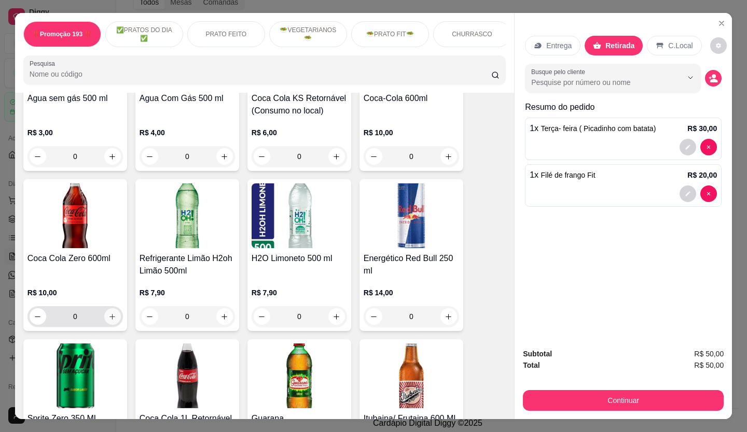
click at [110, 313] on icon "increase-product-quantity" at bounding box center [112, 317] width 8 height 8
type input "1"
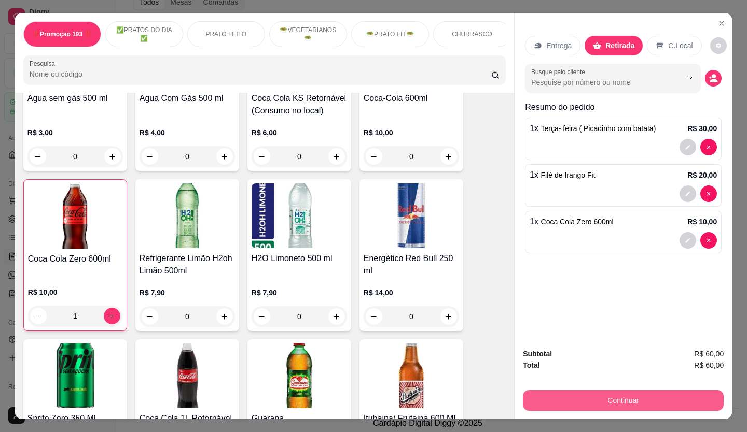
click at [595, 391] on button "Continuar" at bounding box center [623, 400] width 201 height 21
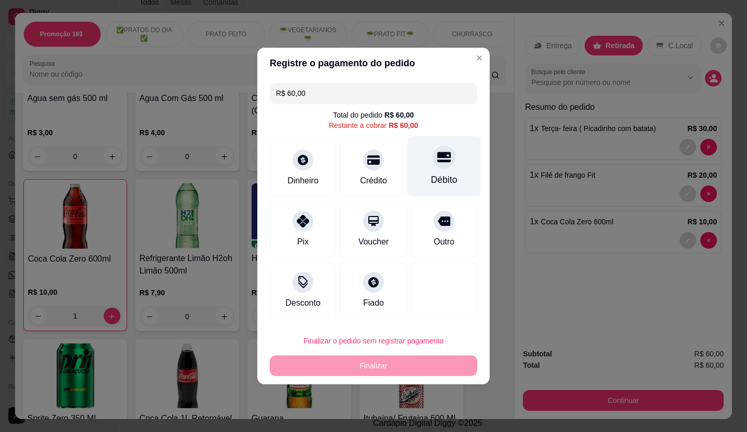
click at [437, 162] on icon at bounding box center [443, 157] width 13 height 10
type input "R$ 0,00"
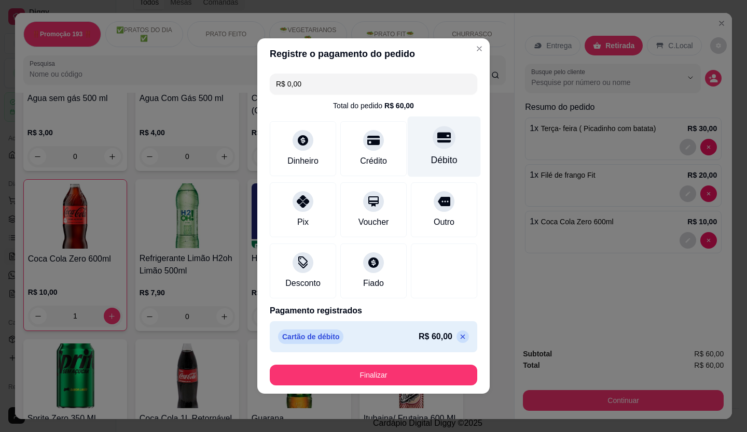
click at [355, 378] on button "Finalizar" at bounding box center [373, 375] width 207 height 21
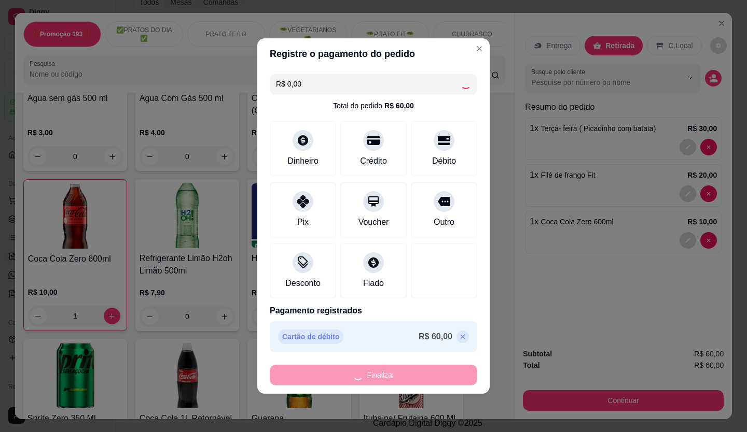
type input "0"
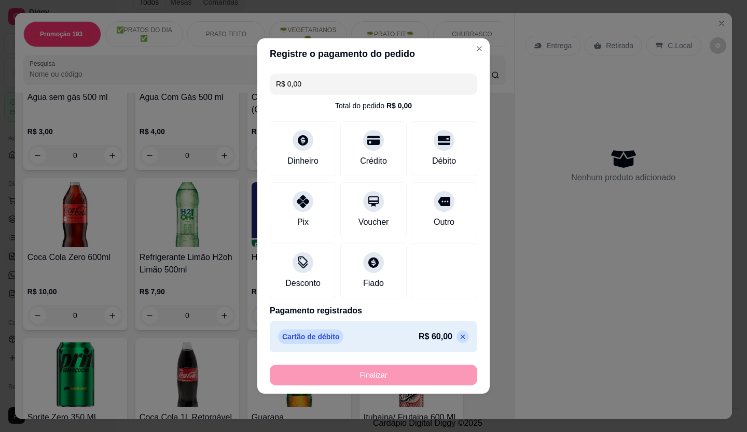
type input "-R$ 60,00"
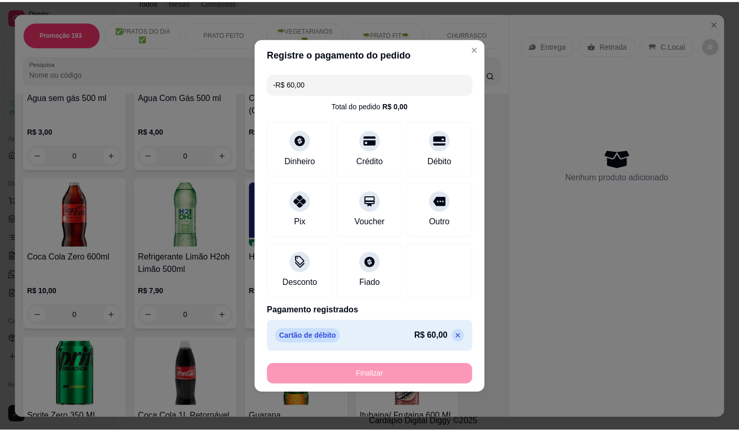
scroll to position [3316, 0]
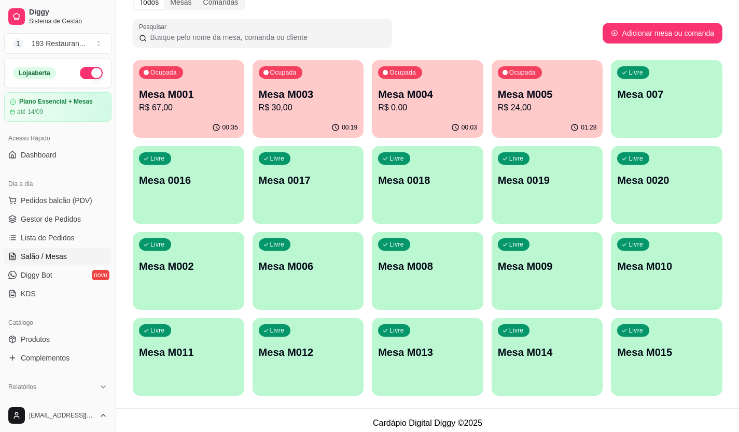
click at [307, 102] on p "R$ 30,00" at bounding box center [308, 108] width 99 height 12
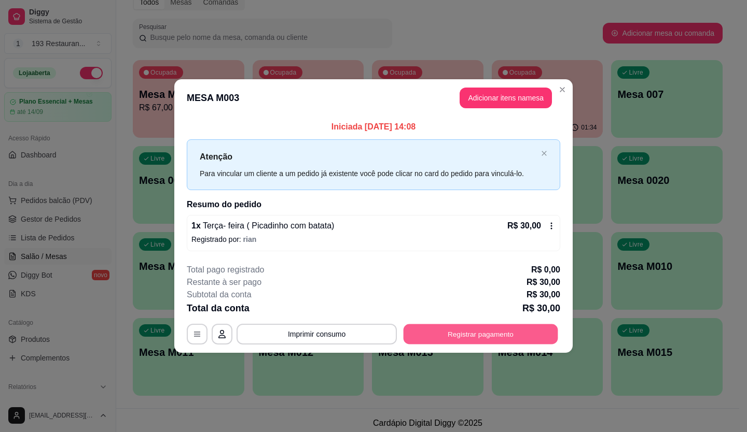
click at [487, 340] on button "Registrar pagamento" at bounding box center [480, 334] width 154 height 20
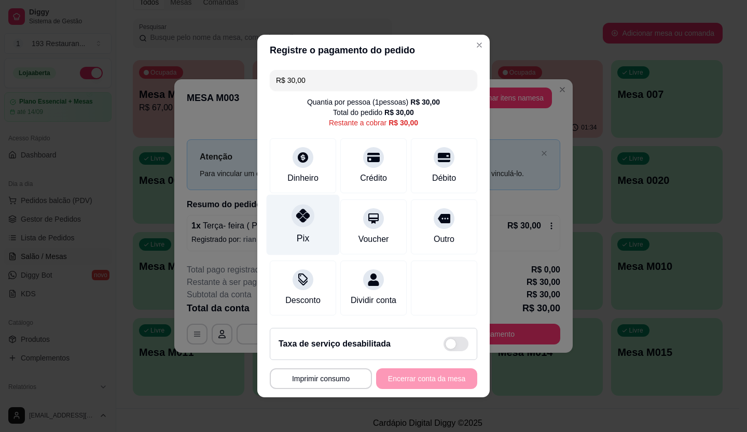
click at [302, 232] on div "Pix" at bounding box center [303, 238] width 12 height 13
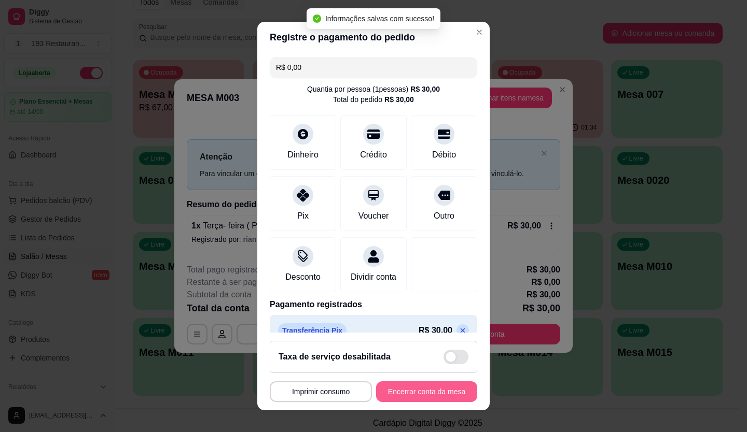
type input "R$ 0,00"
click at [438, 387] on button "Encerrar conta da mesa" at bounding box center [426, 392] width 101 height 21
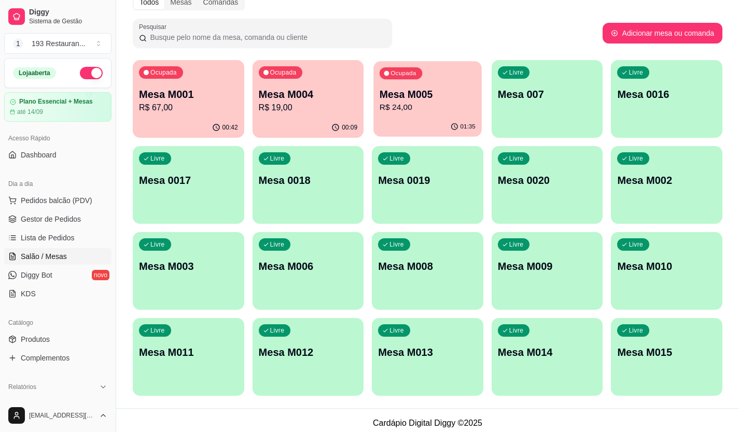
click at [442, 96] on p "Mesa M005" at bounding box center [427, 95] width 96 height 14
click at [159, 105] on p "R$ 67,00" at bounding box center [188, 108] width 99 height 12
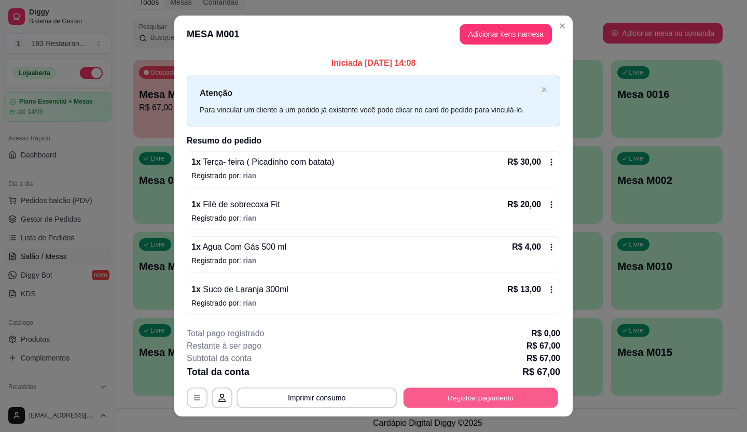
click at [499, 399] on button "Registrar pagamento" at bounding box center [480, 398] width 154 height 20
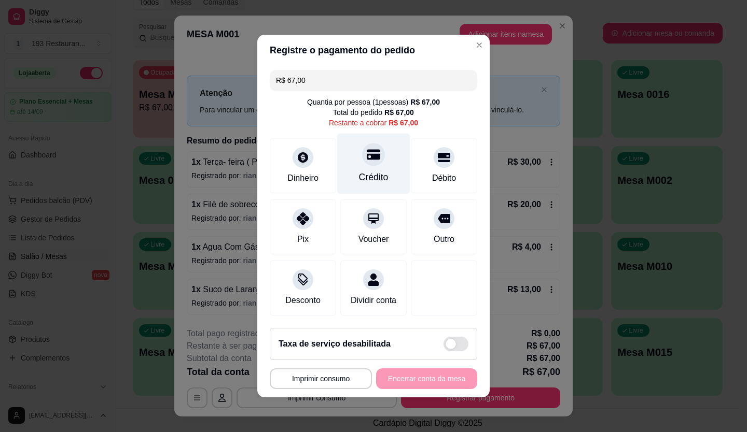
click at [359, 171] on div "Crédito" at bounding box center [374, 177] width 30 height 13
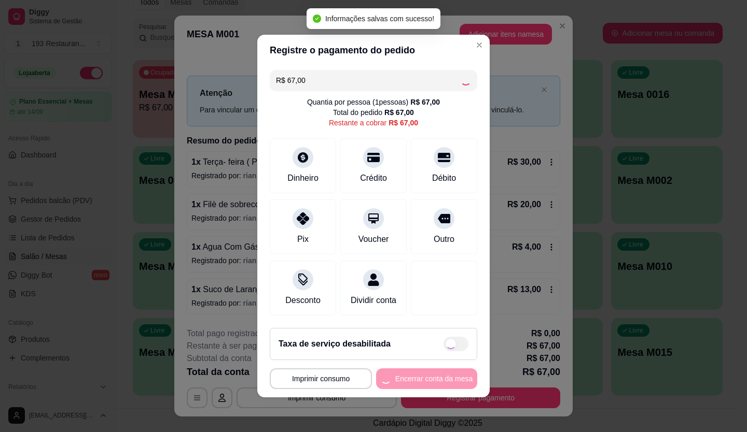
type input "R$ 0,00"
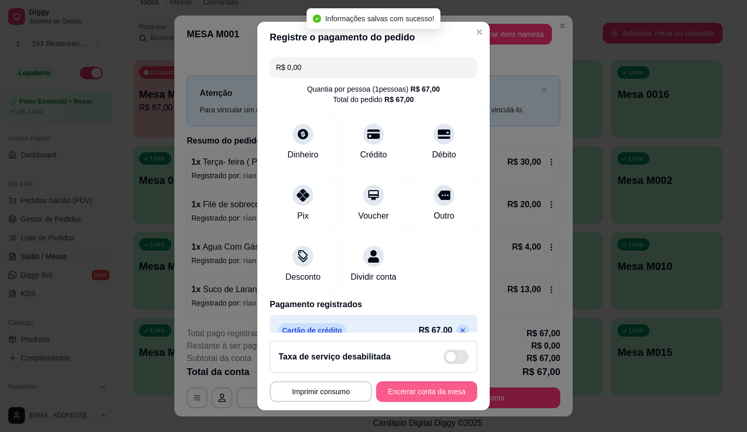
click at [440, 400] on button "Encerrar conta da mesa" at bounding box center [426, 392] width 101 height 21
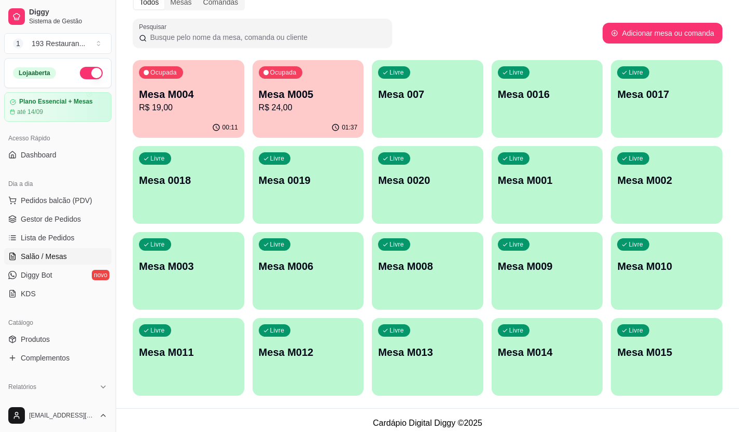
click at [357, 82] on div "Ocupada Mesa M005 R$ 24,00" at bounding box center [307, 89] width 111 height 58
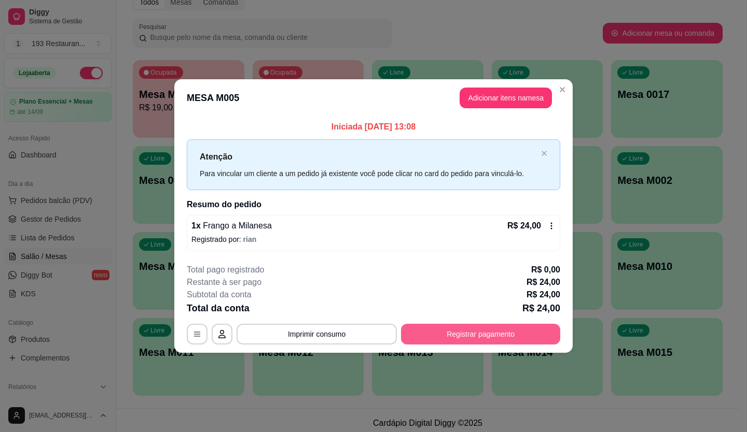
click at [508, 333] on button "Registrar pagamento" at bounding box center [480, 334] width 159 height 21
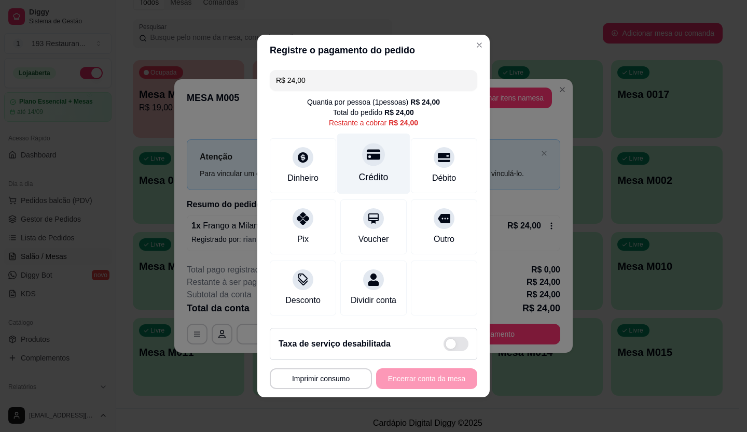
click at [374, 151] on div at bounding box center [373, 154] width 23 height 23
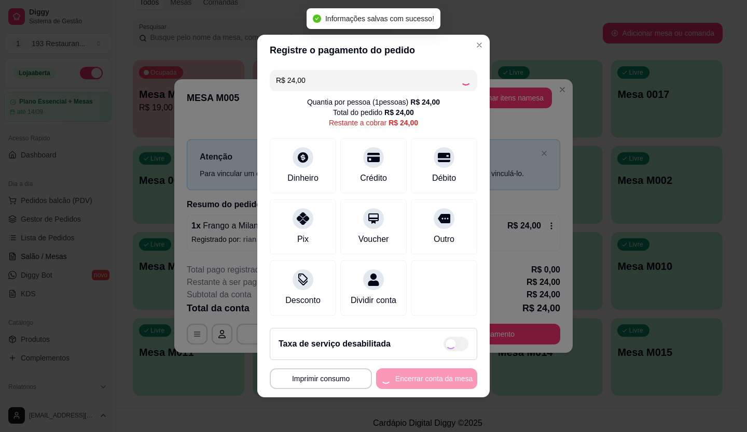
type input "R$ 0,00"
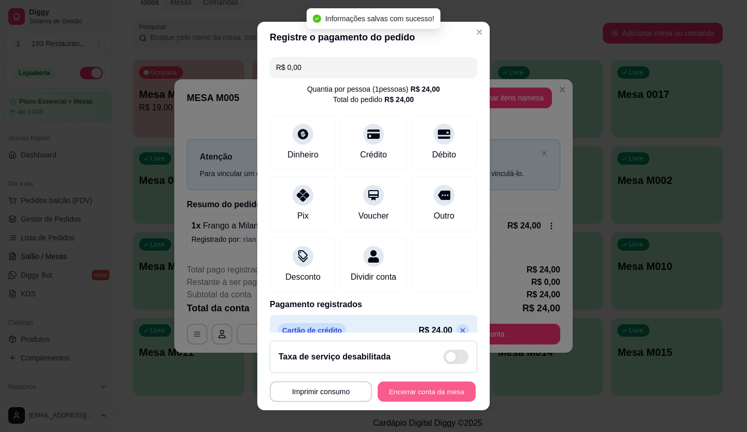
click at [409, 387] on button "Encerrar conta da mesa" at bounding box center [426, 392] width 98 height 20
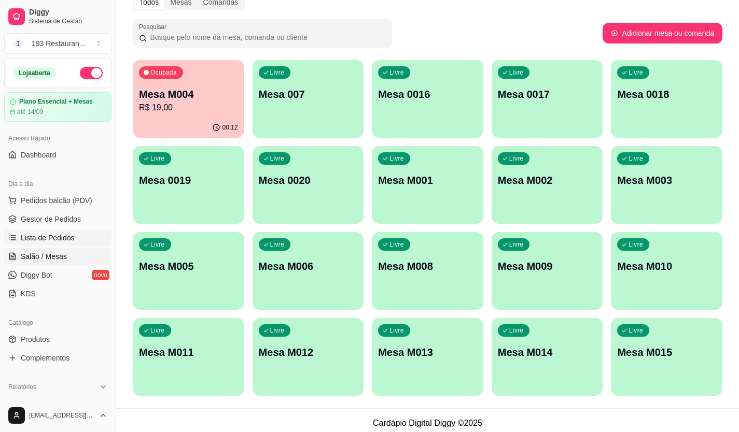
click at [65, 235] on span "Lista de Pedidos" at bounding box center [48, 238] width 54 height 10
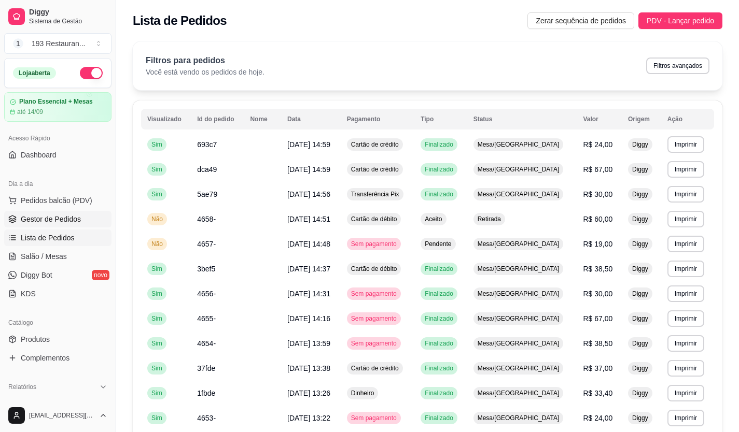
click at [62, 223] on span "Gestor de Pedidos" at bounding box center [51, 219] width 60 height 10
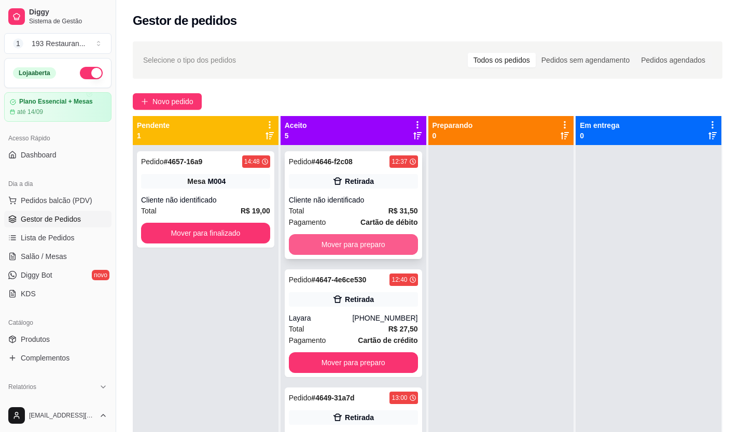
click at [344, 241] on button "Mover para preparo" at bounding box center [353, 244] width 129 height 21
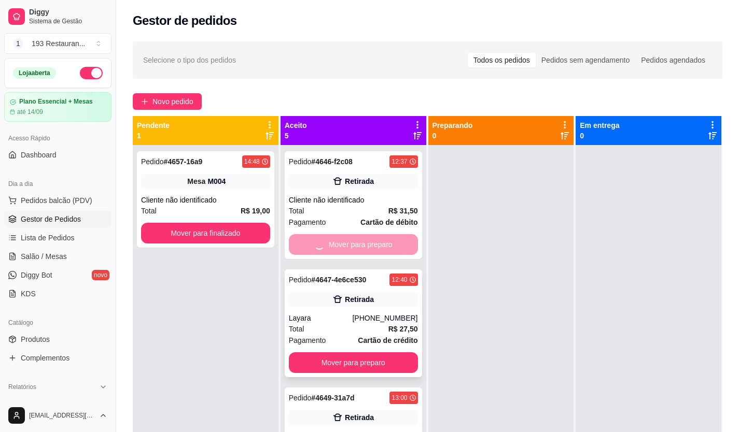
click at [347, 353] on button "Mover para preparo" at bounding box center [353, 363] width 129 height 21
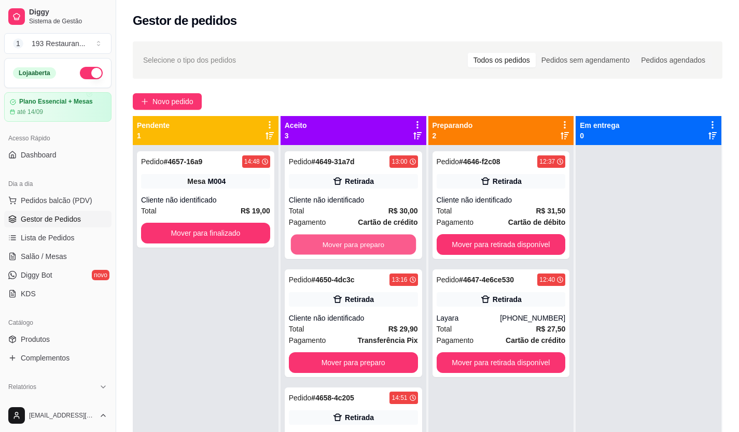
click at [347, 243] on button "Mover para preparo" at bounding box center [352, 245] width 125 height 20
click at [348, 353] on button "Mover para preparo" at bounding box center [353, 363] width 129 height 21
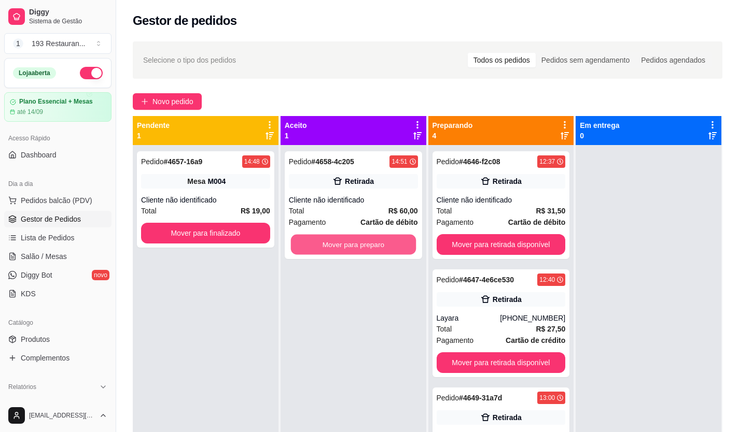
click at [348, 244] on button "Mover para preparo" at bounding box center [352, 245] width 125 height 20
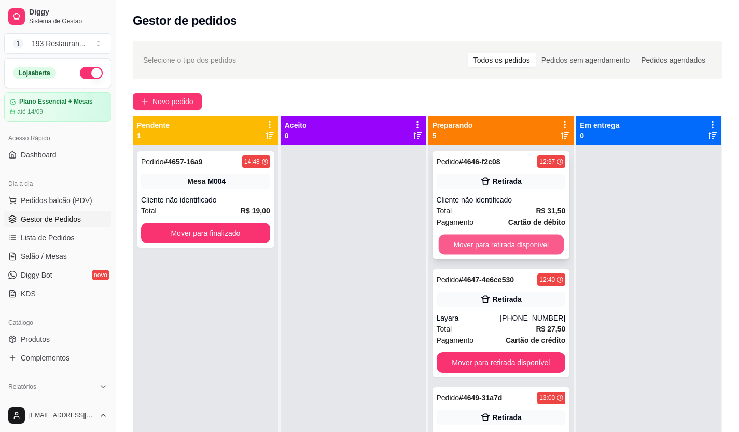
click at [479, 239] on button "Mover para retirada disponível" at bounding box center [500, 245] width 125 height 20
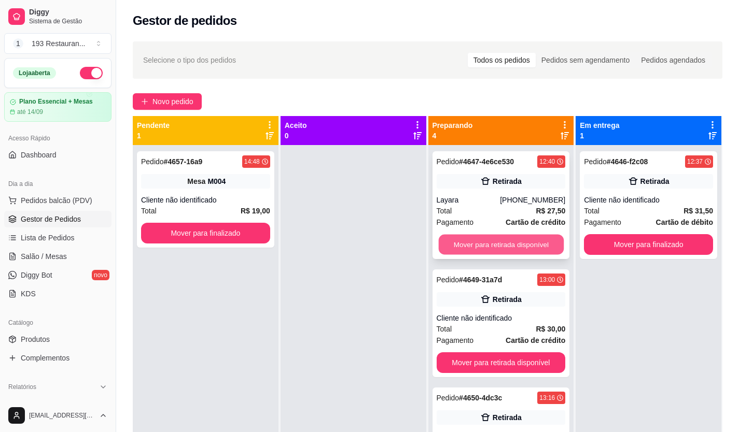
click at [485, 243] on button "Mover para retirada disponível" at bounding box center [500, 245] width 125 height 20
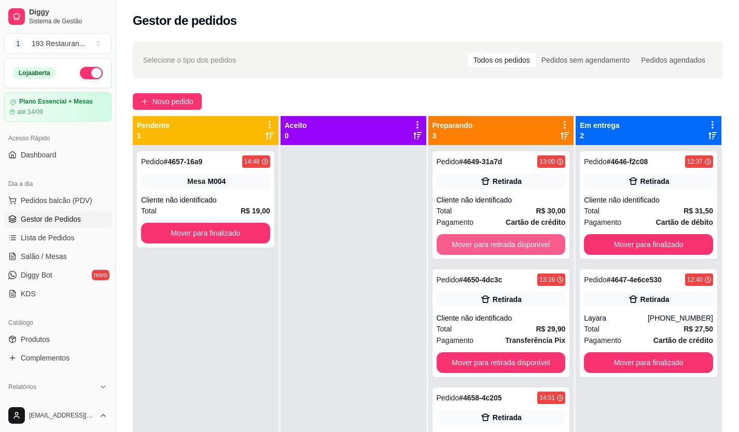
click at [486, 245] on button "Mover para retirada disponível" at bounding box center [501, 244] width 129 height 21
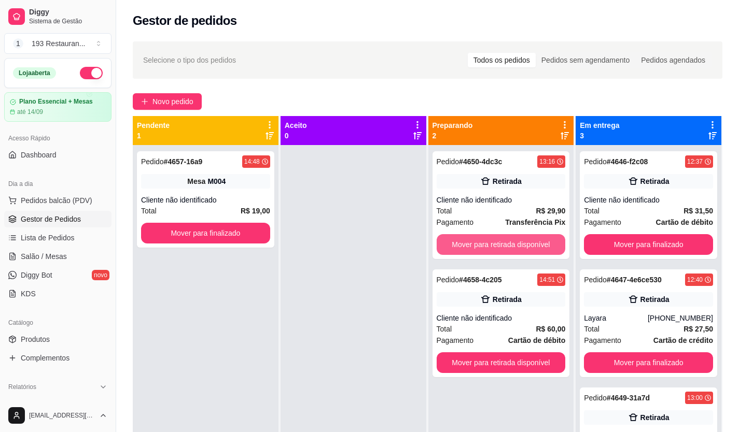
click at [486, 245] on button "Mover para retirada disponível" at bounding box center [501, 244] width 129 height 21
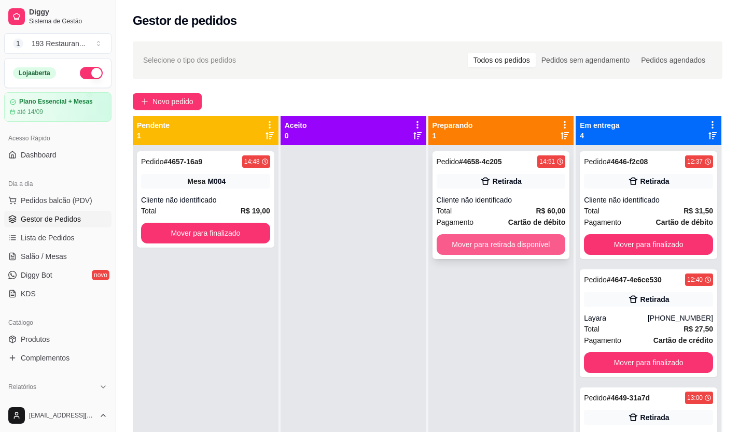
click at [487, 244] on button "Mover para retirada disponível" at bounding box center [501, 244] width 129 height 21
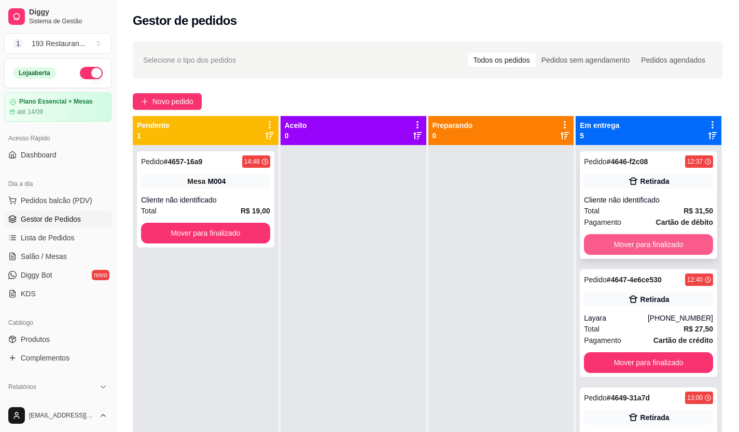
click at [596, 240] on button "Mover para finalizado" at bounding box center [648, 244] width 129 height 21
click at [597, 243] on button "Mover para finalizado" at bounding box center [648, 244] width 129 height 21
click at [596, 243] on button "Mover para finalizado" at bounding box center [648, 244] width 129 height 21
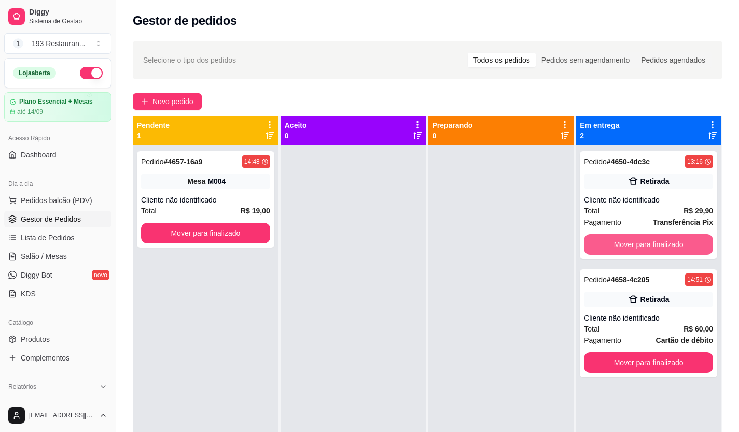
click at [596, 243] on button "Mover para finalizado" at bounding box center [648, 244] width 129 height 21
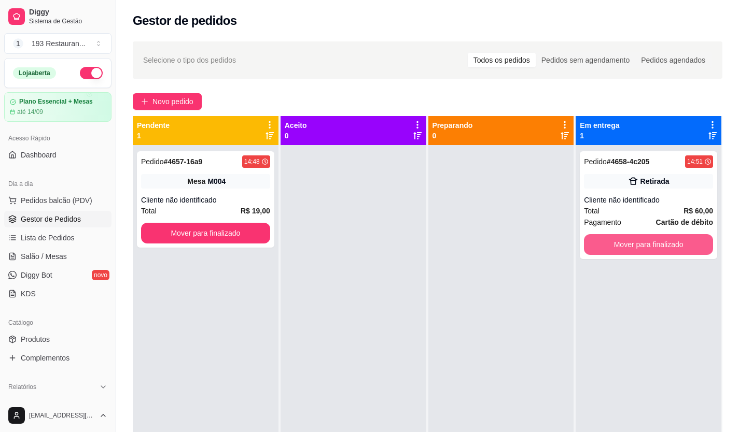
click at [596, 243] on button "Mover para finalizado" at bounding box center [648, 244] width 129 height 21
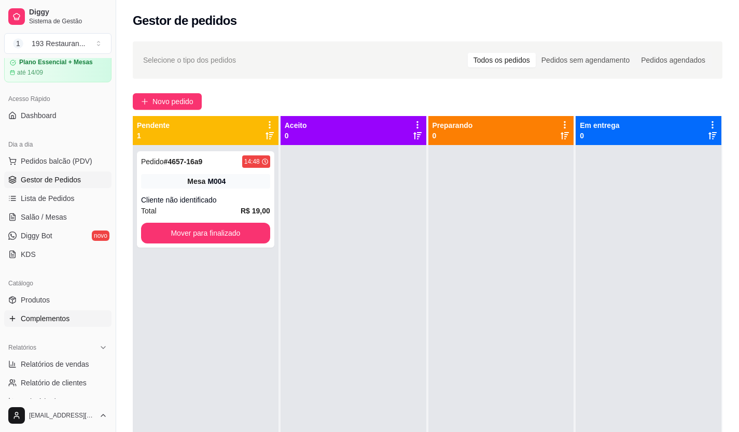
scroll to position [104, 0]
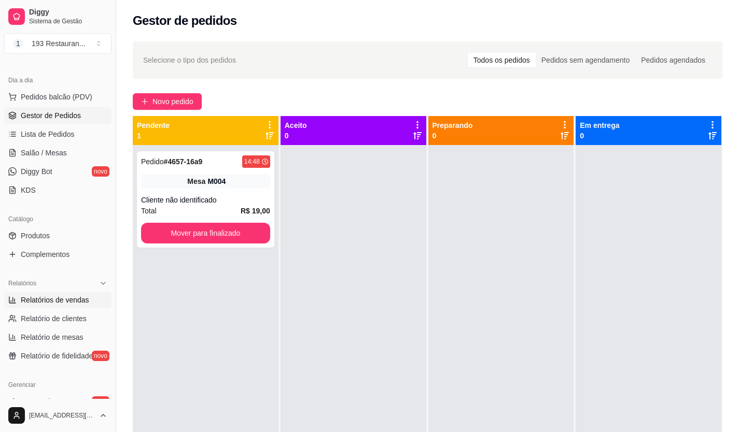
click at [77, 294] on link "Relatórios de vendas" at bounding box center [57, 300] width 107 height 17
select select "ALL"
select select "0"
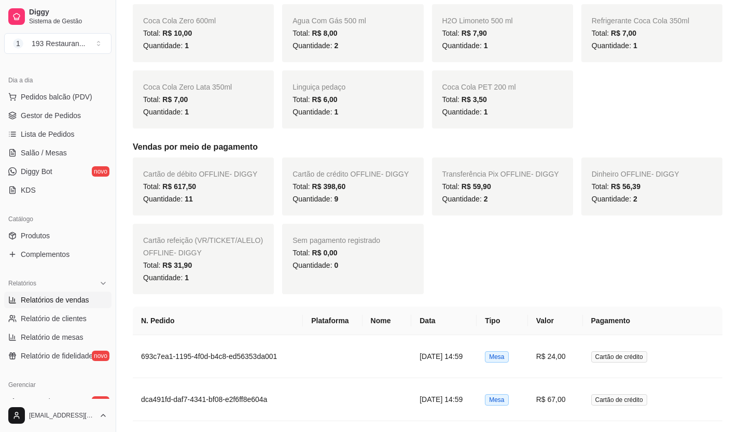
scroll to position [726, 0]
